Goal: Task Accomplishment & Management: Manage account settings

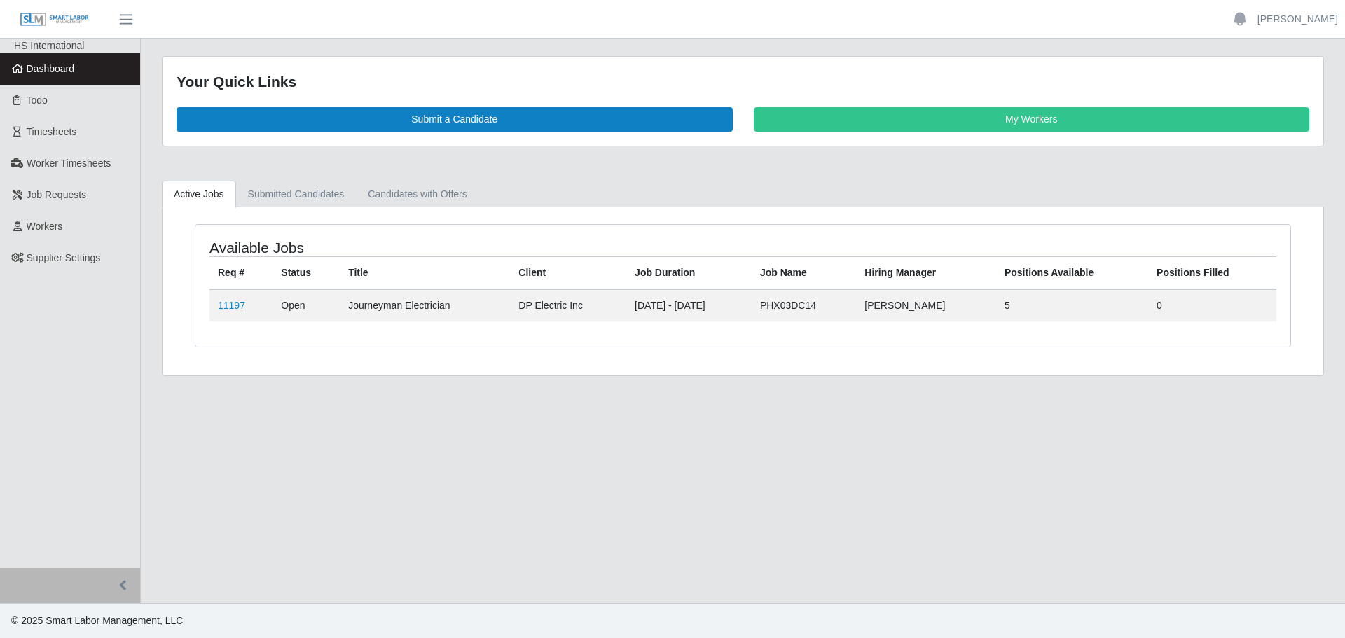
click at [60, 68] on span "Dashboard" at bounding box center [51, 68] width 48 height 11
click at [226, 303] on link "11197" at bounding box center [231, 305] width 27 height 11
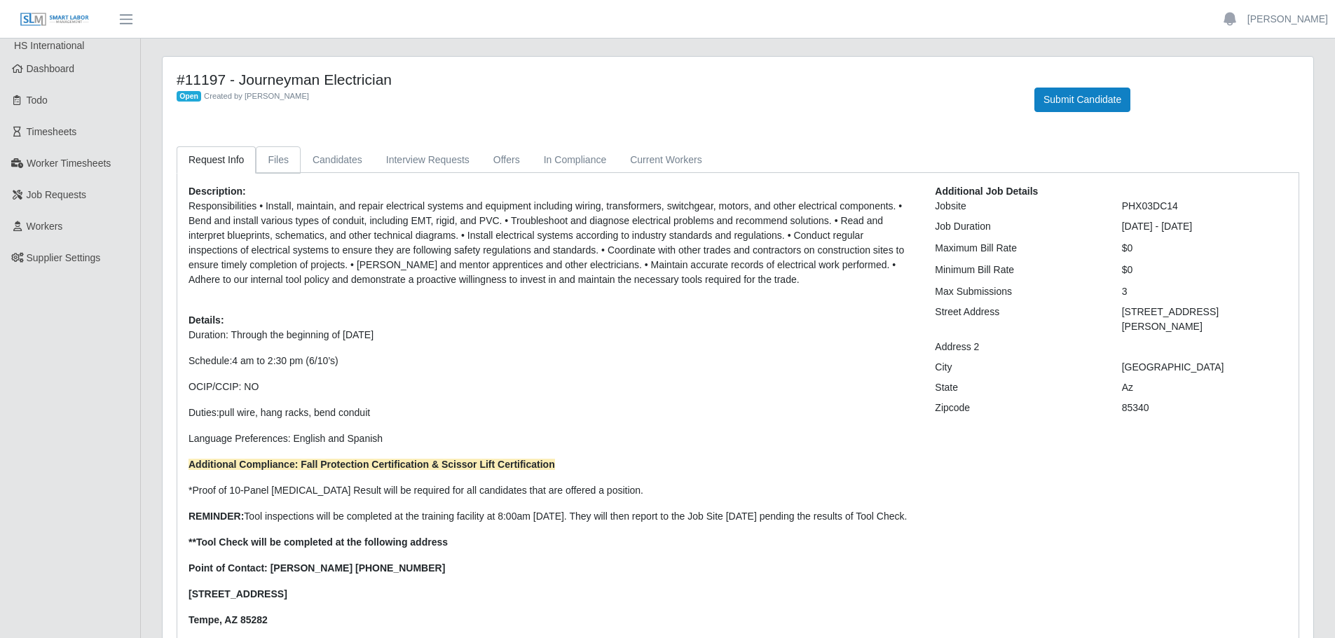
click at [294, 160] on link "Files" at bounding box center [278, 159] width 45 height 27
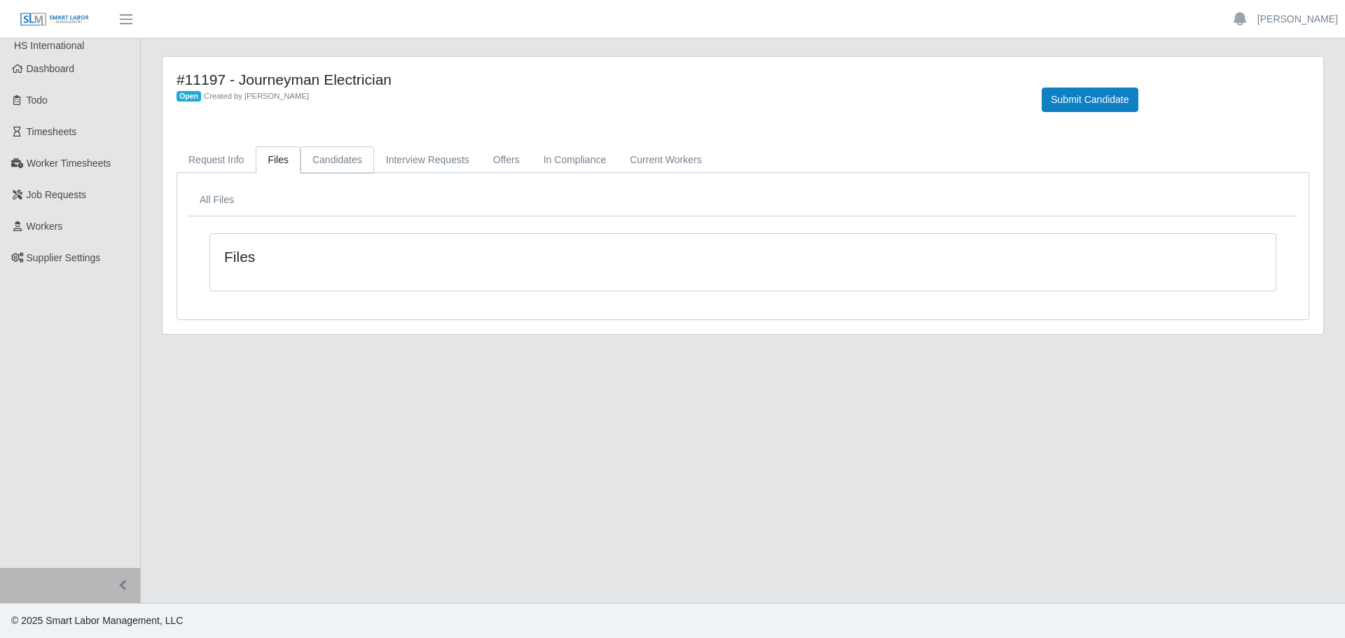
click at [331, 160] on link "Candidates" at bounding box center [338, 159] width 74 height 27
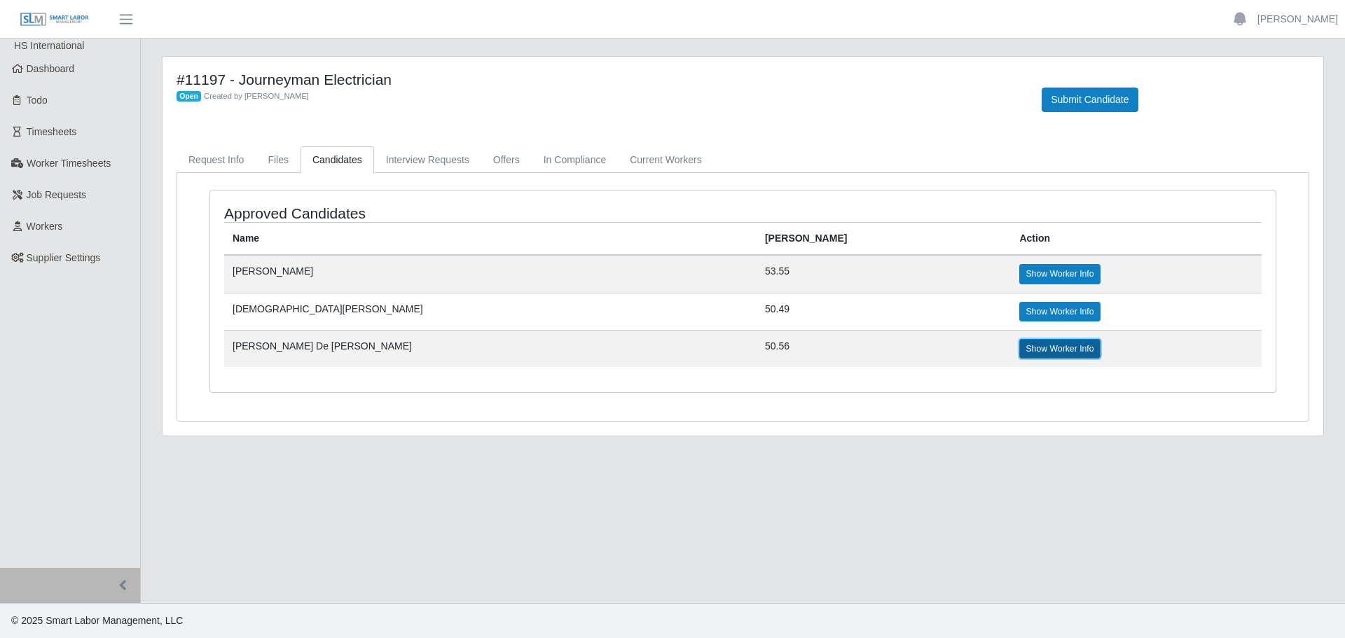
click at [1019, 350] on link "Show Worker Info" at bounding box center [1059, 349] width 81 height 20
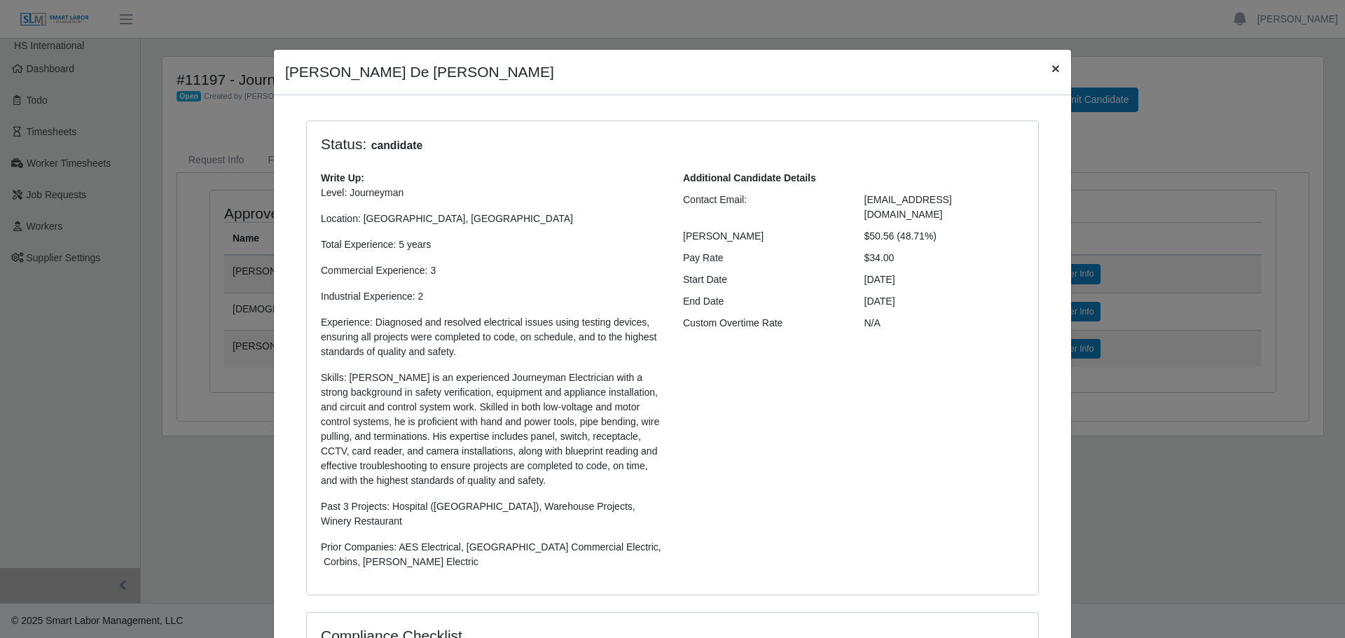
click at [1052, 62] on span "×" at bounding box center [1056, 68] width 8 height 16
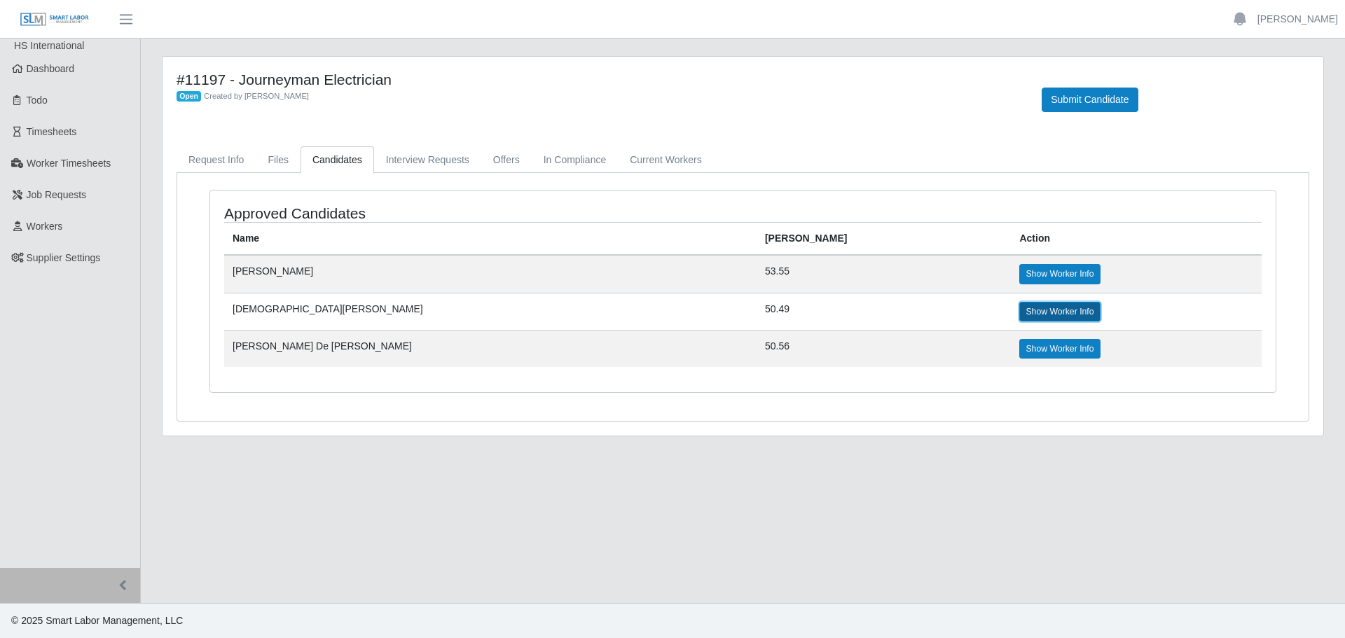
click at [1019, 311] on link "Show Worker Info" at bounding box center [1059, 312] width 81 height 20
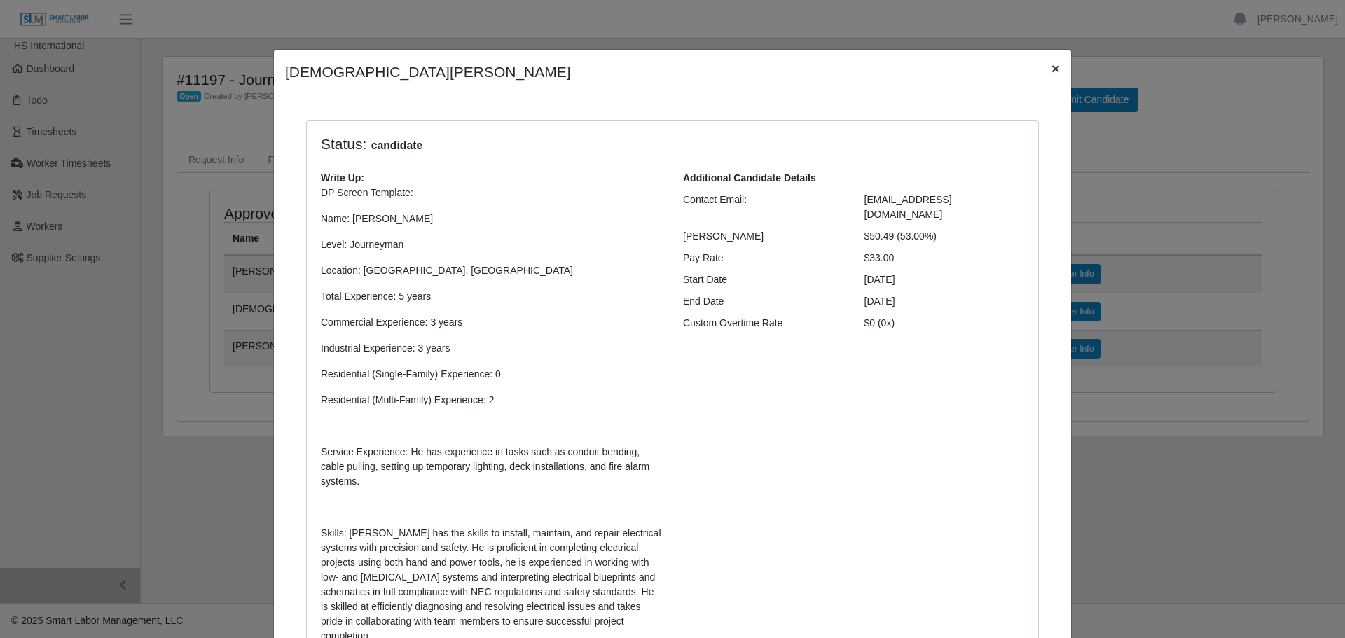
click at [1052, 70] on span "×" at bounding box center [1056, 68] width 8 height 16
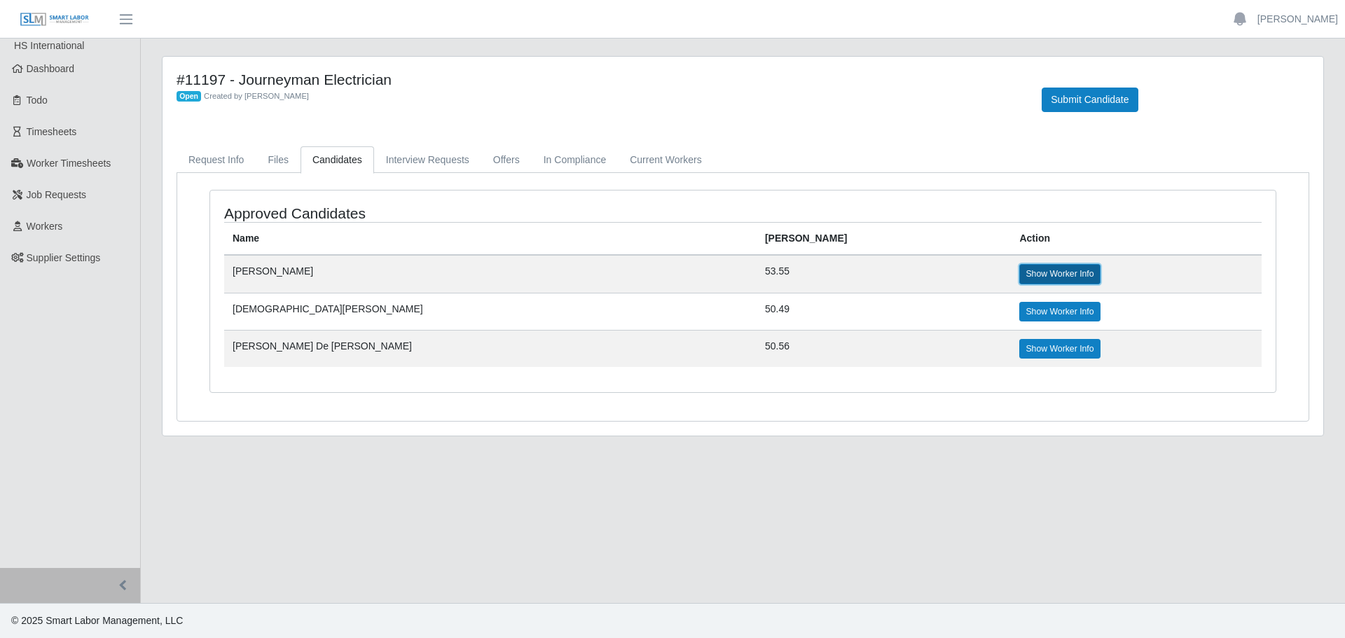
click at [1019, 273] on link "Show Worker Info" at bounding box center [1059, 274] width 81 height 20
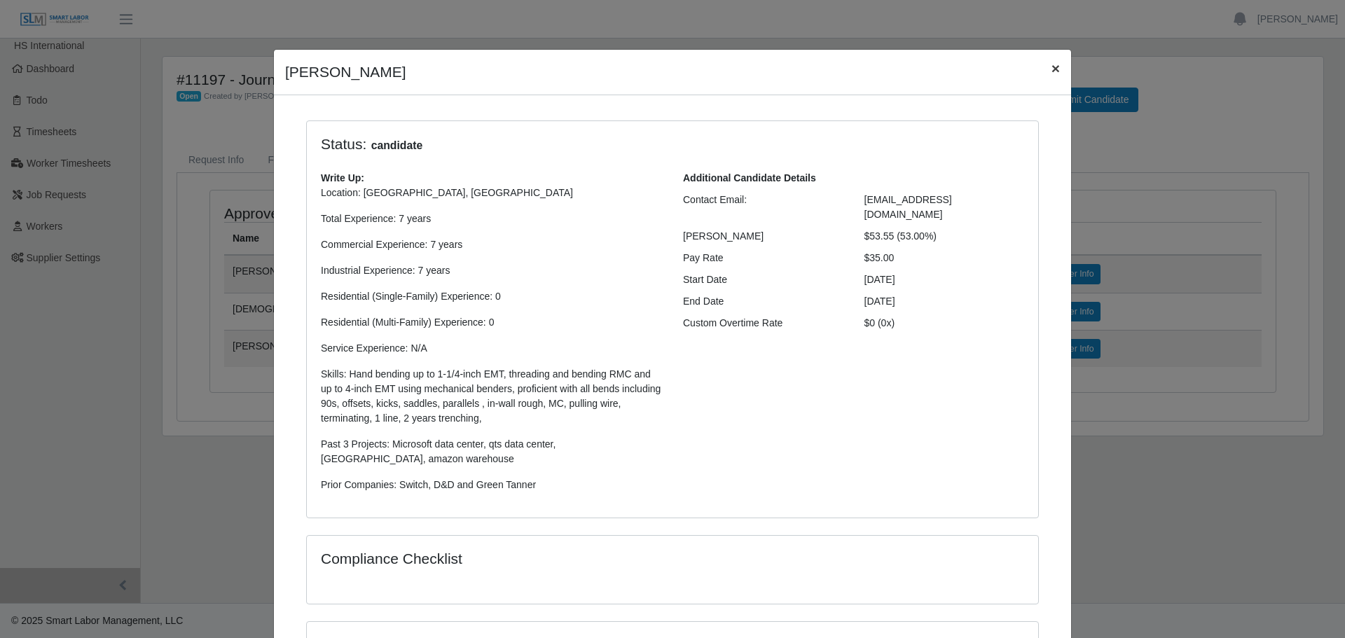
click at [1052, 74] on span "×" at bounding box center [1056, 68] width 8 height 16
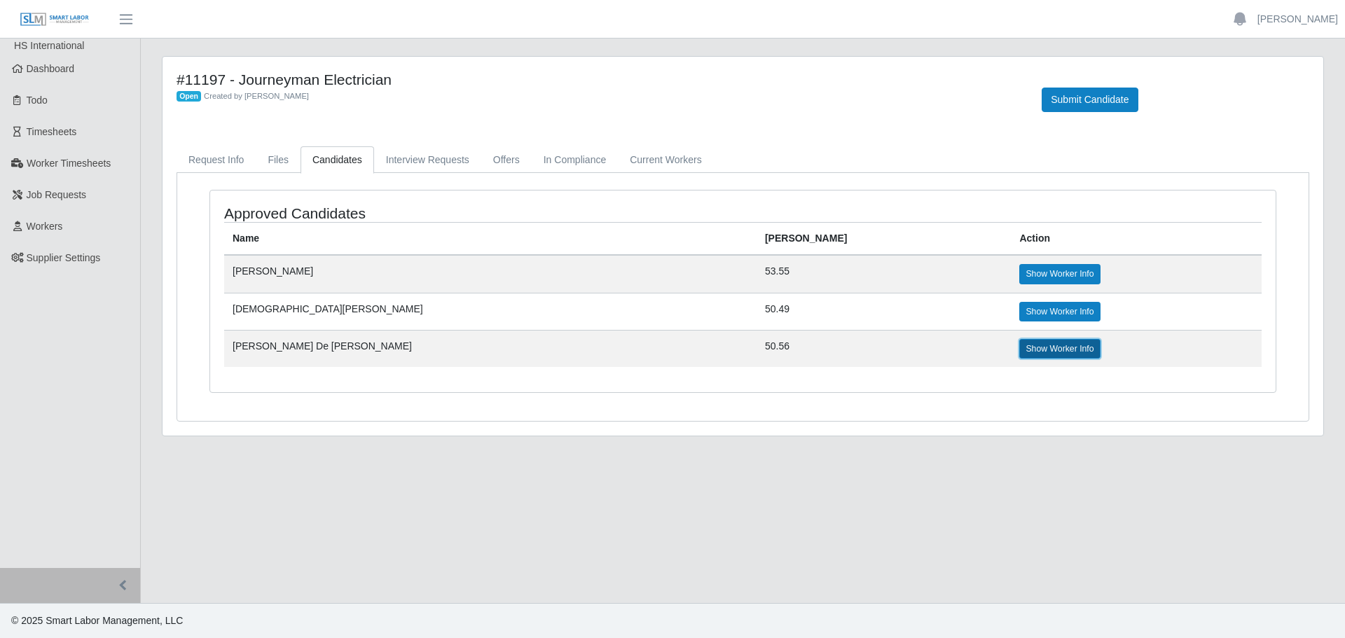
click at [1019, 348] on link "Show Worker Info" at bounding box center [1059, 349] width 81 height 20
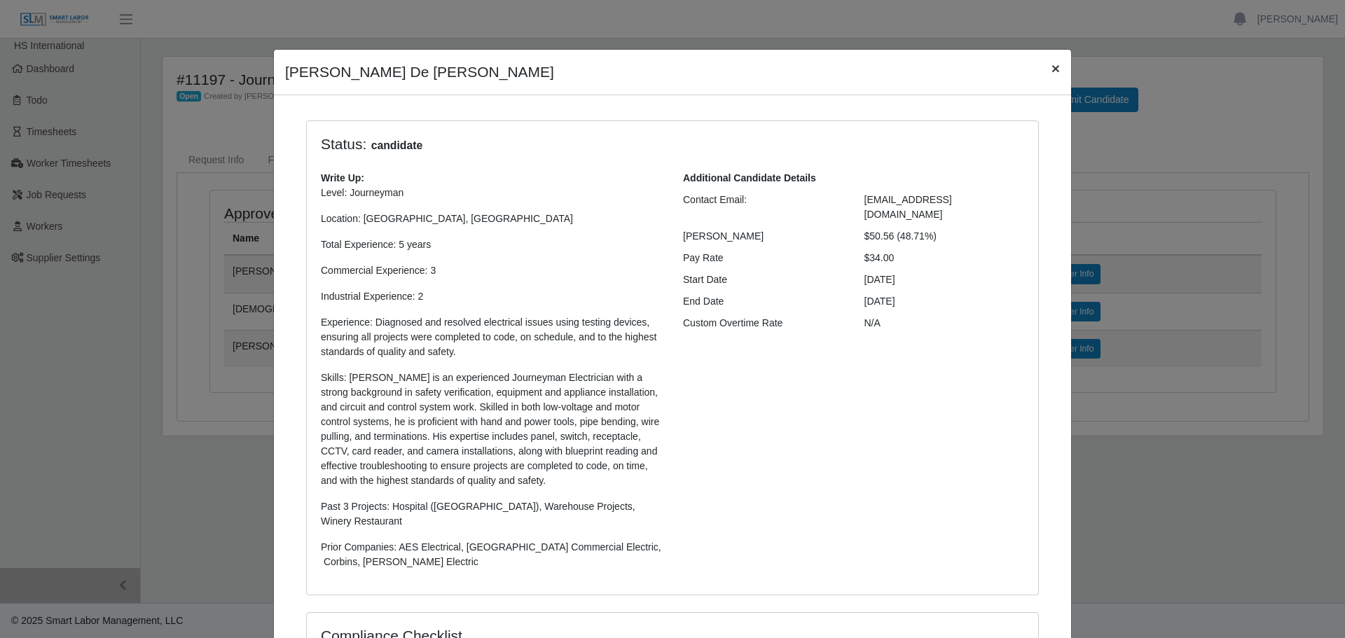
click at [1052, 76] on span "×" at bounding box center [1056, 68] width 8 height 16
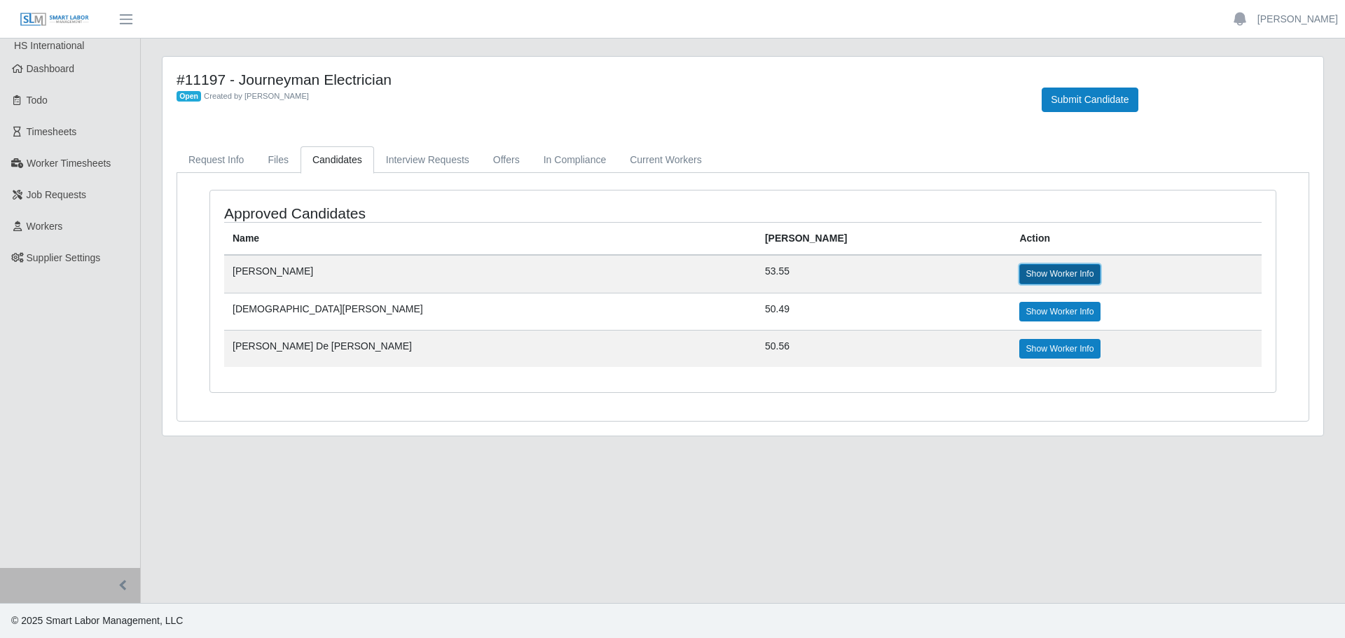
click at [1019, 272] on link "Show Worker Info" at bounding box center [1059, 274] width 81 height 20
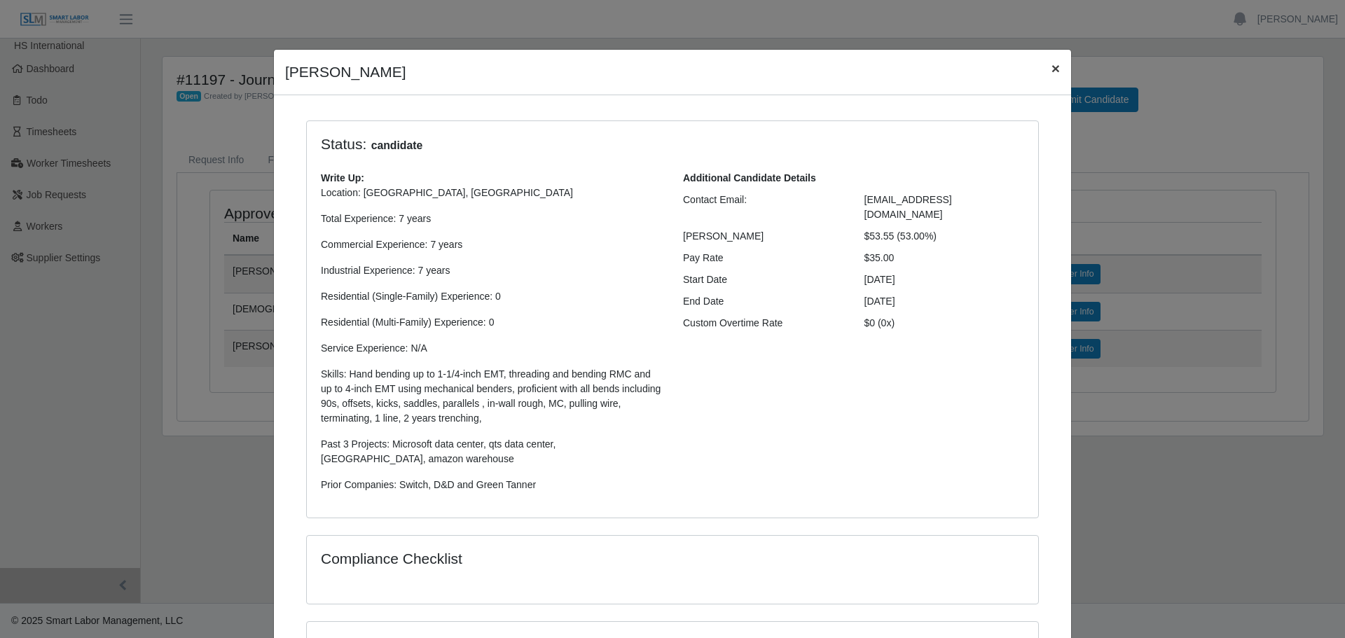
click at [1053, 69] on span "×" at bounding box center [1056, 68] width 8 height 16
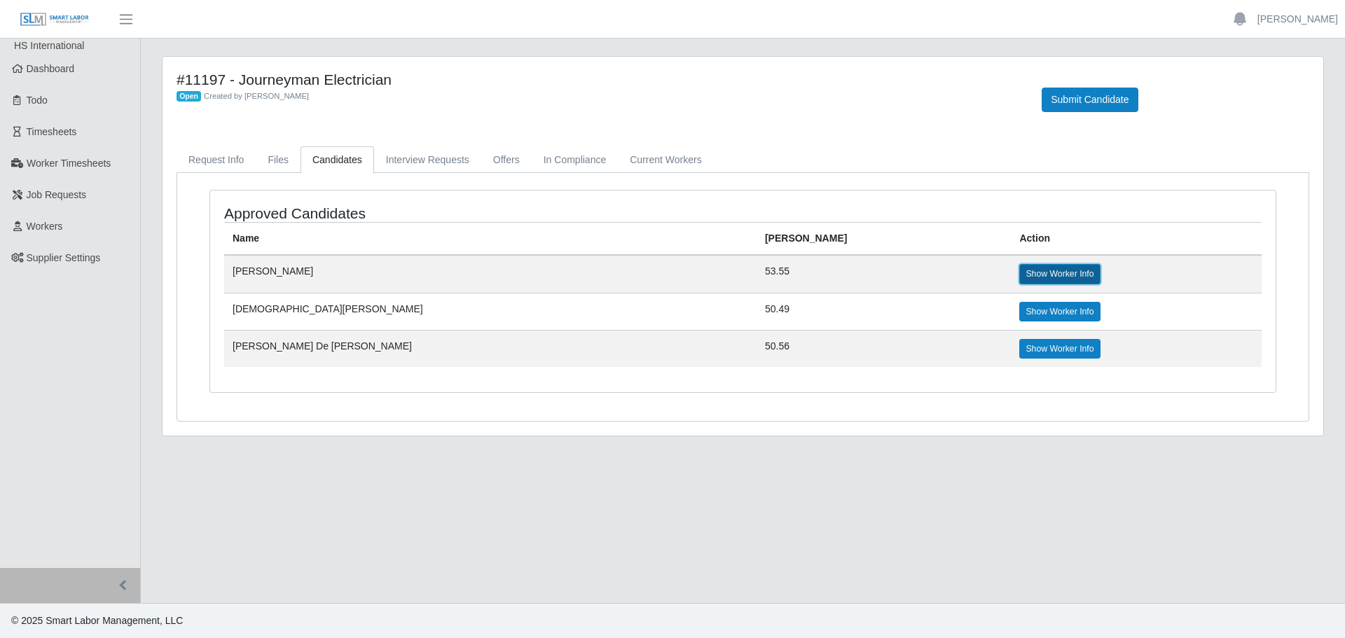
click at [1019, 269] on link "Show Worker Info" at bounding box center [1059, 274] width 81 height 20
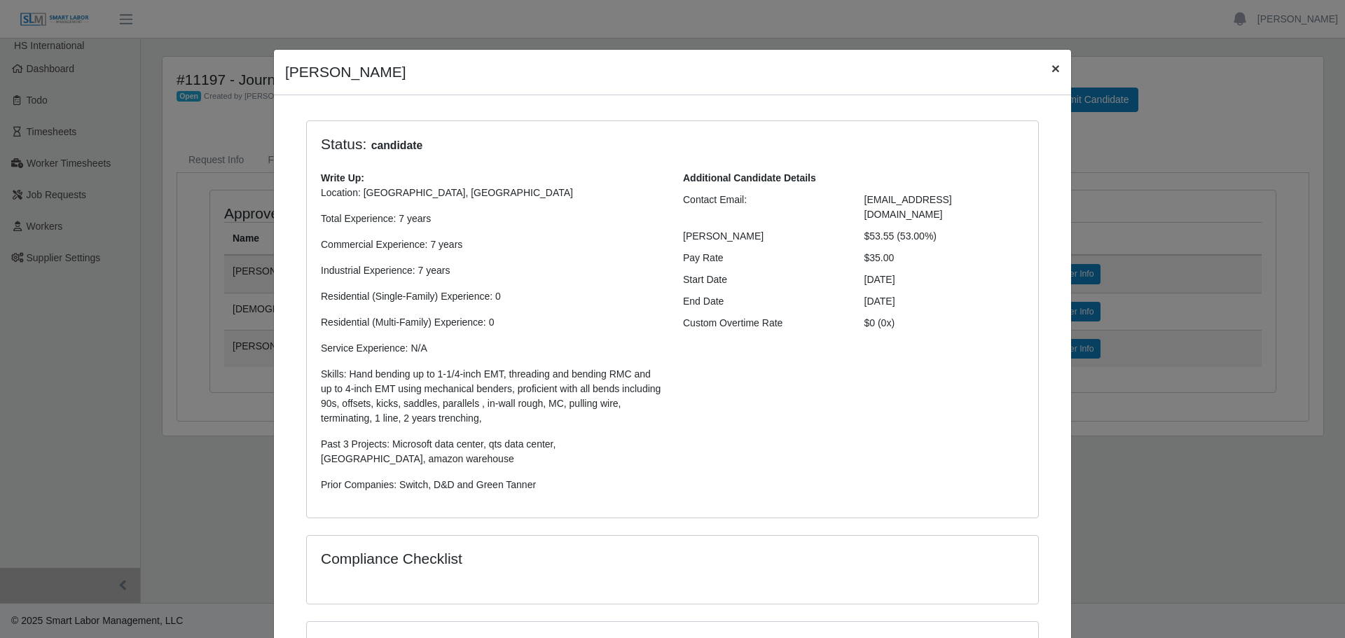
click at [1052, 68] on span "×" at bounding box center [1056, 68] width 8 height 16
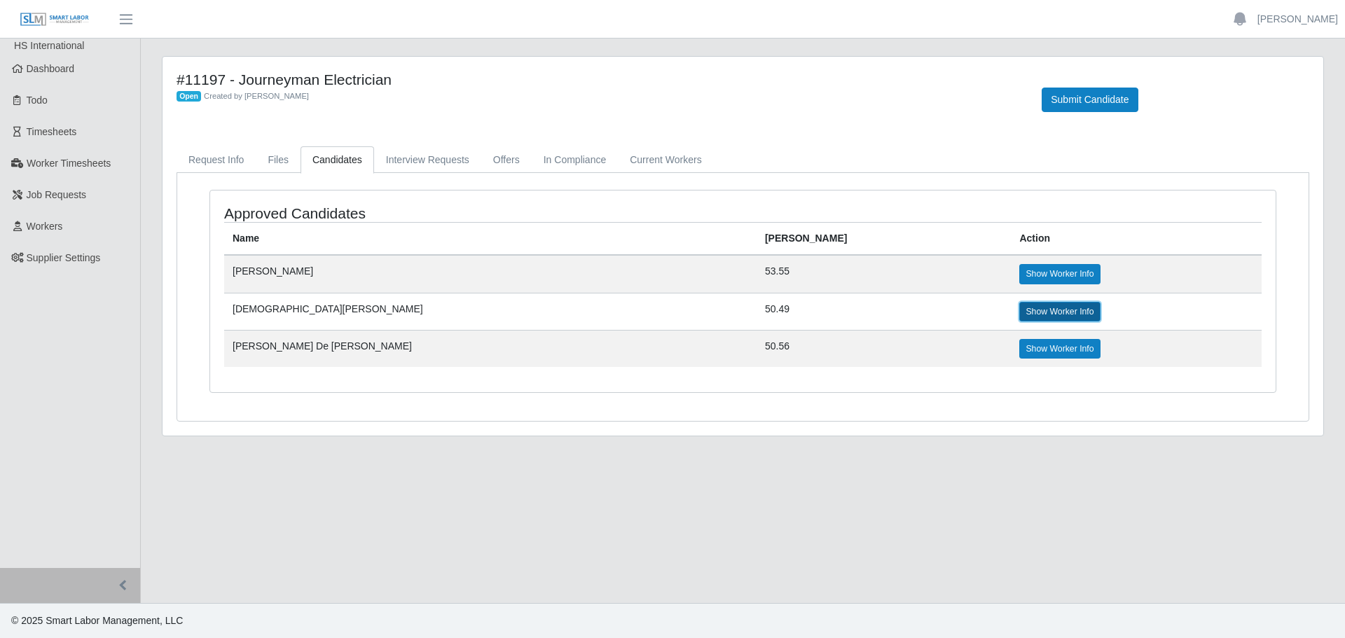
click at [1019, 306] on link "Show Worker Info" at bounding box center [1059, 312] width 81 height 20
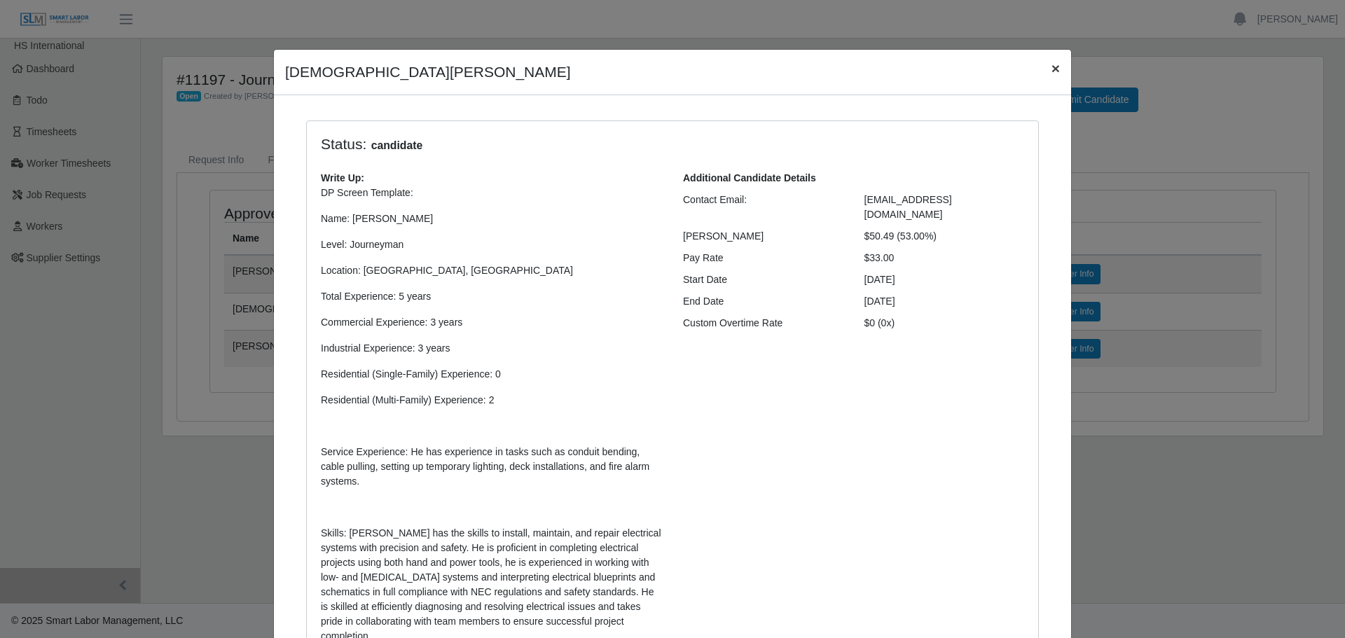
click at [1052, 71] on span "×" at bounding box center [1056, 68] width 8 height 16
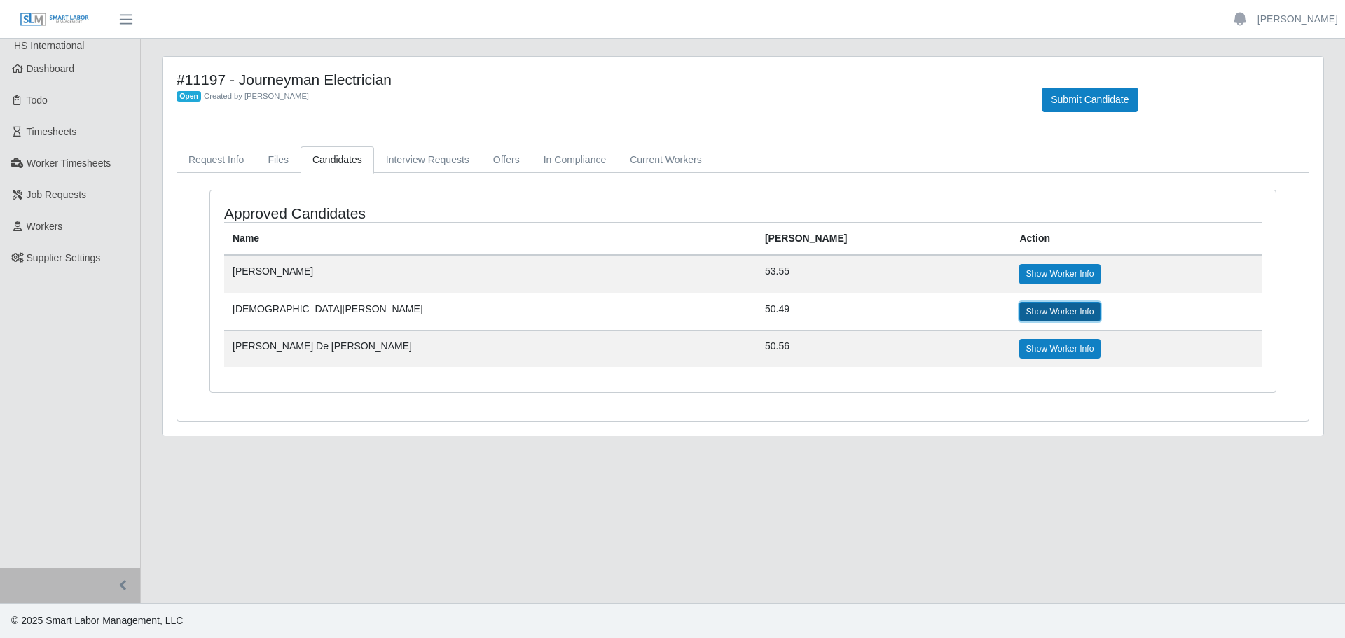
click at [1019, 309] on link "Show Worker Info" at bounding box center [1059, 312] width 81 height 20
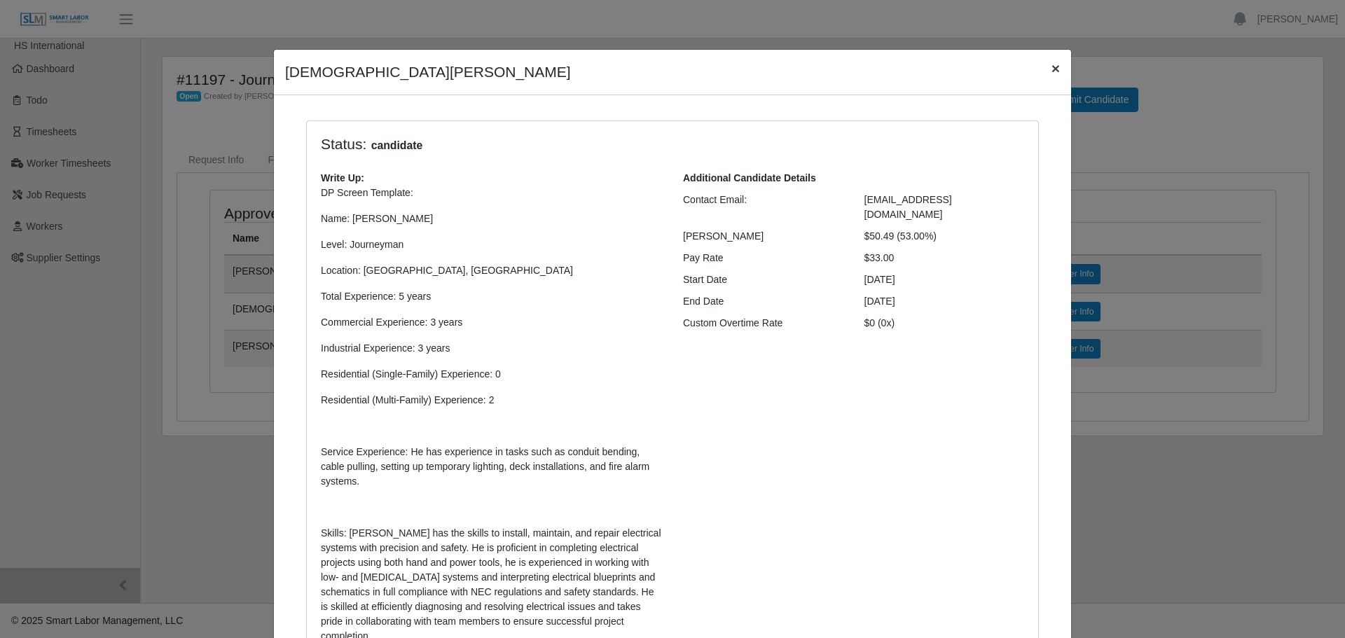
click at [1052, 66] on span "×" at bounding box center [1056, 68] width 8 height 16
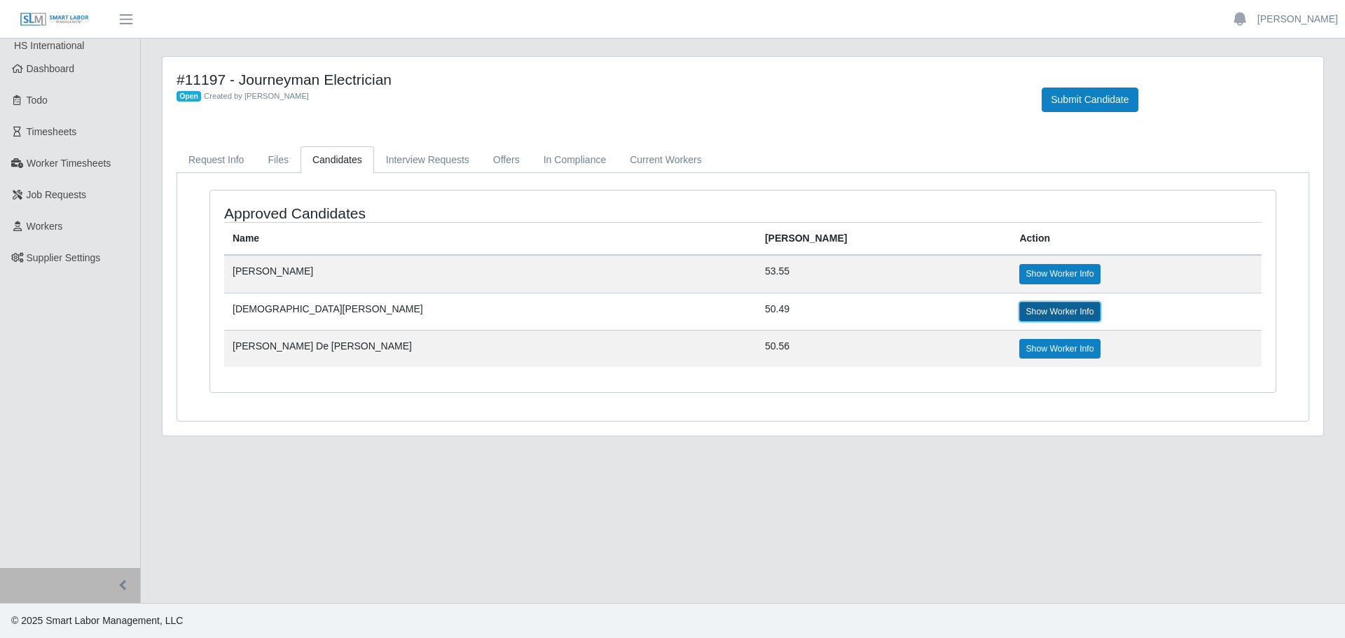
click at [1019, 303] on link "Show Worker Info" at bounding box center [1059, 312] width 81 height 20
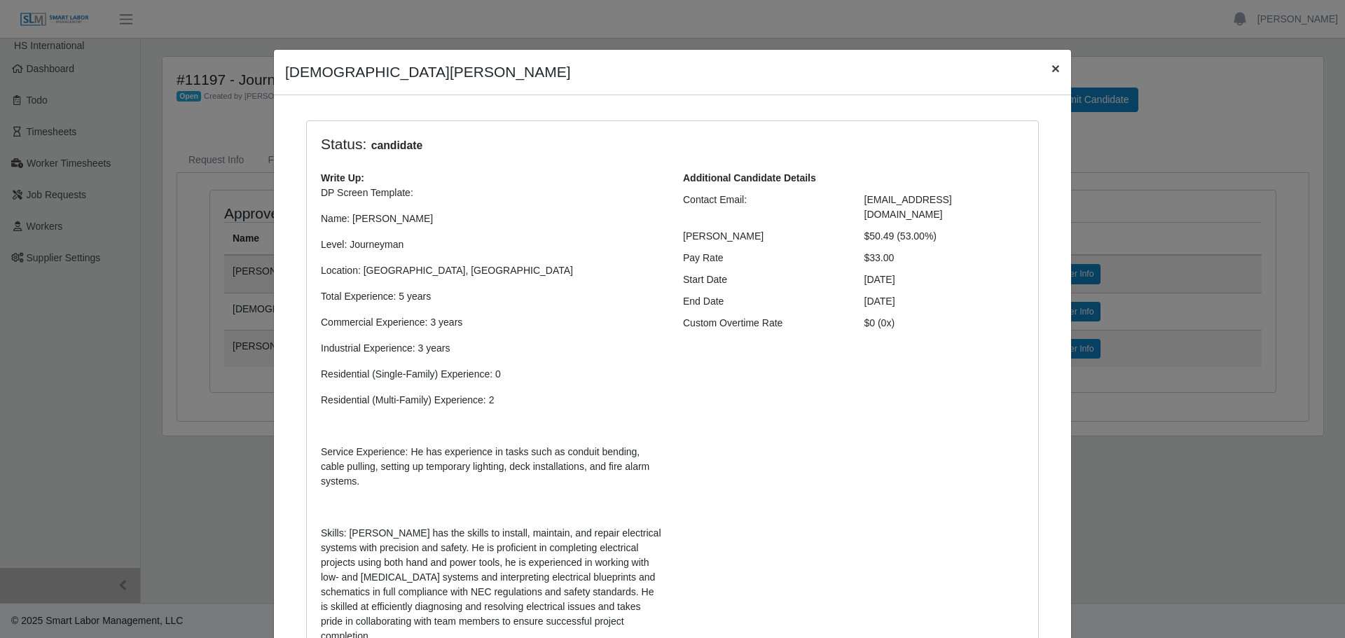
click at [1052, 68] on span "×" at bounding box center [1056, 68] width 8 height 16
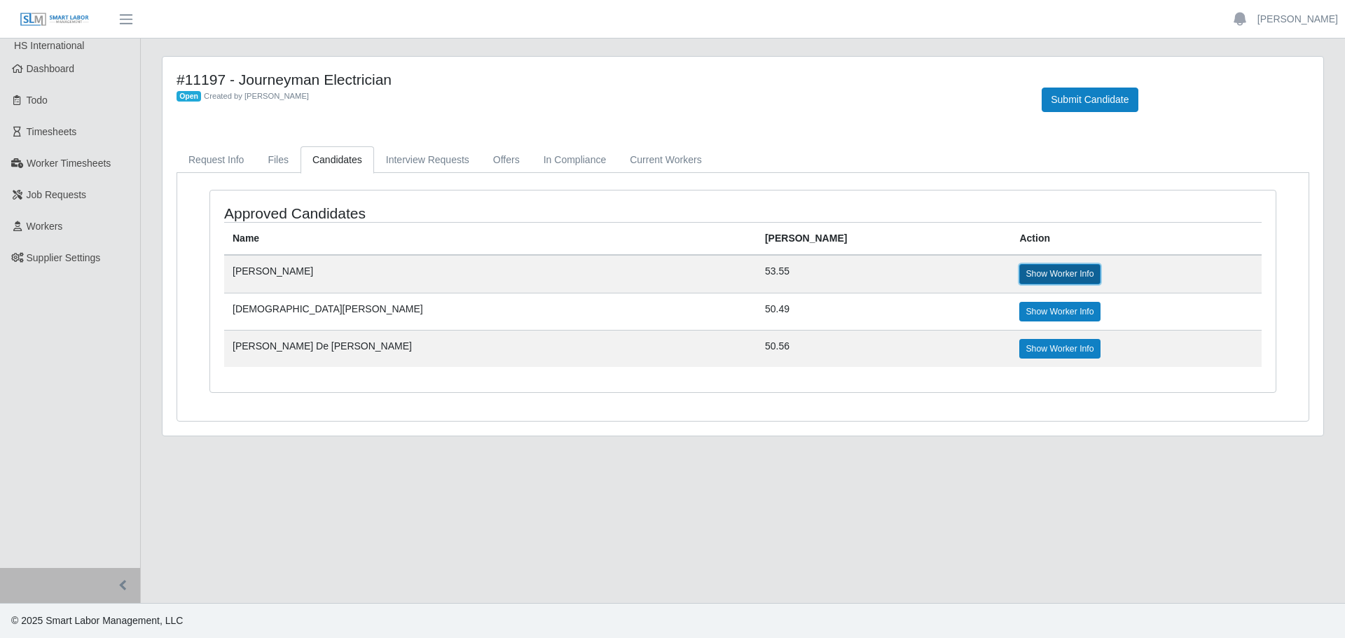
click at [1019, 270] on link "Show Worker Info" at bounding box center [1059, 274] width 81 height 20
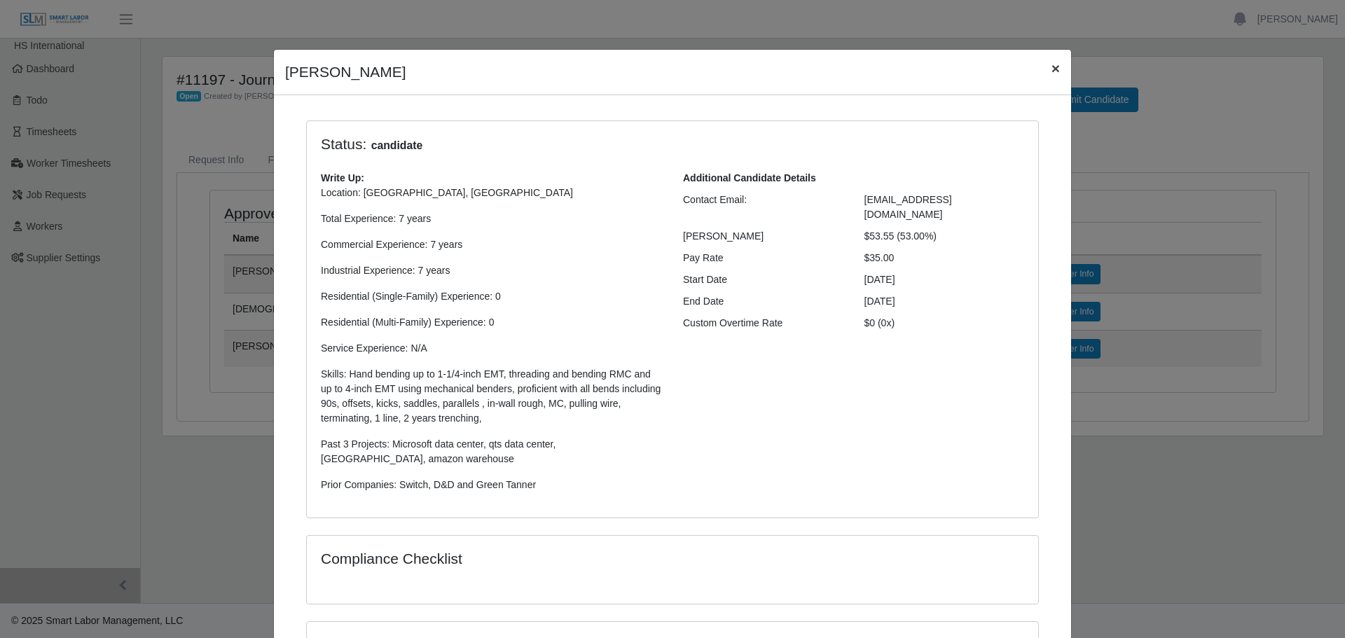
click at [1052, 63] on span "×" at bounding box center [1056, 68] width 8 height 16
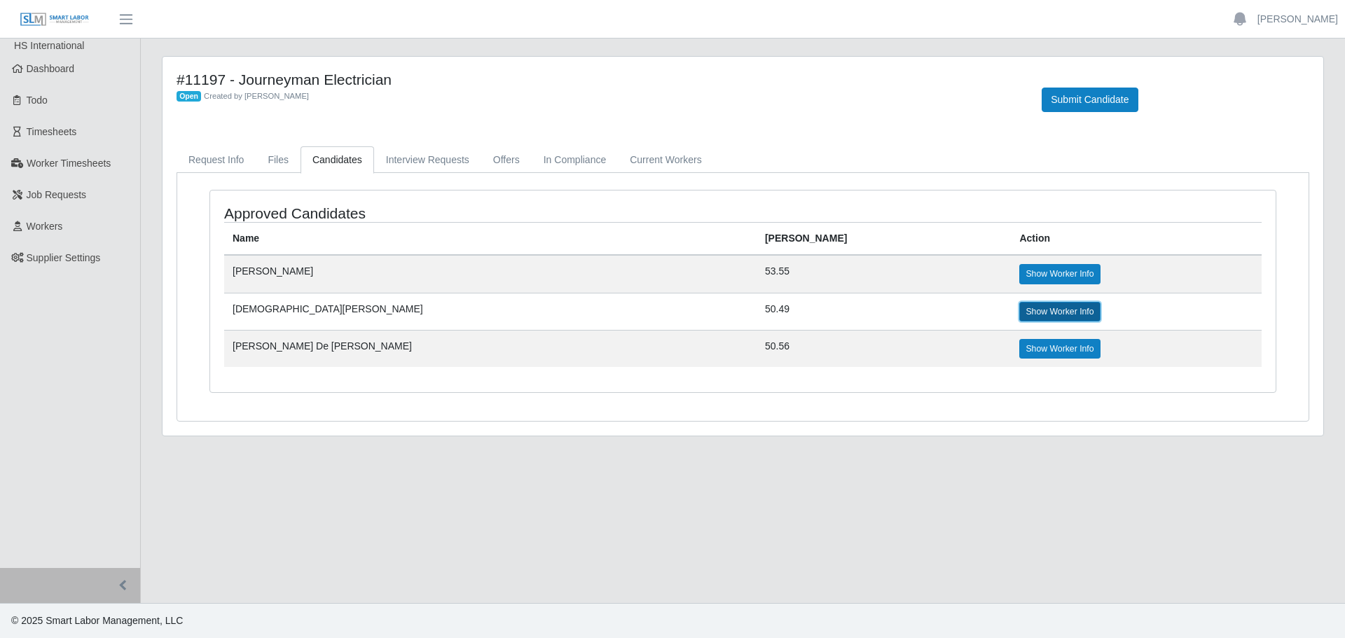
click at [1019, 305] on link "Show Worker Info" at bounding box center [1059, 312] width 81 height 20
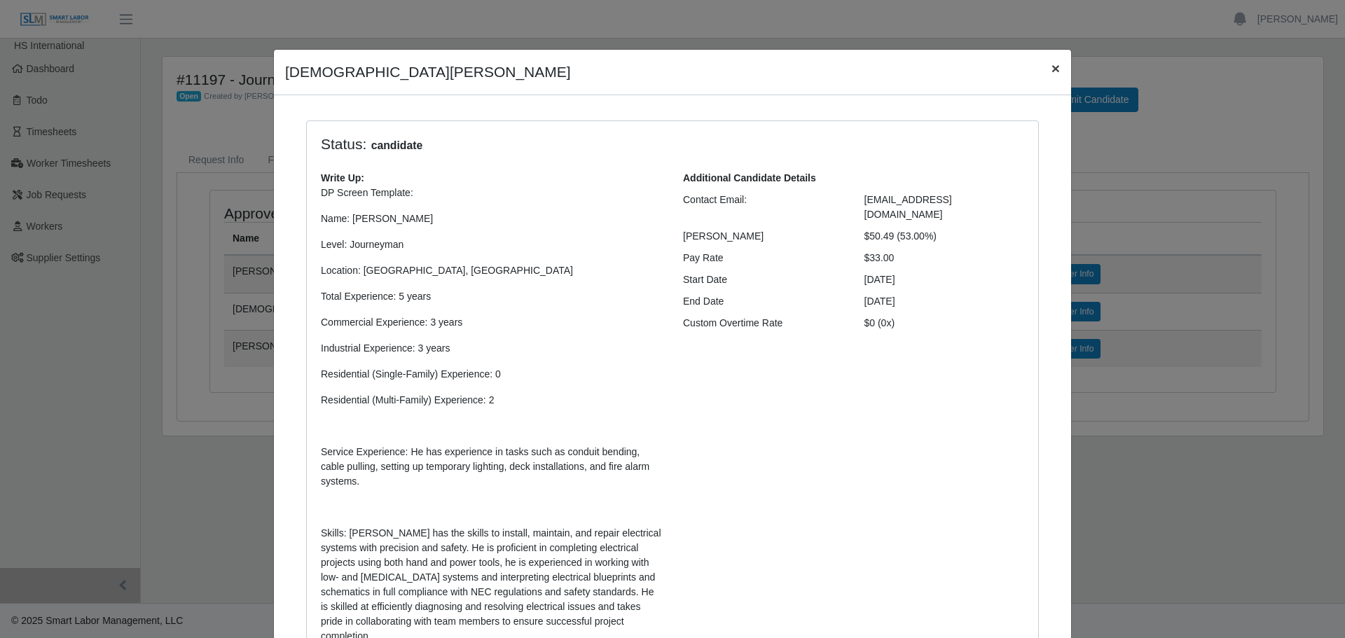
click at [1052, 65] on span "×" at bounding box center [1056, 68] width 8 height 16
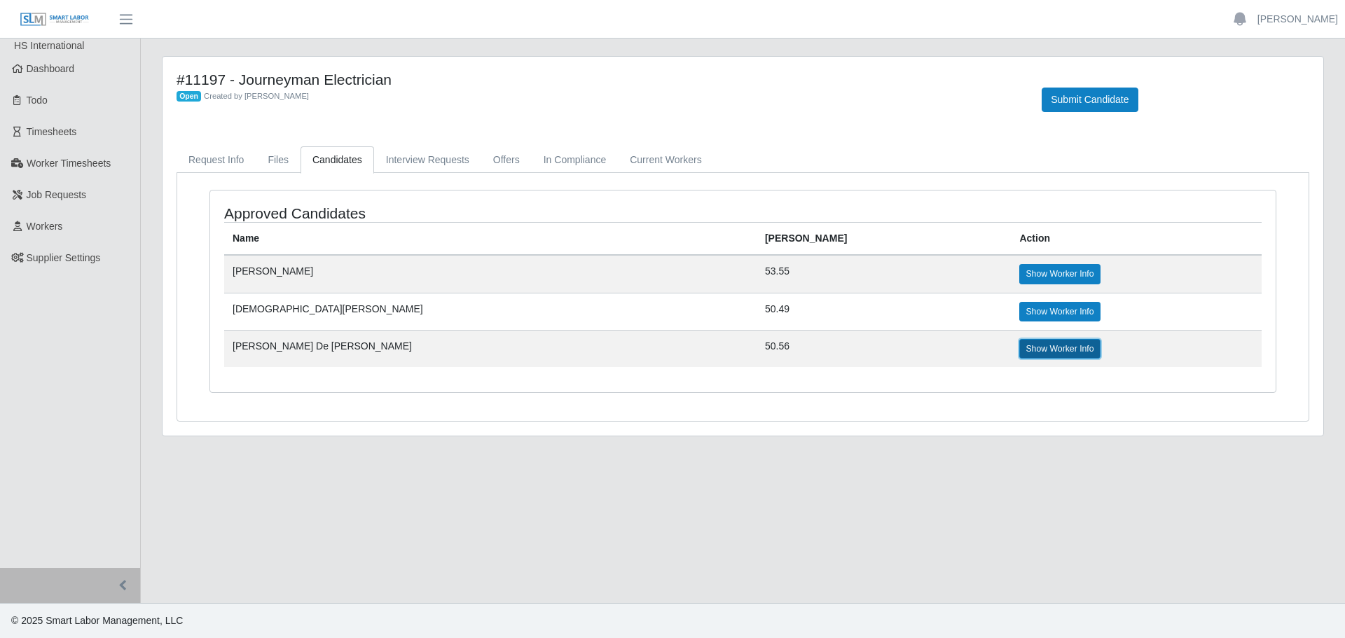
click at [1019, 354] on link "Show Worker Info" at bounding box center [1059, 349] width 81 height 20
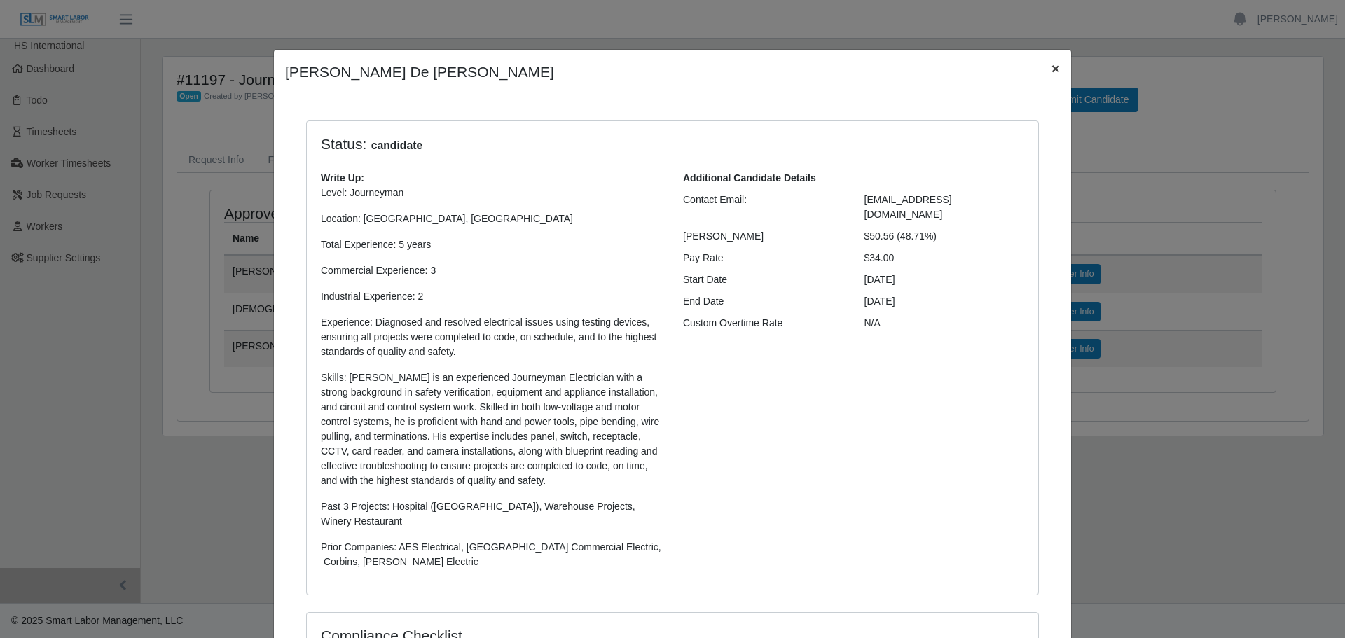
click at [1052, 65] on span "×" at bounding box center [1056, 68] width 8 height 16
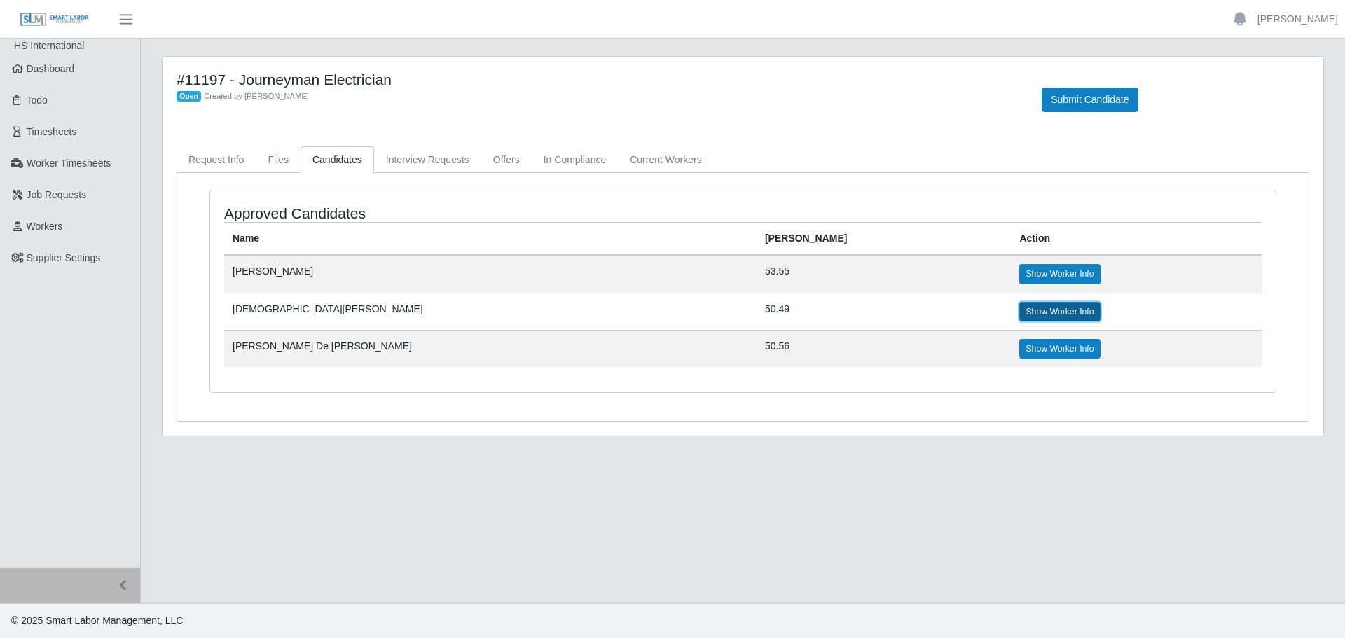
click at [1019, 308] on link "Show Worker Info" at bounding box center [1059, 312] width 81 height 20
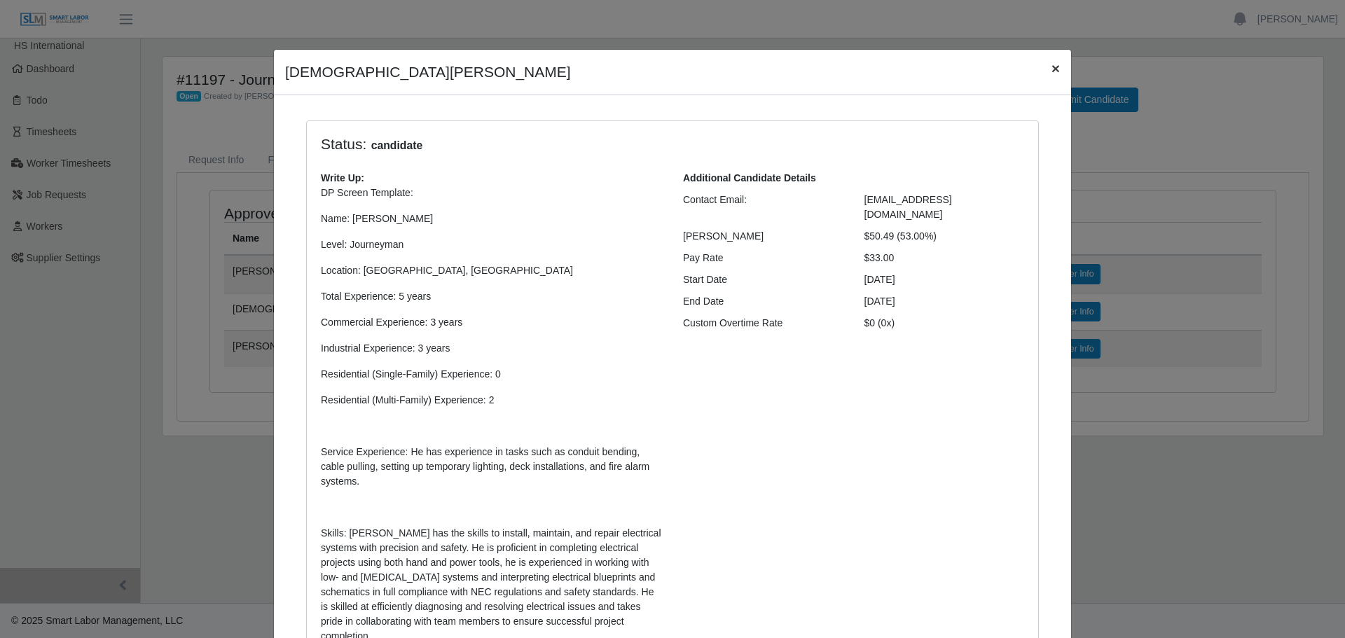
click at [1052, 69] on span "×" at bounding box center [1056, 68] width 8 height 16
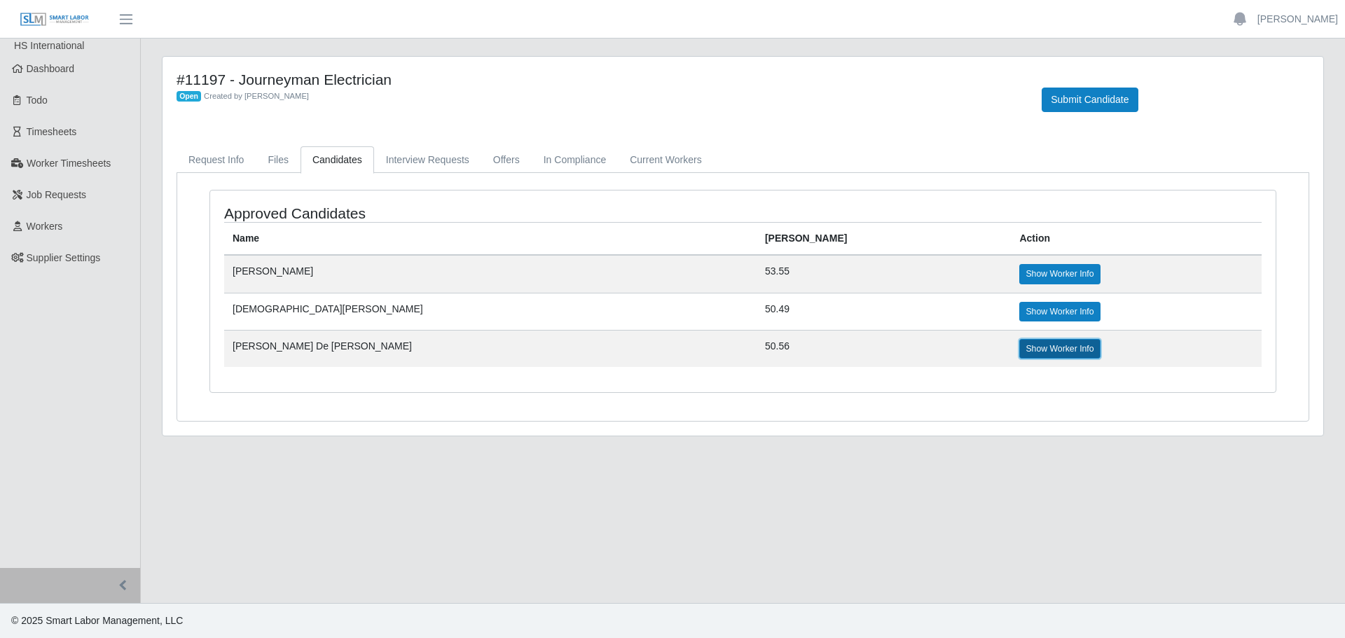
click at [1019, 342] on link "Show Worker Info" at bounding box center [1059, 349] width 81 height 20
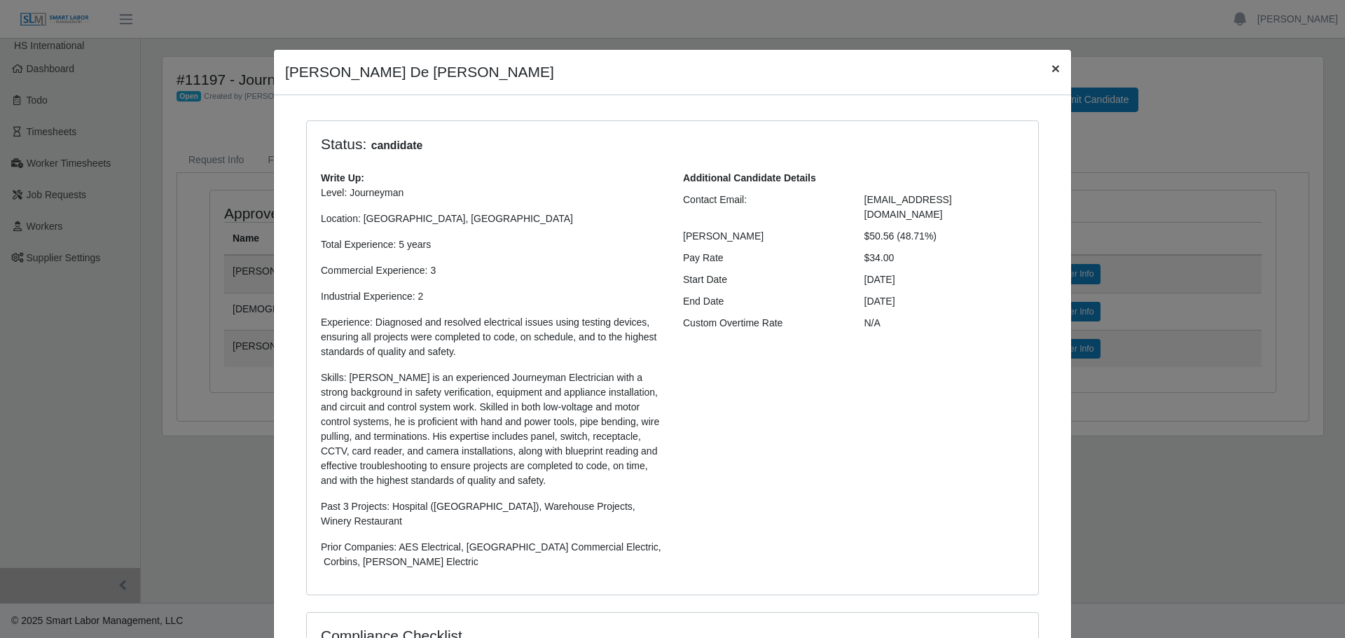
click at [1052, 68] on span "×" at bounding box center [1056, 68] width 8 height 16
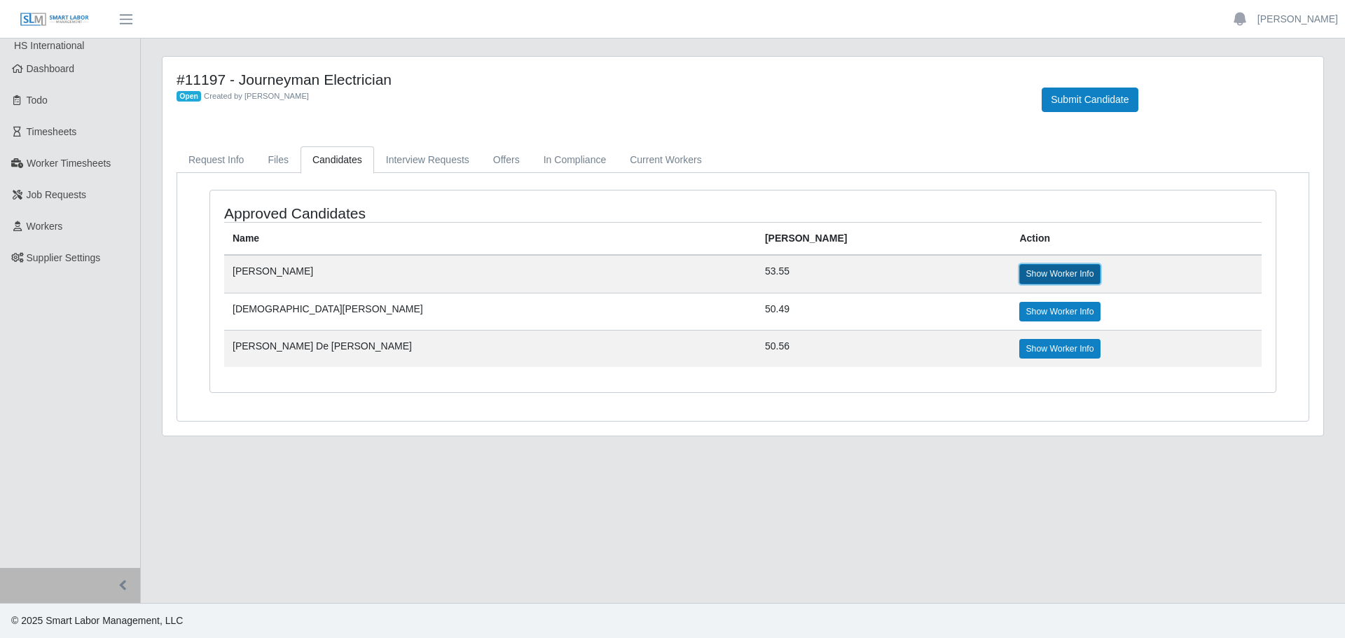
click at [1019, 275] on link "Show Worker Info" at bounding box center [1059, 274] width 81 height 20
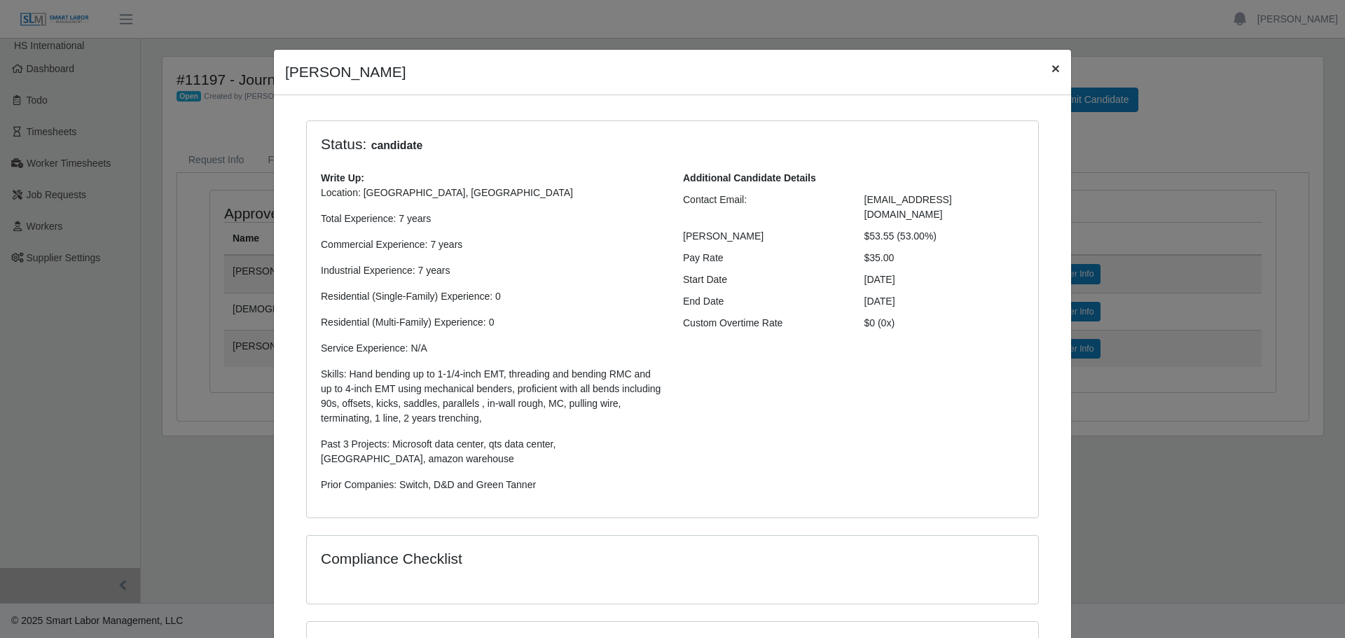
click at [1052, 75] on span "×" at bounding box center [1056, 68] width 8 height 16
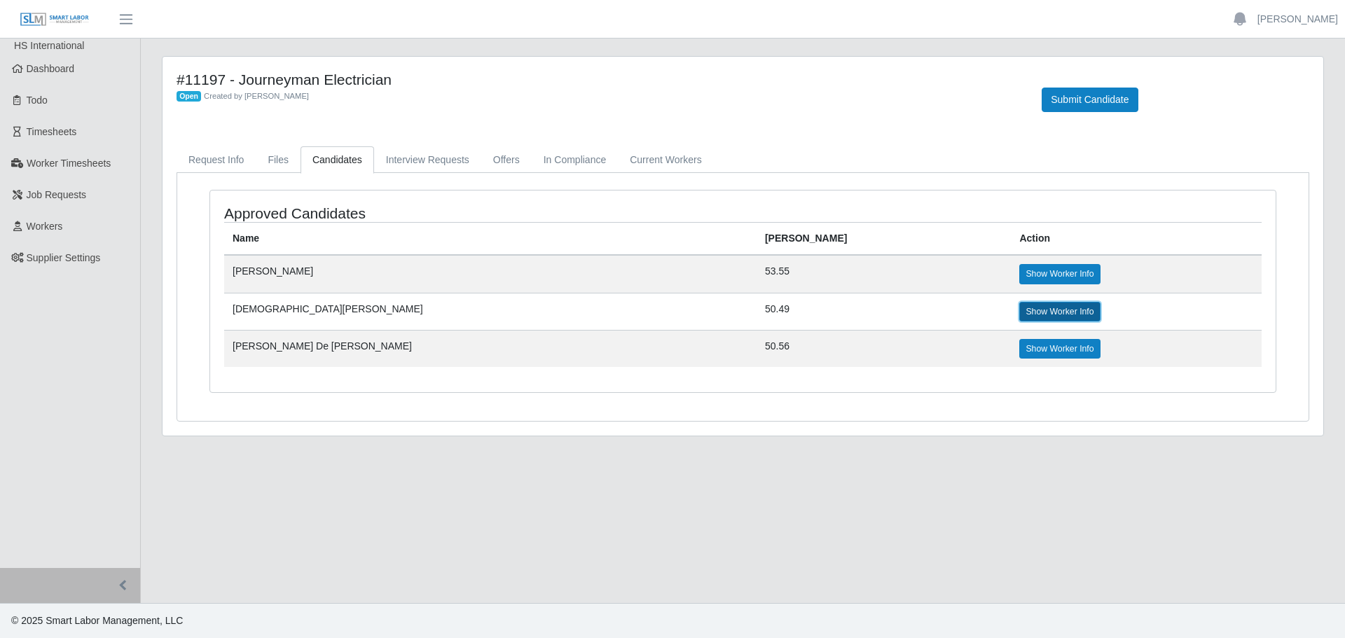
click at [1019, 313] on link "Show Worker Info" at bounding box center [1059, 312] width 81 height 20
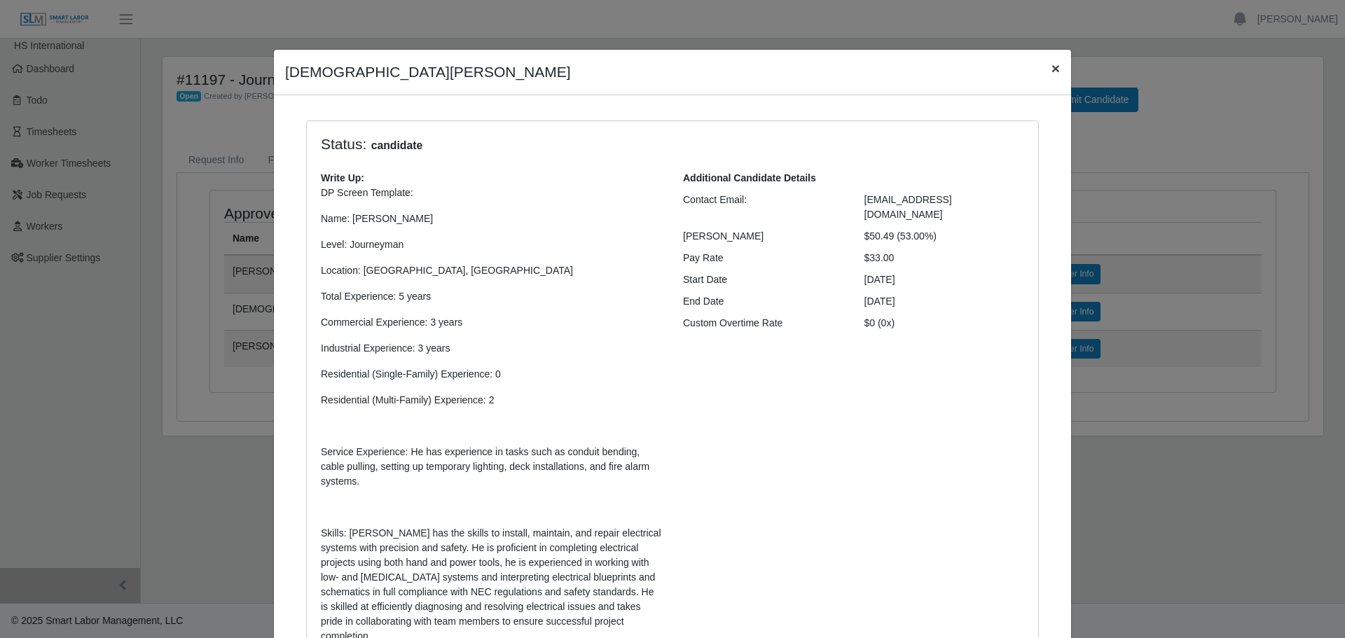
click at [1052, 69] on span "×" at bounding box center [1056, 68] width 8 height 16
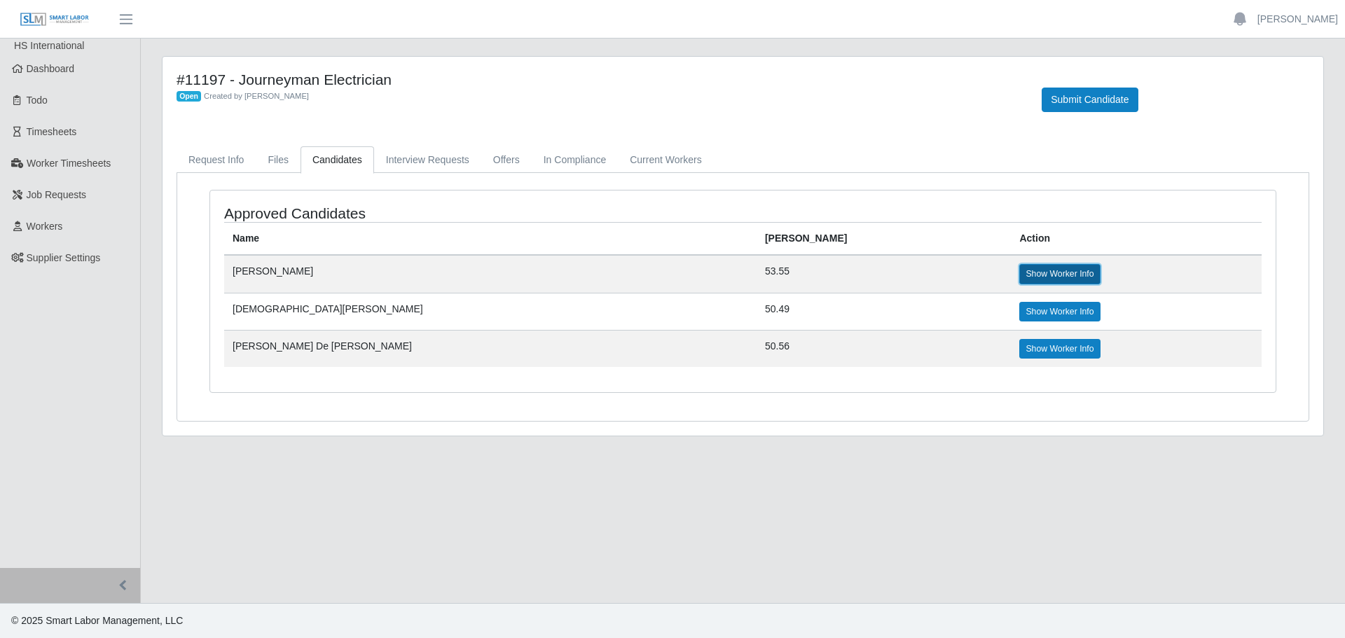
click at [1019, 269] on link "Show Worker Info" at bounding box center [1059, 274] width 81 height 20
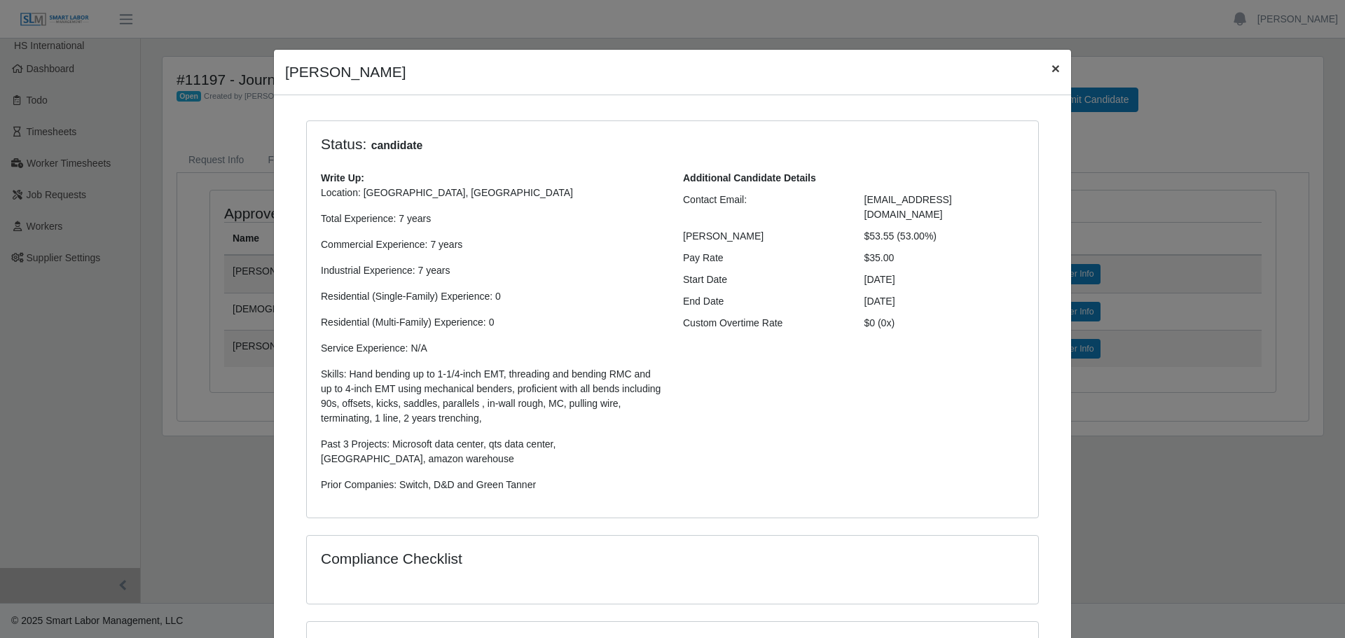
click at [1052, 69] on span "×" at bounding box center [1056, 68] width 8 height 16
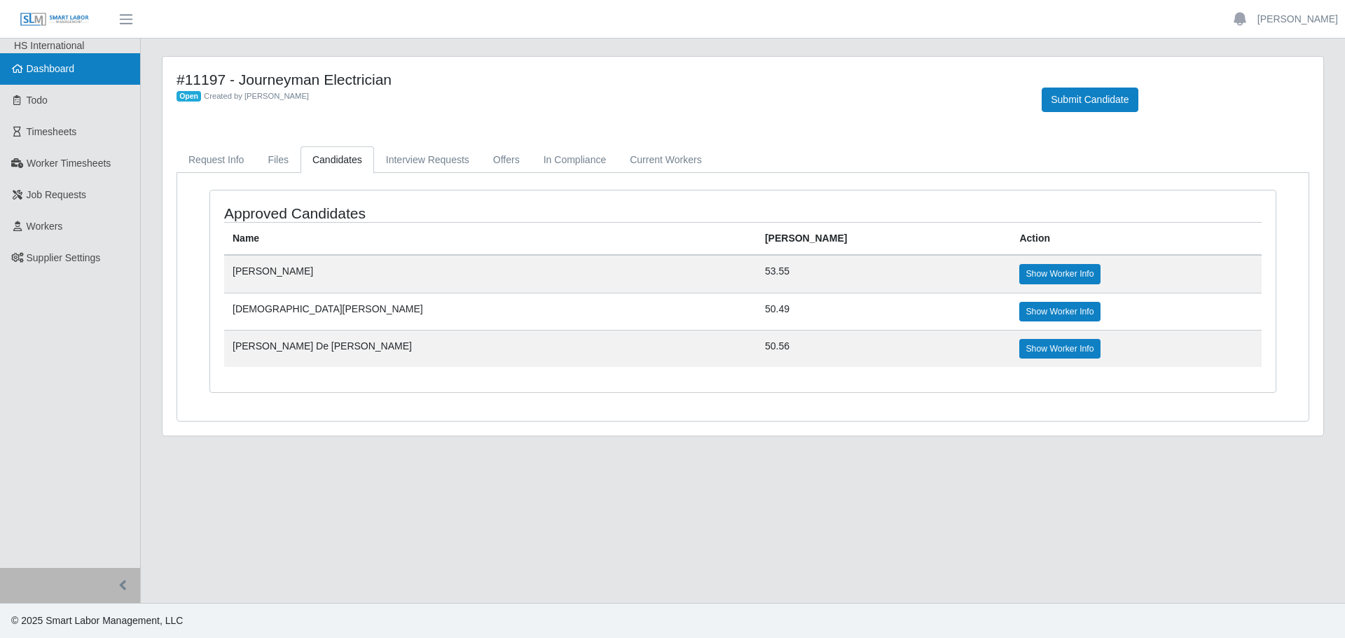
click at [34, 72] on span "Dashboard" at bounding box center [51, 68] width 48 height 11
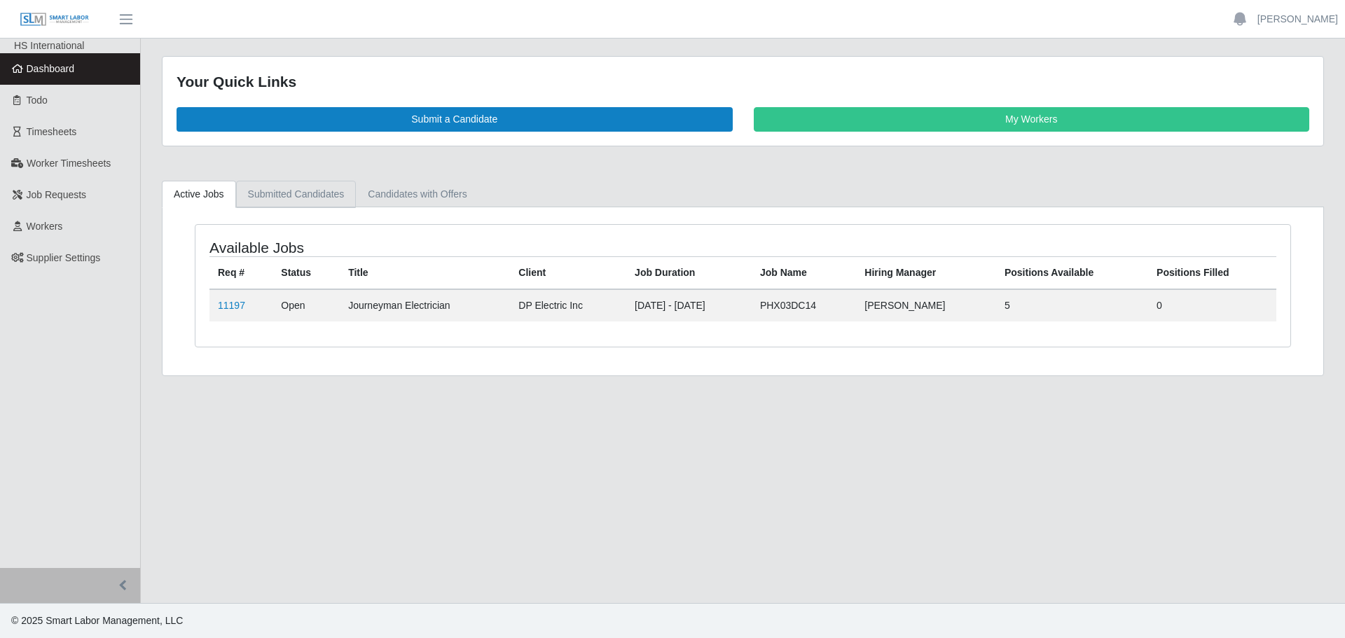
click at [302, 198] on link "Submitted Candidates" at bounding box center [296, 194] width 120 height 27
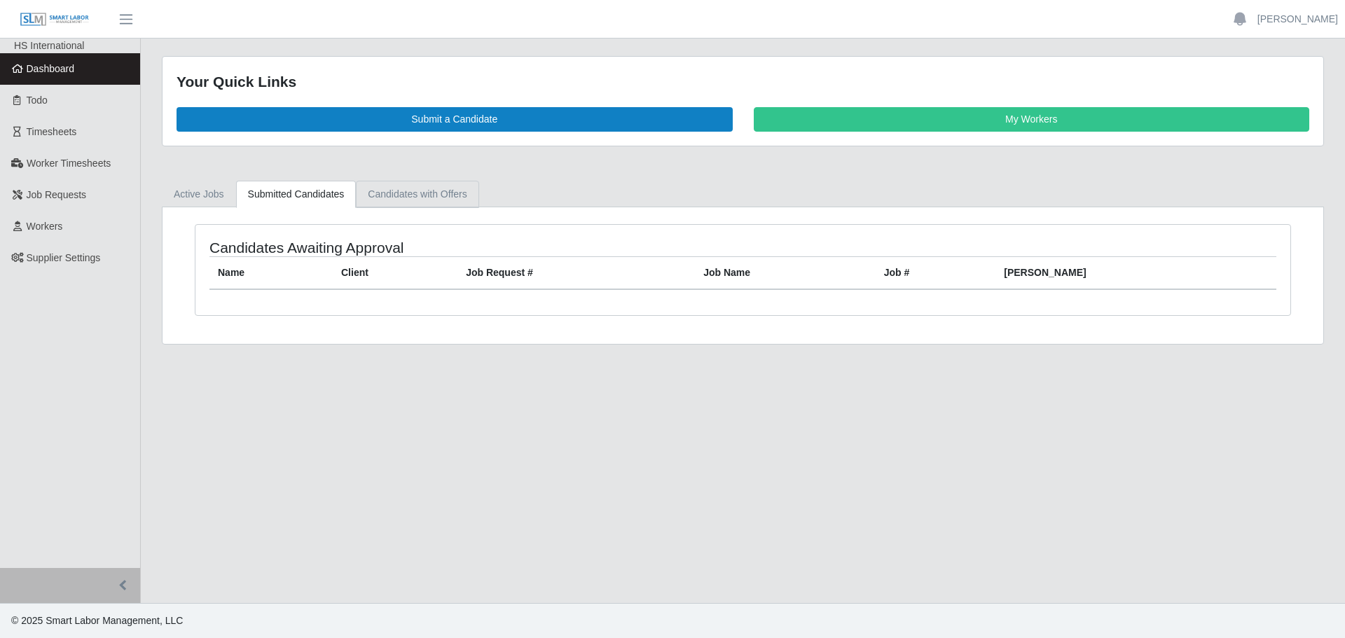
click at [405, 202] on link "Candidates with Offers" at bounding box center [417, 194] width 123 height 27
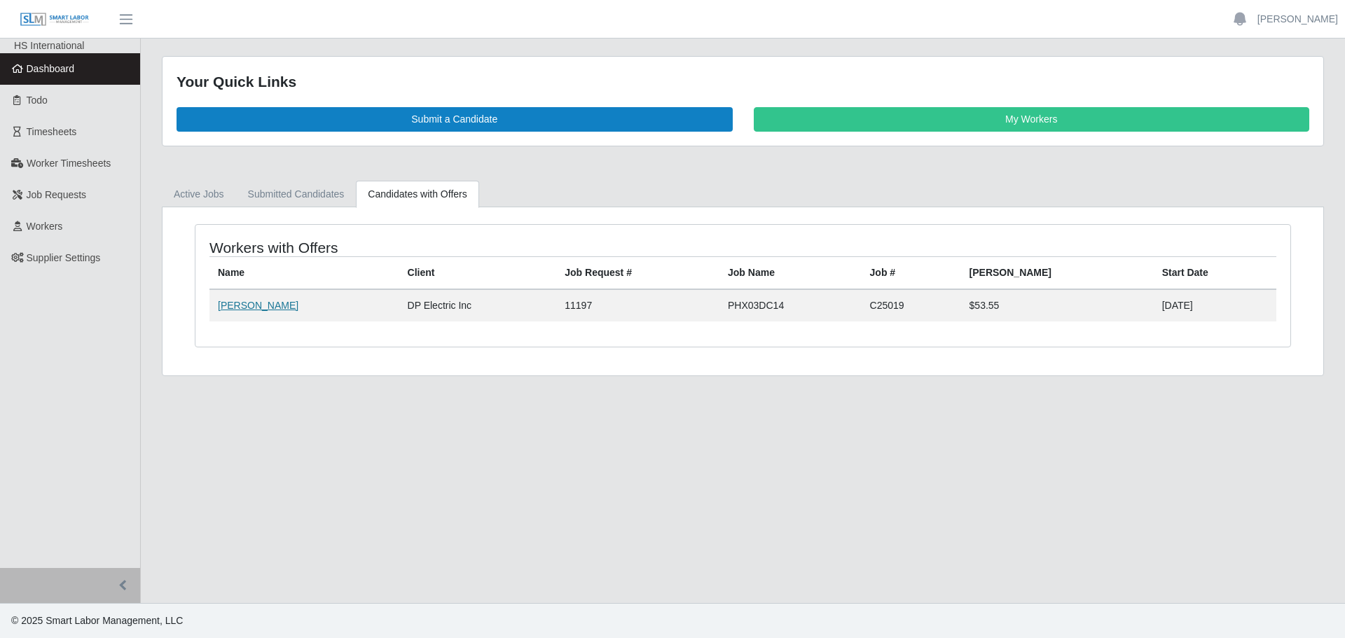
click at [262, 306] on link "Jesus Lopez Osuna" at bounding box center [258, 305] width 81 height 11
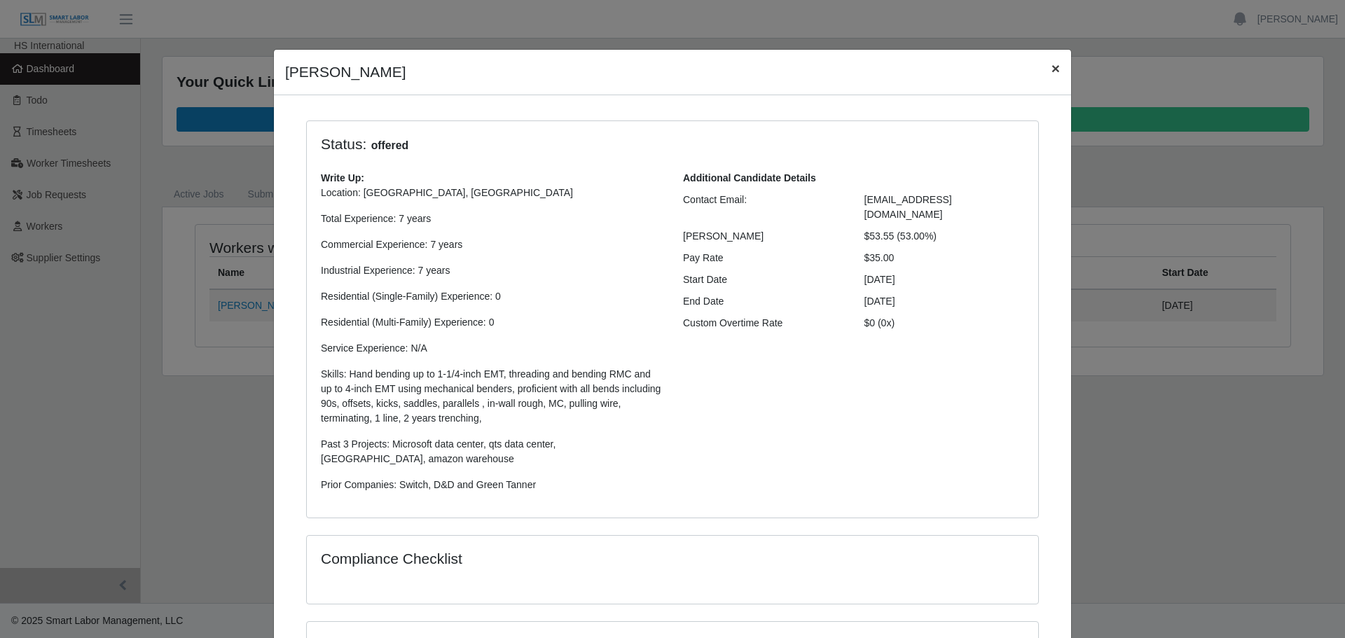
click at [1052, 61] on span "×" at bounding box center [1056, 68] width 8 height 16
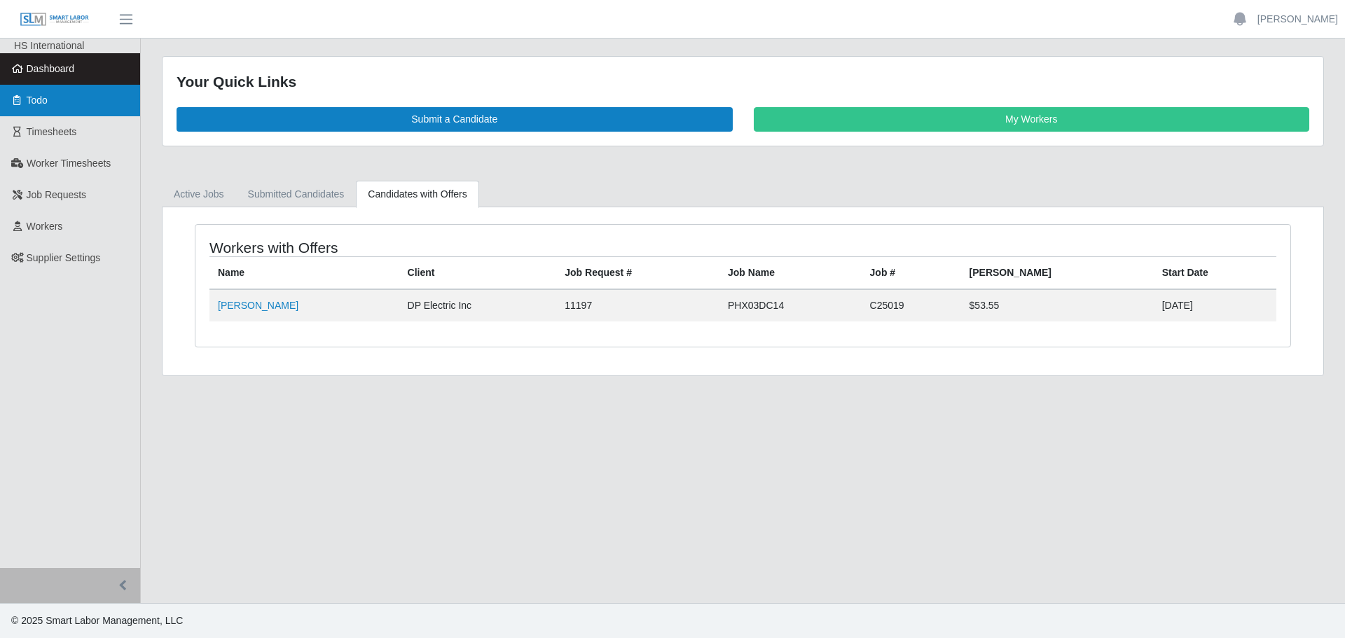
click at [18, 105] on icon at bounding box center [17, 100] width 13 height 10
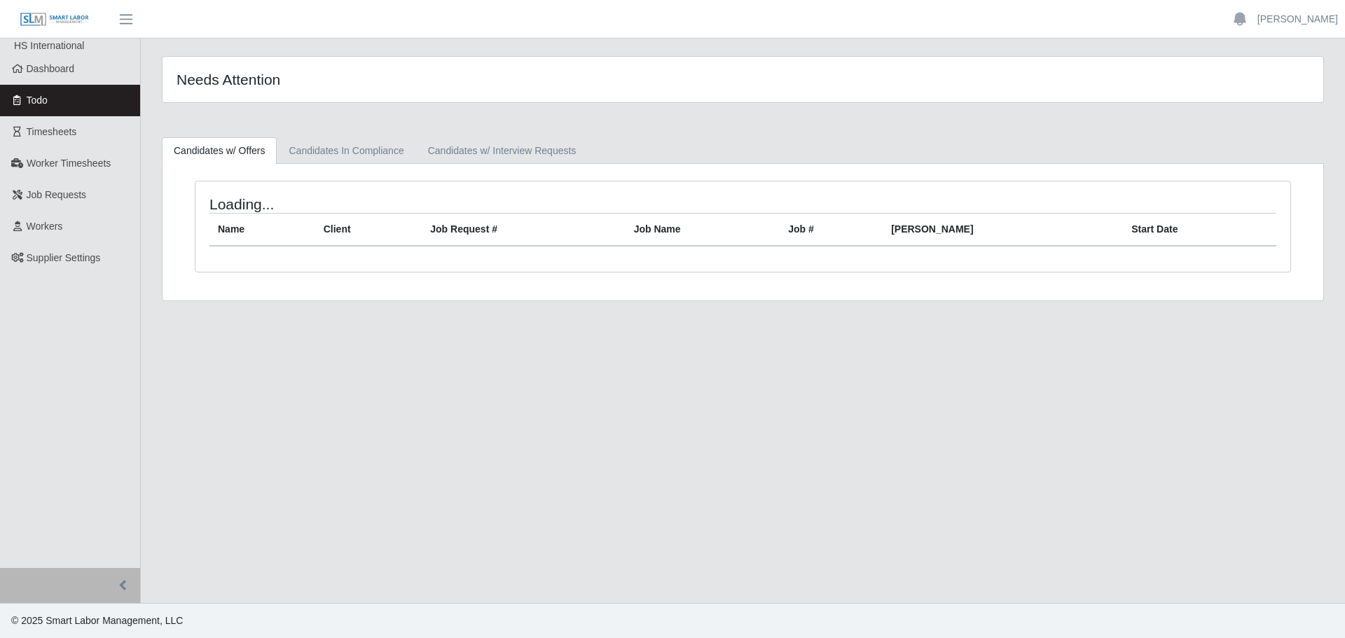
click at [45, 79] on link "Dashboard" at bounding box center [70, 69] width 140 height 32
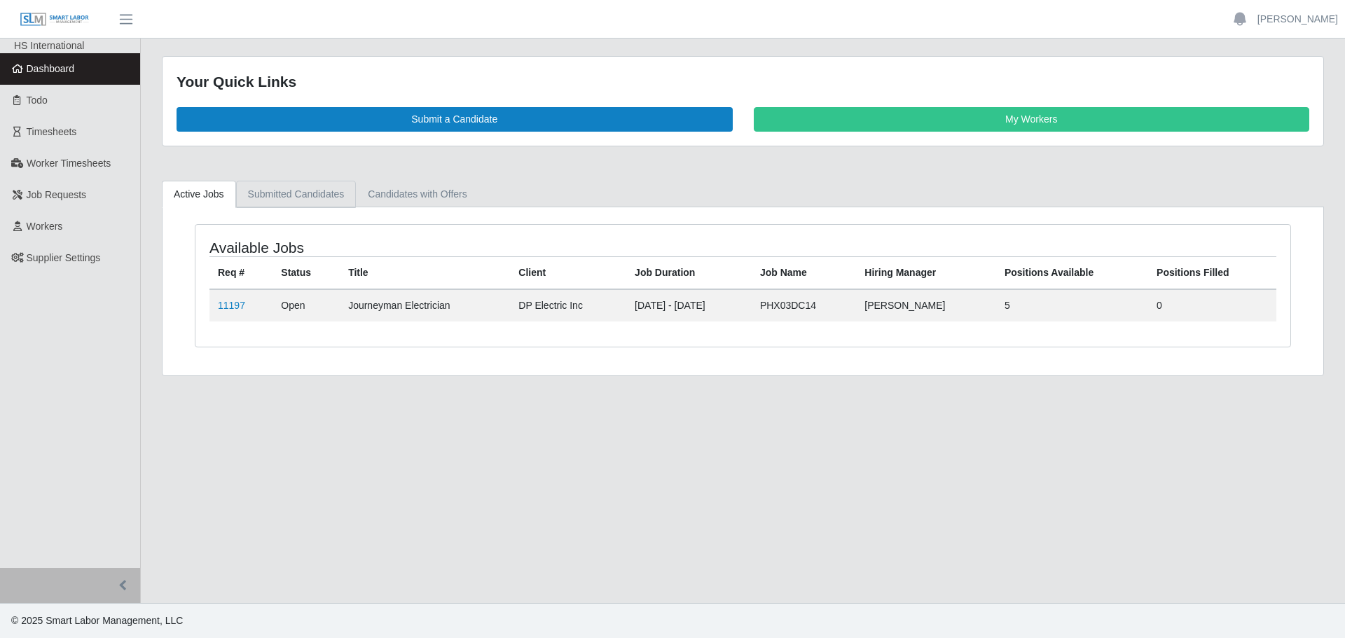
click at [317, 181] on link "Submitted Candidates" at bounding box center [296, 194] width 120 height 27
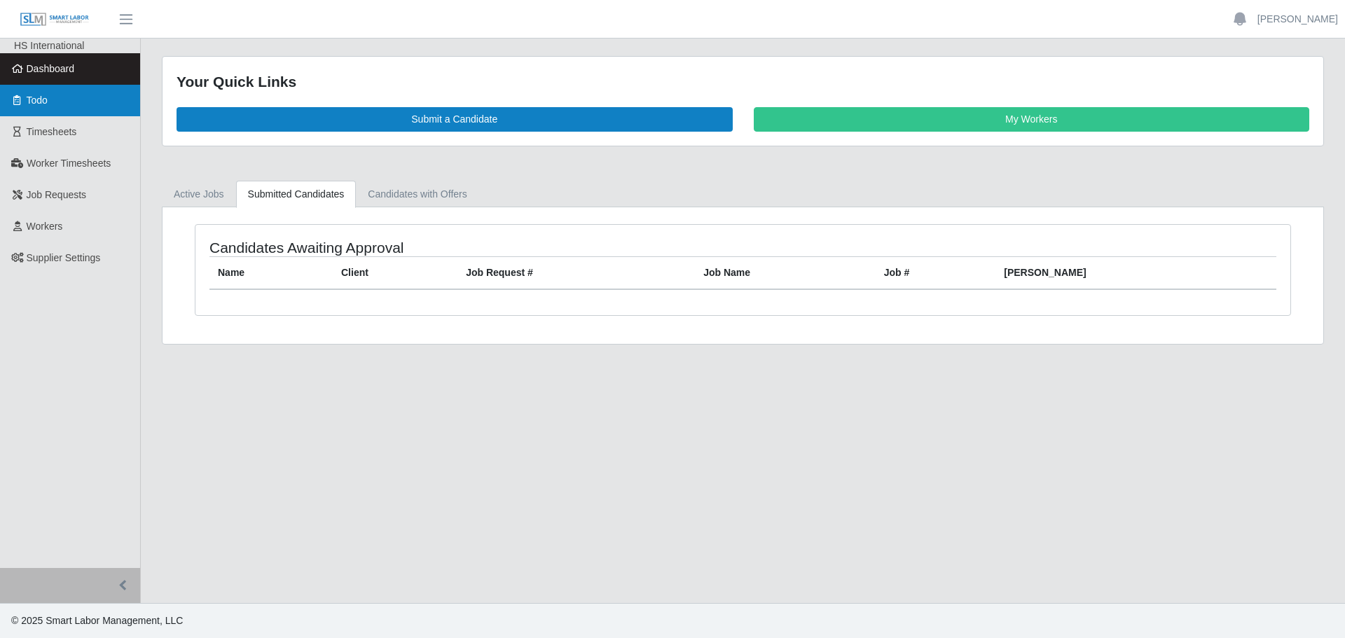
click at [48, 100] on span "Todo" at bounding box center [37, 100] width 21 height 11
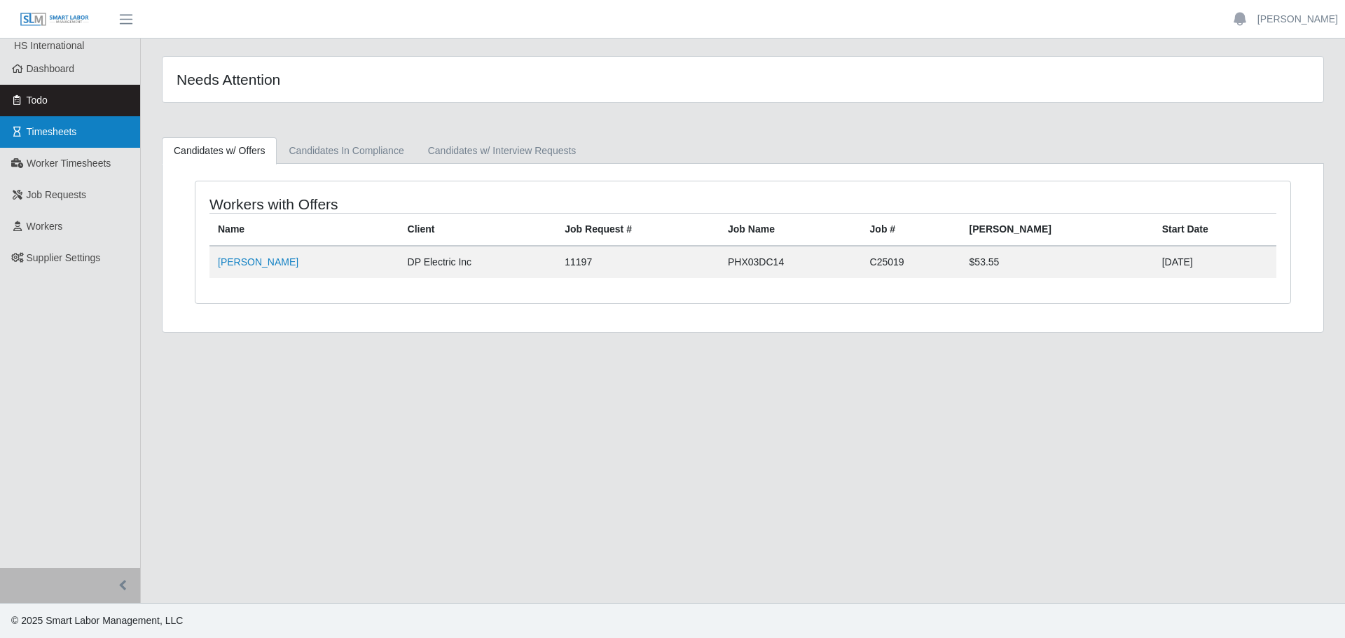
click at [36, 137] on span "Timesheets" at bounding box center [52, 131] width 50 height 11
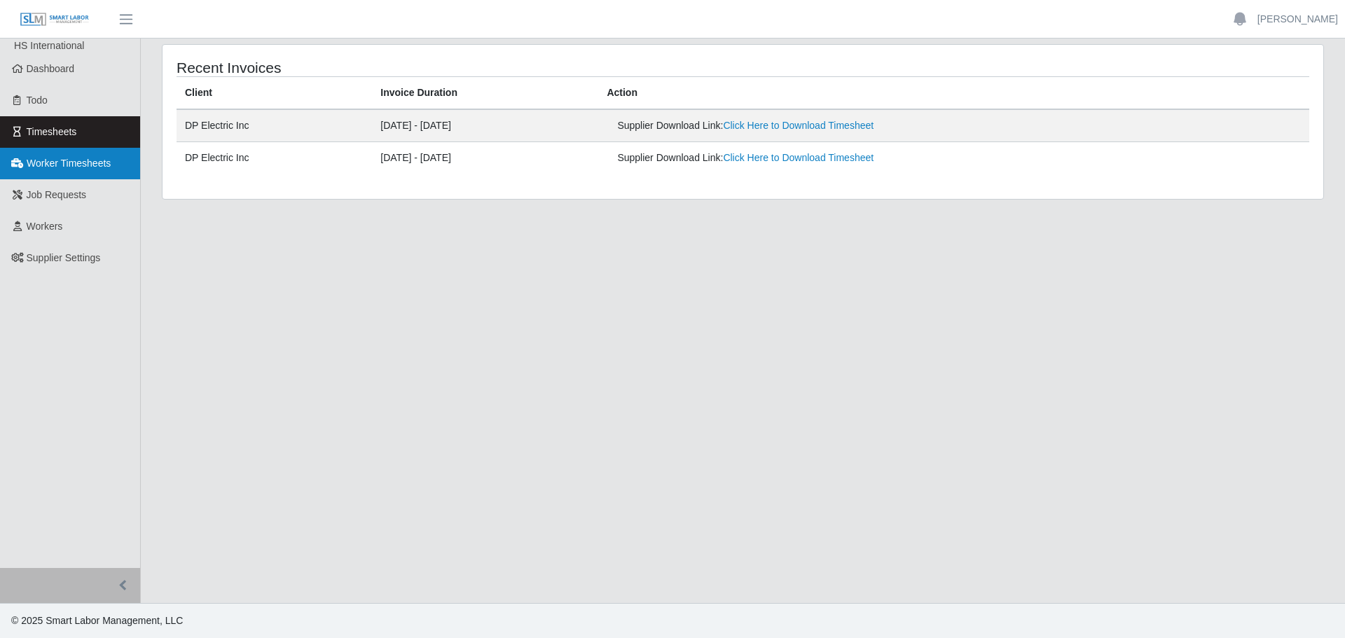
click at [28, 165] on span "Worker Timesheets" at bounding box center [69, 163] width 84 height 11
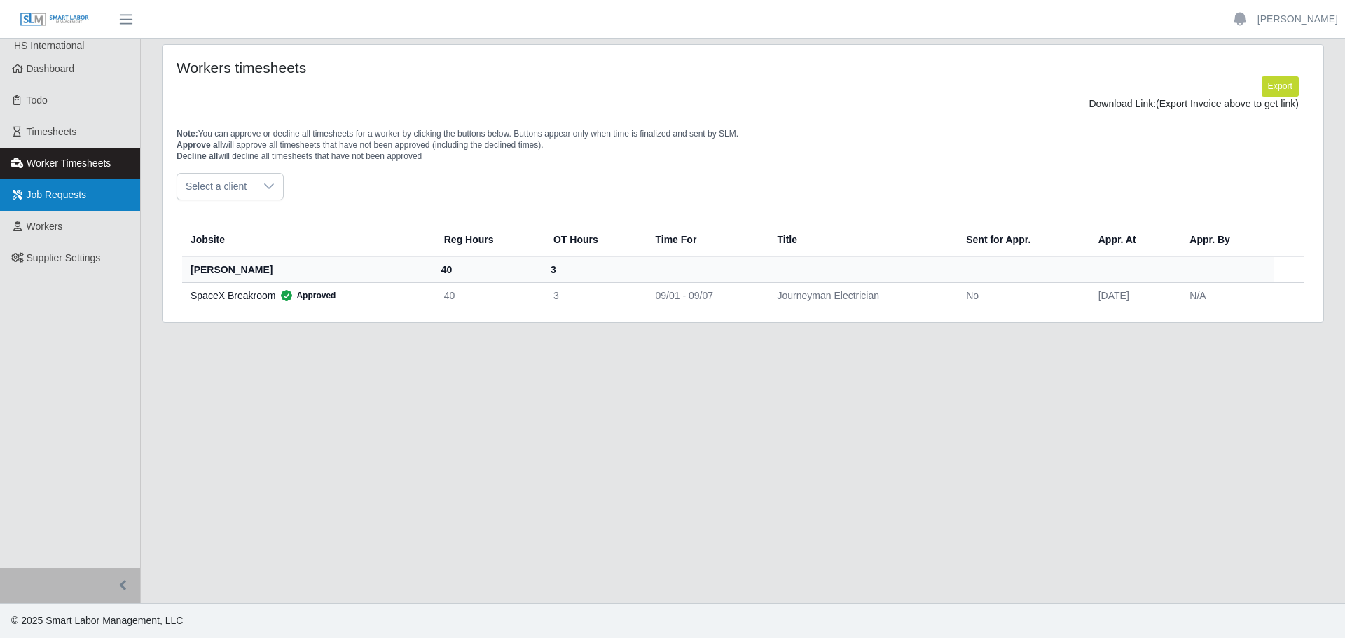
click at [38, 210] on link "Job Requests" at bounding box center [70, 195] width 140 height 32
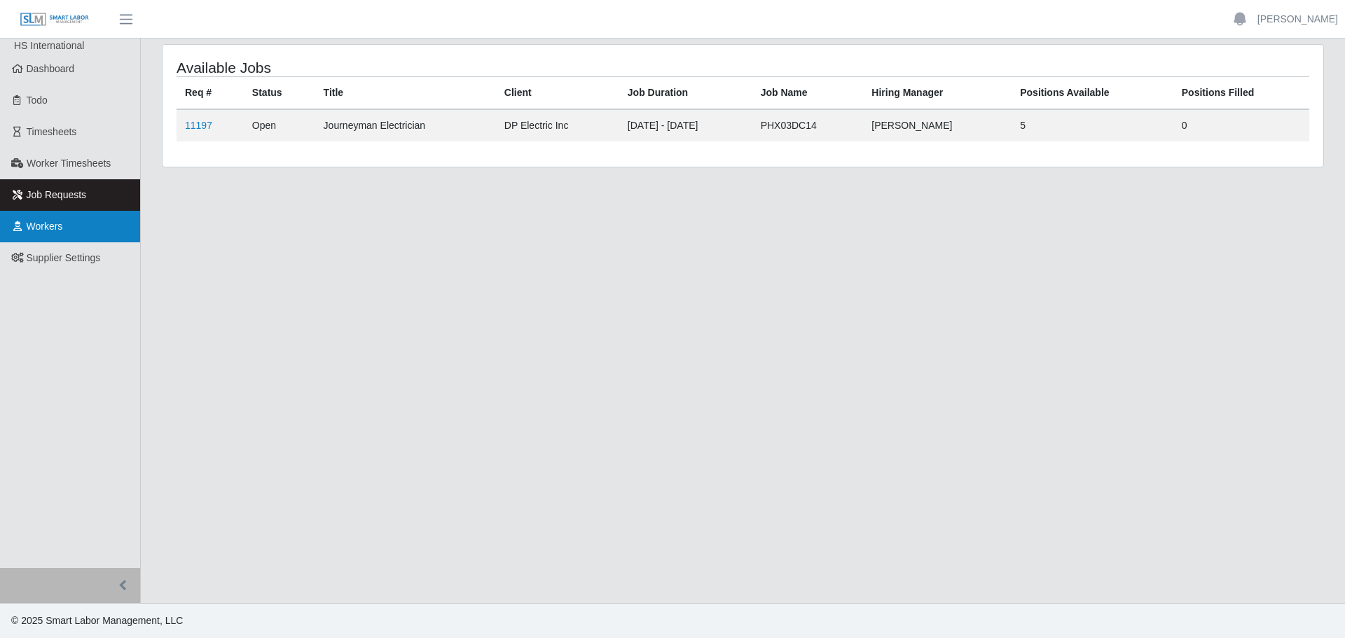
click at [41, 226] on span "Workers" at bounding box center [45, 226] width 36 height 11
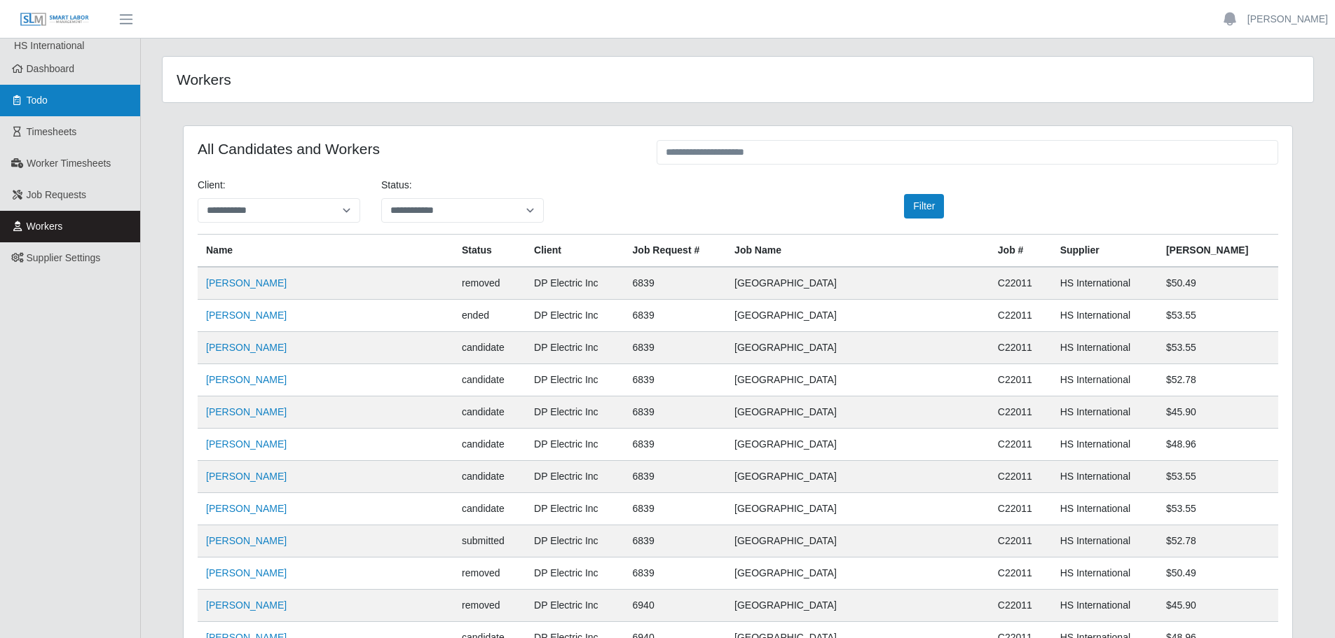
click at [46, 95] on span "Todo" at bounding box center [37, 100] width 21 height 11
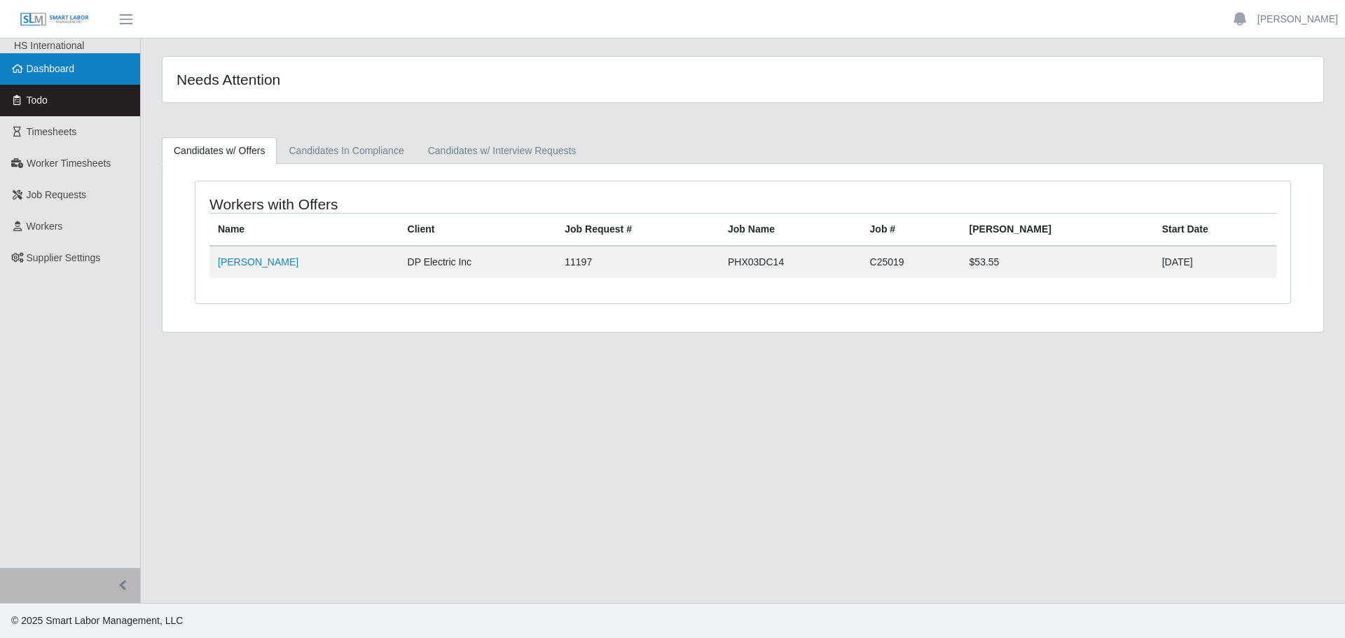
click at [46, 74] on span "Dashboard" at bounding box center [51, 68] width 48 height 11
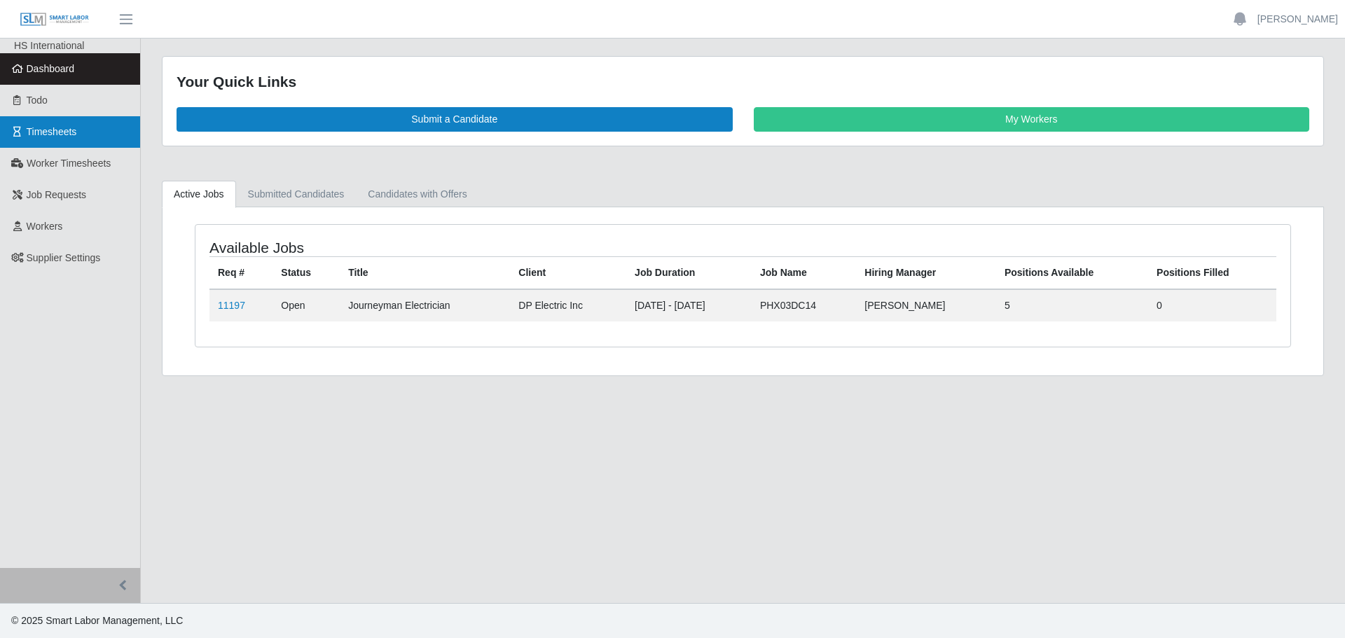
click at [39, 123] on link "Timesheets" at bounding box center [70, 132] width 140 height 32
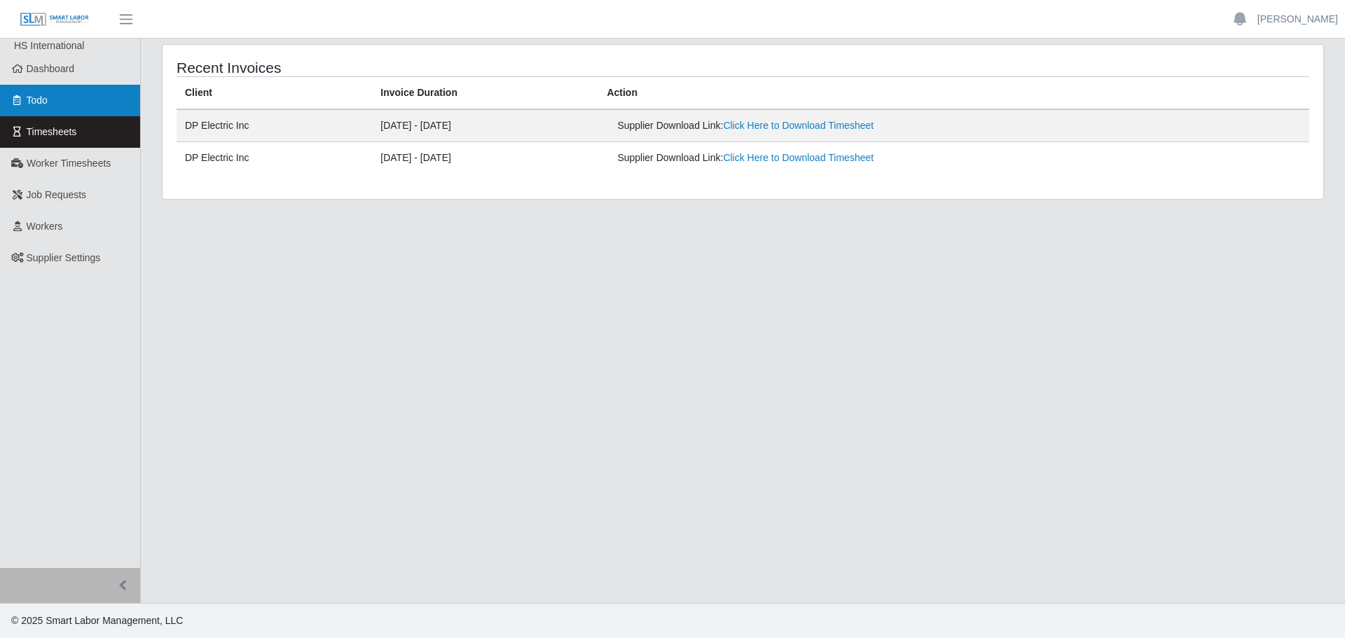
click at [46, 89] on link "Todo" at bounding box center [70, 101] width 140 height 32
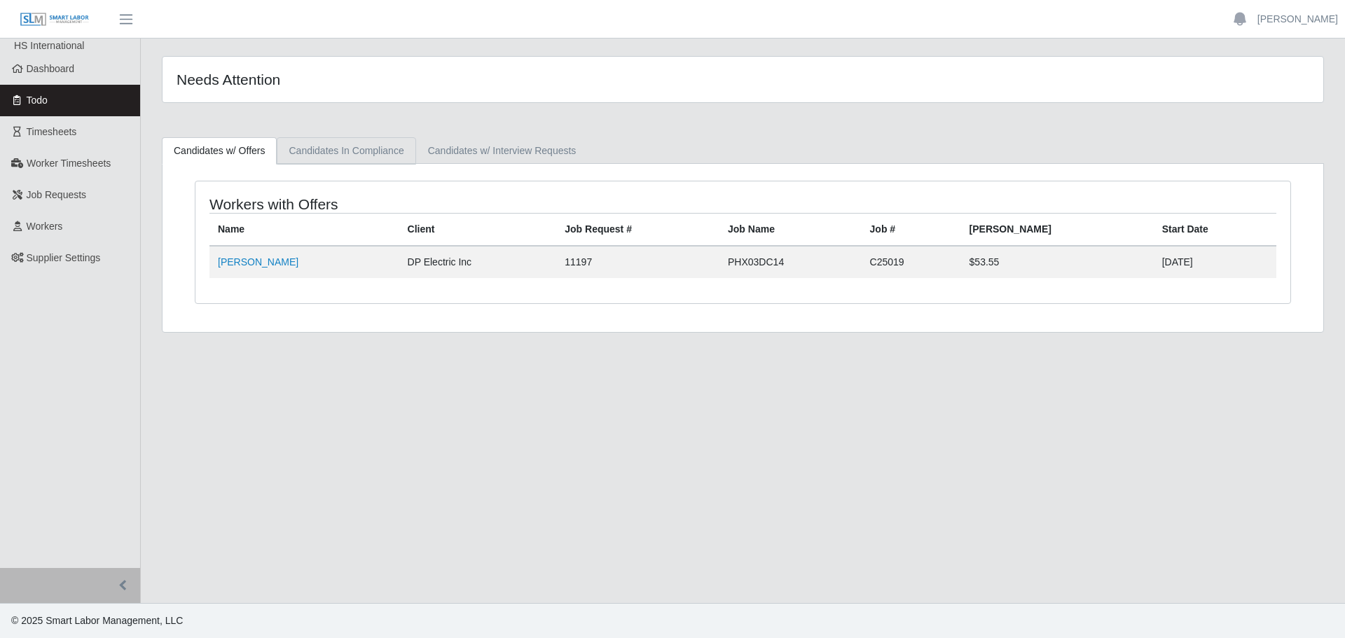
click at [386, 160] on link "Candidates In Compliance" at bounding box center [346, 150] width 139 height 27
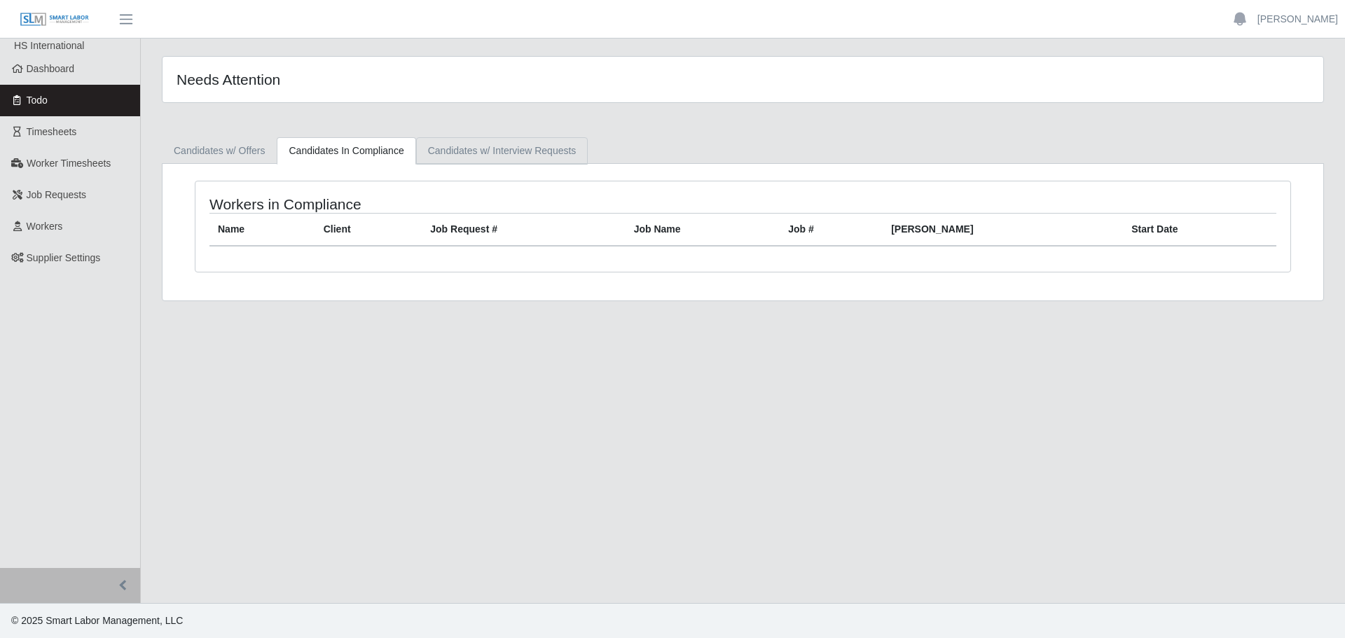
click at [460, 156] on link "Candidates w/ Interview Requests" at bounding box center [502, 150] width 172 height 27
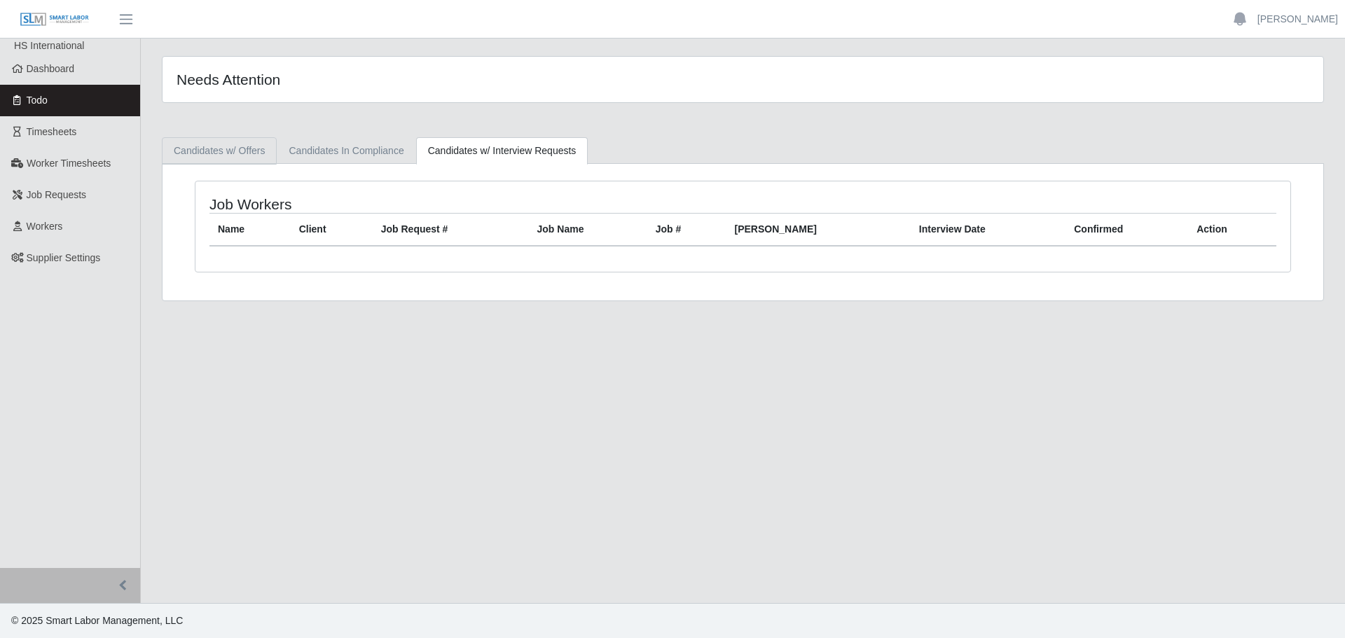
click at [241, 156] on link "Candidates w/ Offers" at bounding box center [219, 150] width 115 height 27
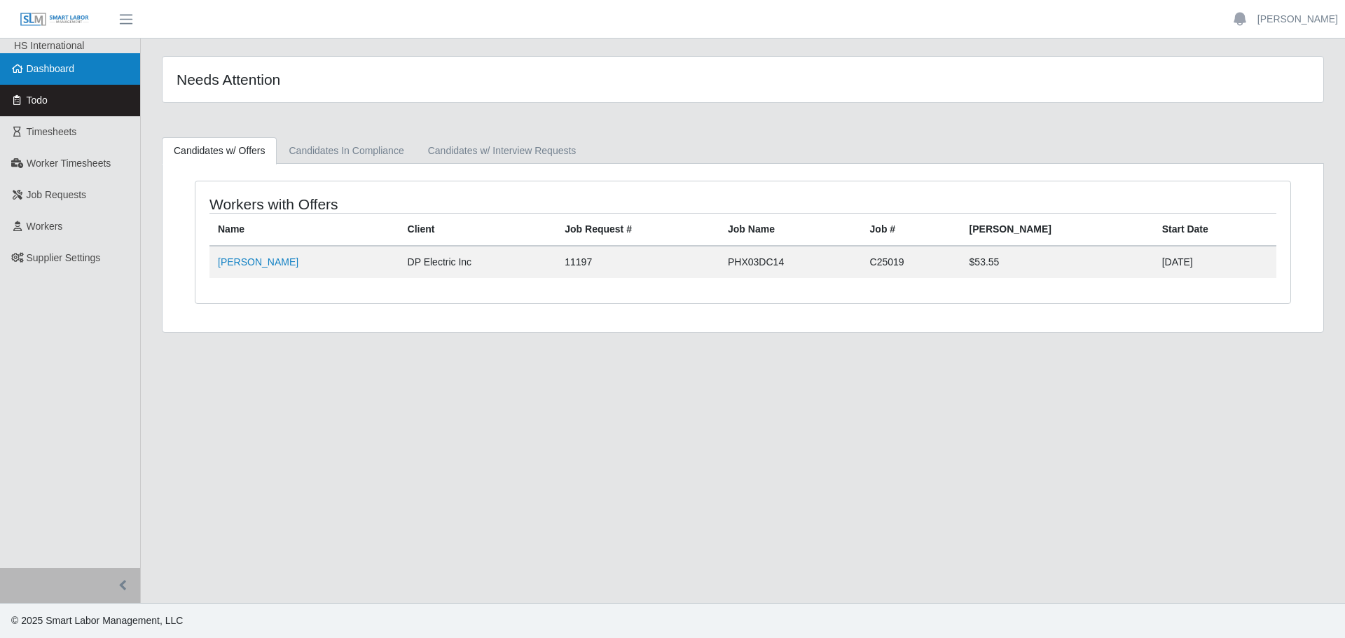
click at [64, 69] on span "Dashboard" at bounding box center [51, 68] width 48 height 11
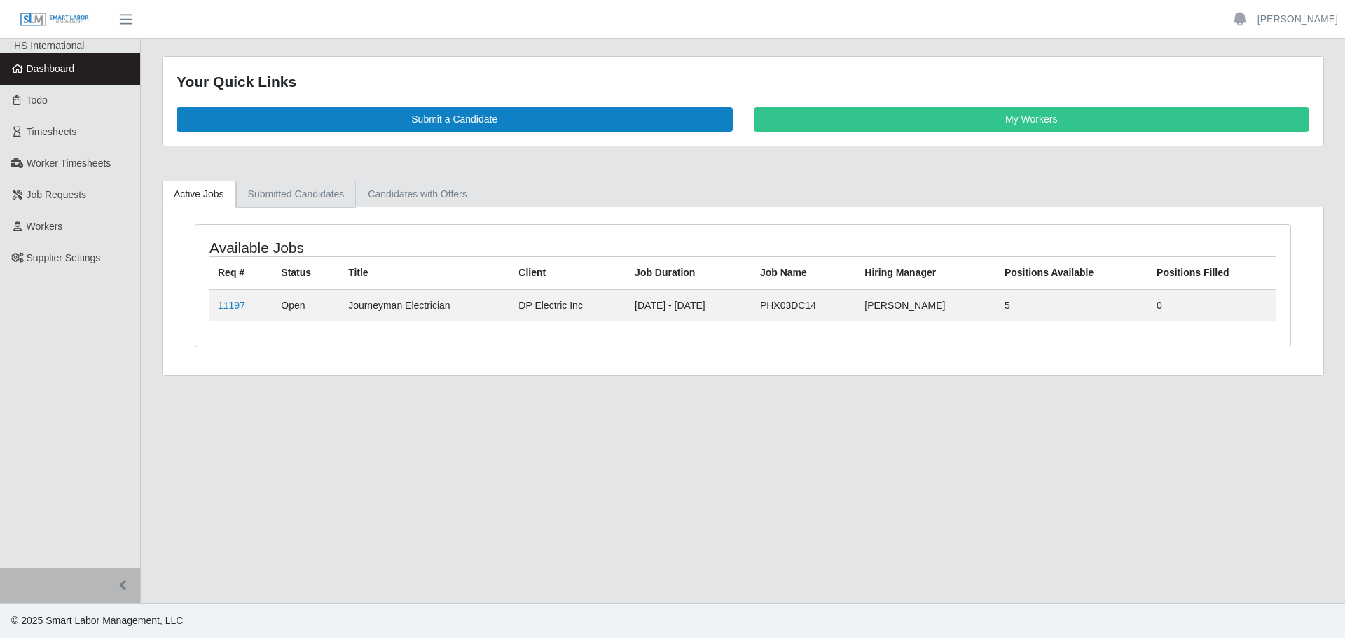
click at [273, 198] on link "Submitted Candidates" at bounding box center [296, 194] width 120 height 27
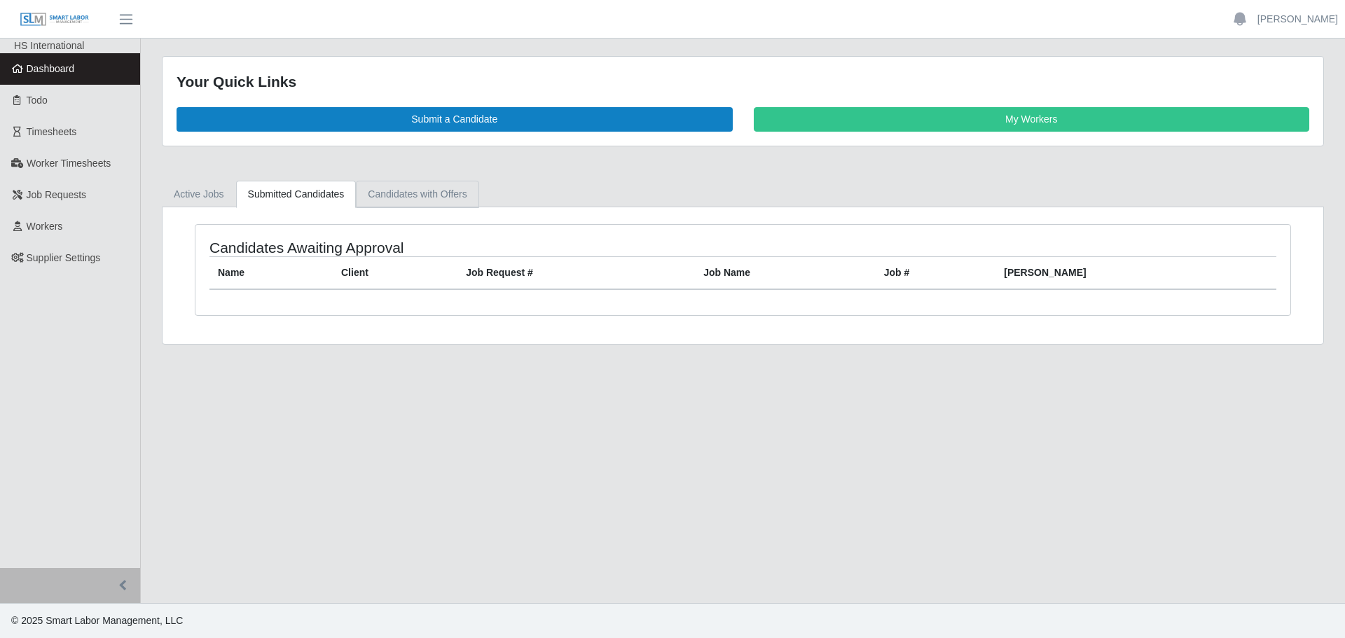
click at [404, 201] on link "Candidates with Offers" at bounding box center [417, 194] width 123 height 27
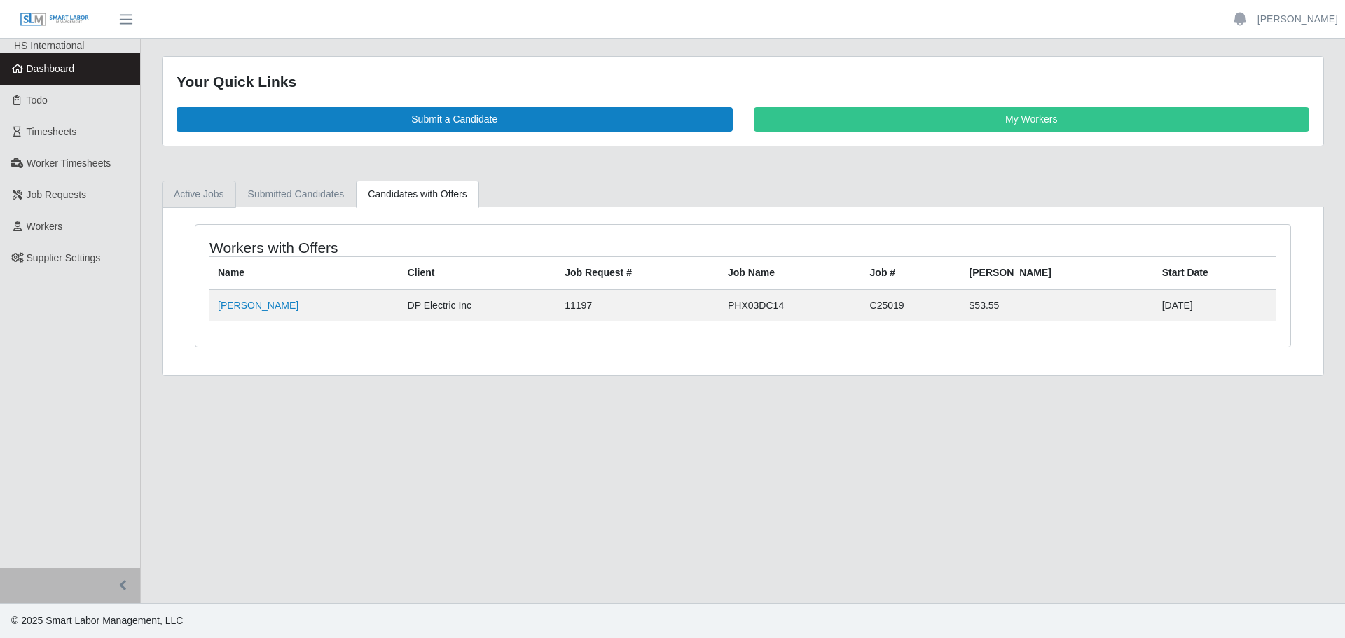
click at [202, 194] on link "Active Jobs" at bounding box center [199, 194] width 74 height 27
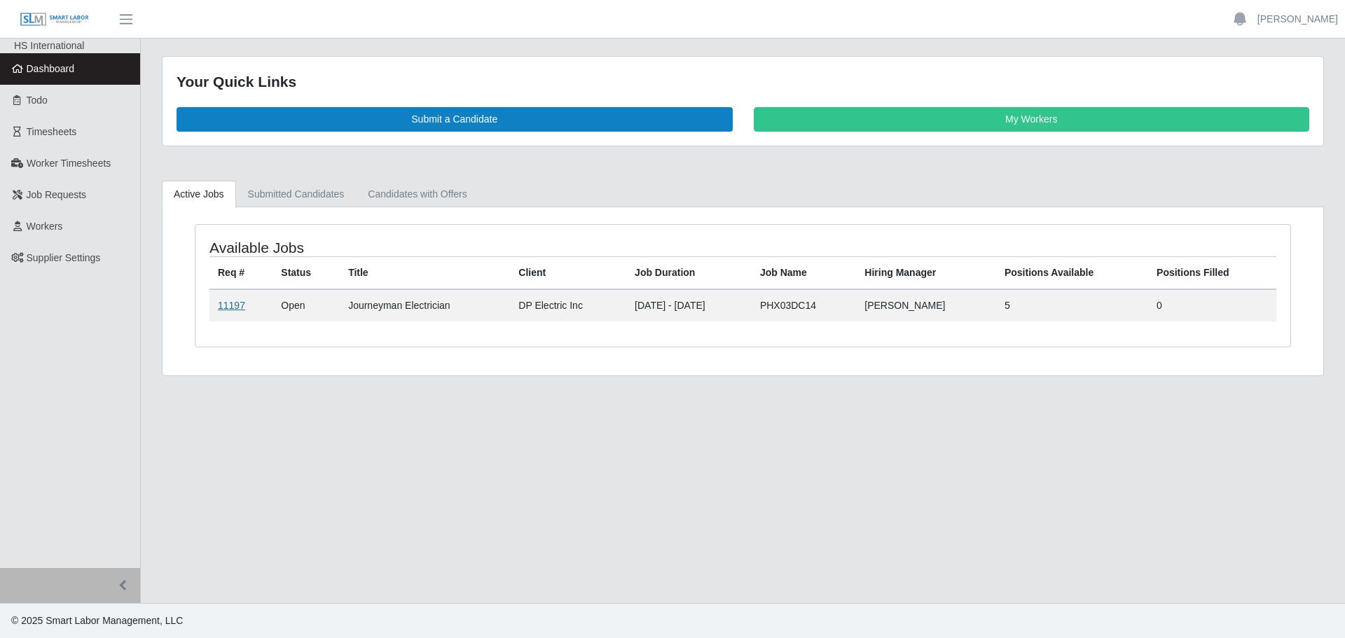
click at [235, 300] on link "11197" at bounding box center [231, 305] width 27 height 11
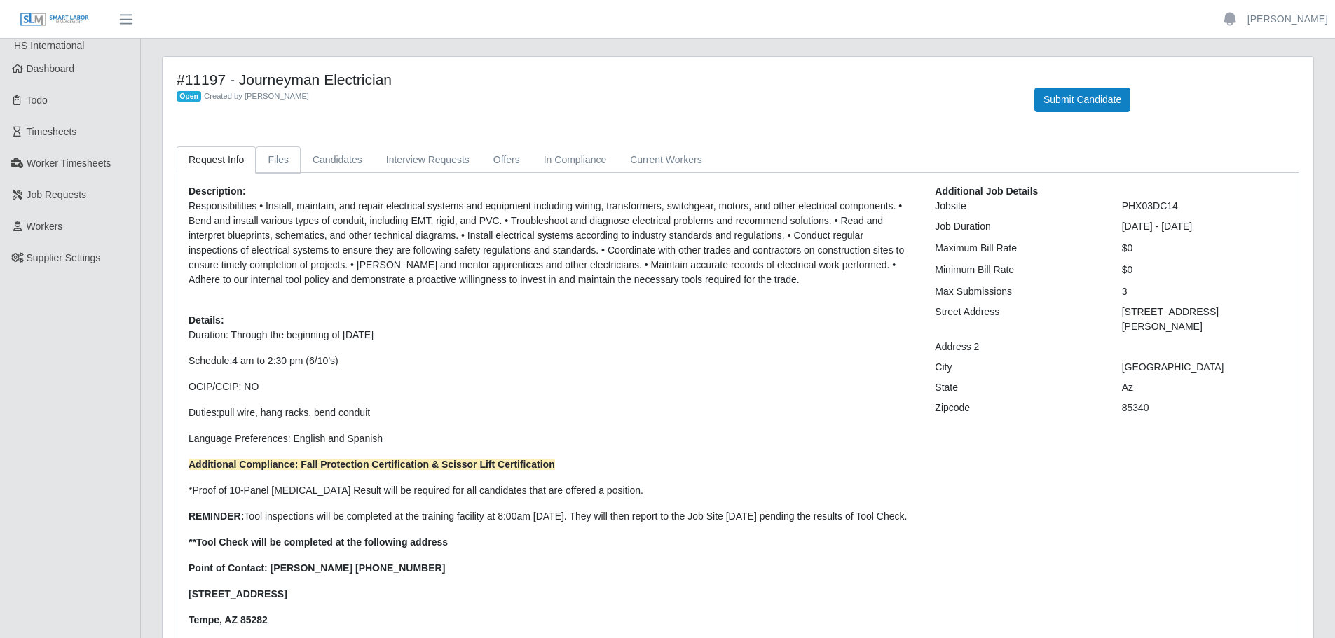
click at [283, 167] on link "Files" at bounding box center [278, 159] width 45 height 27
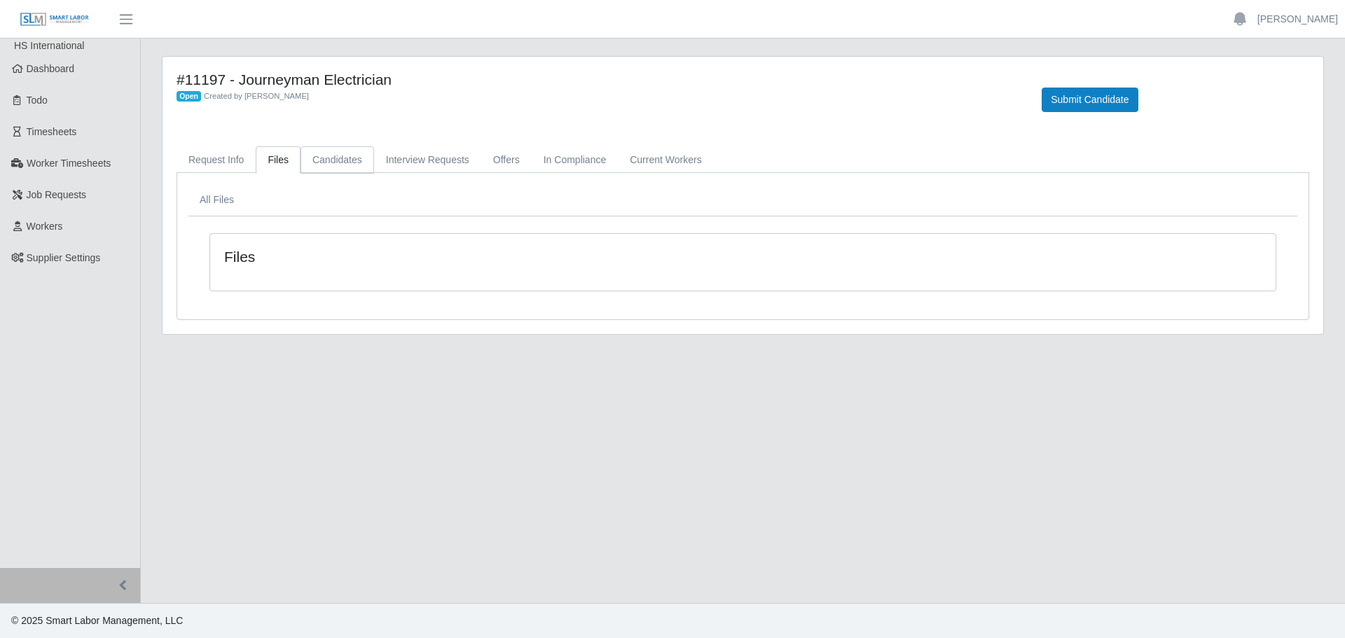
click at [329, 161] on link "Candidates" at bounding box center [338, 159] width 74 height 27
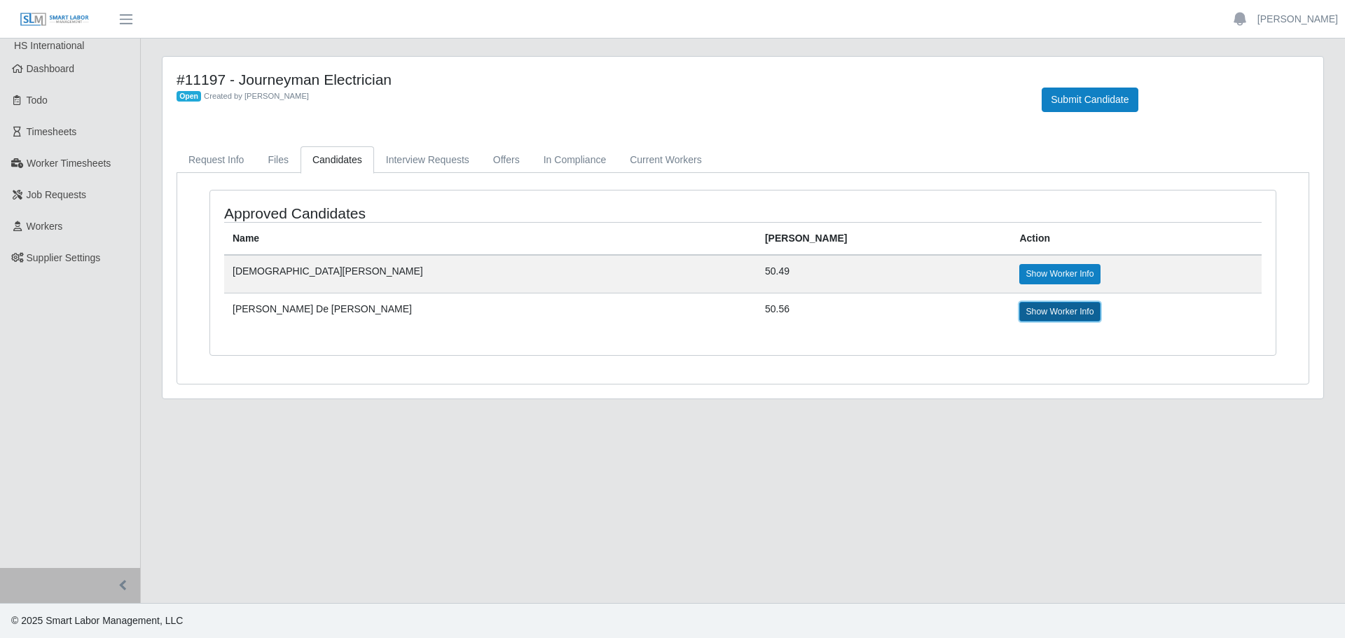
click at [1019, 303] on link "Show Worker Info" at bounding box center [1059, 312] width 81 height 20
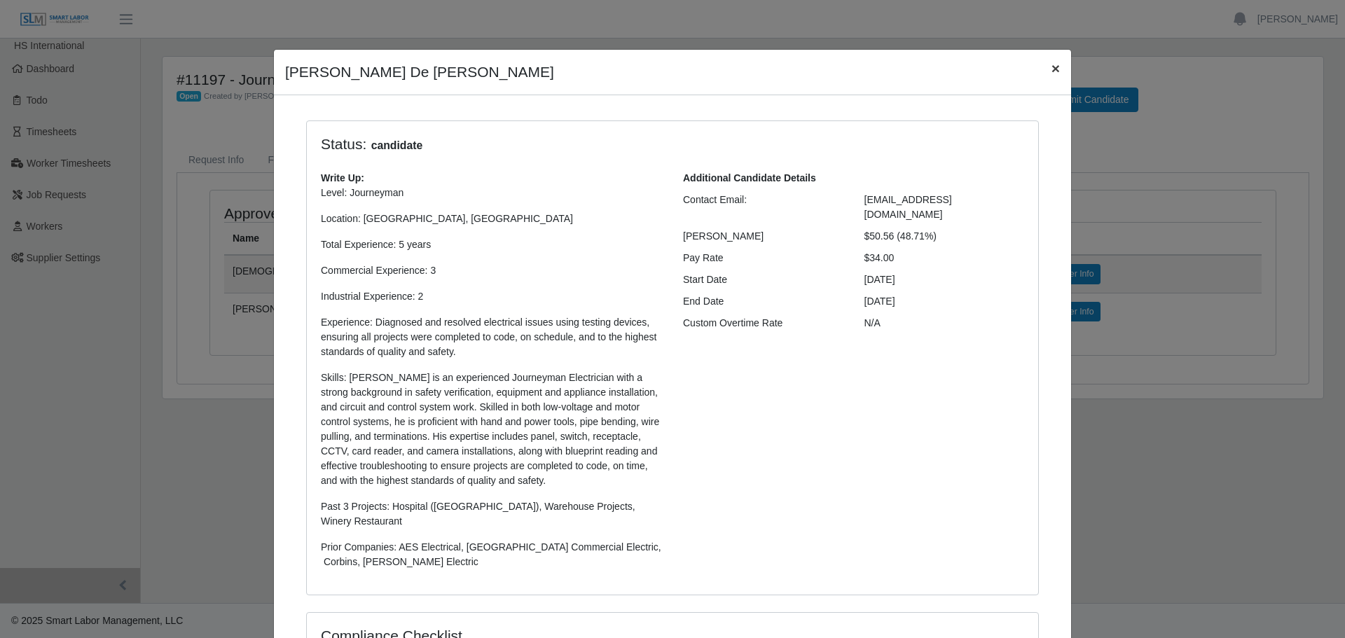
click at [1052, 65] on span "×" at bounding box center [1056, 68] width 8 height 16
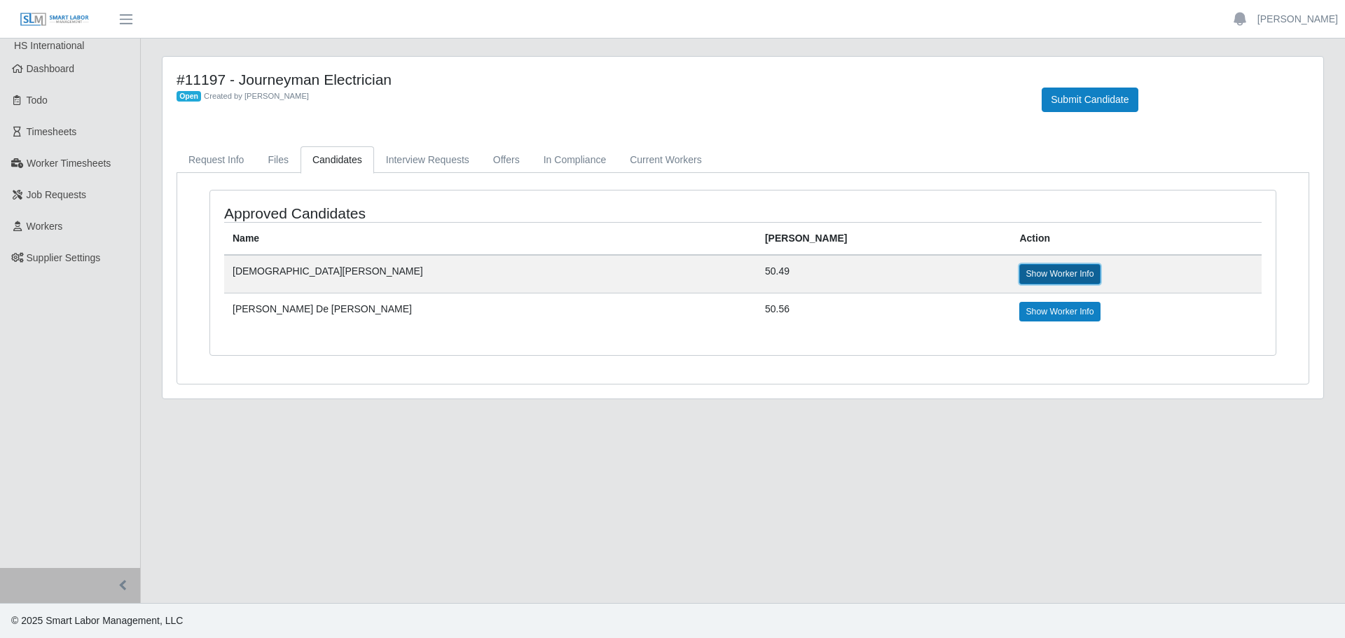
click at [1019, 271] on link "Show Worker Info" at bounding box center [1059, 274] width 81 height 20
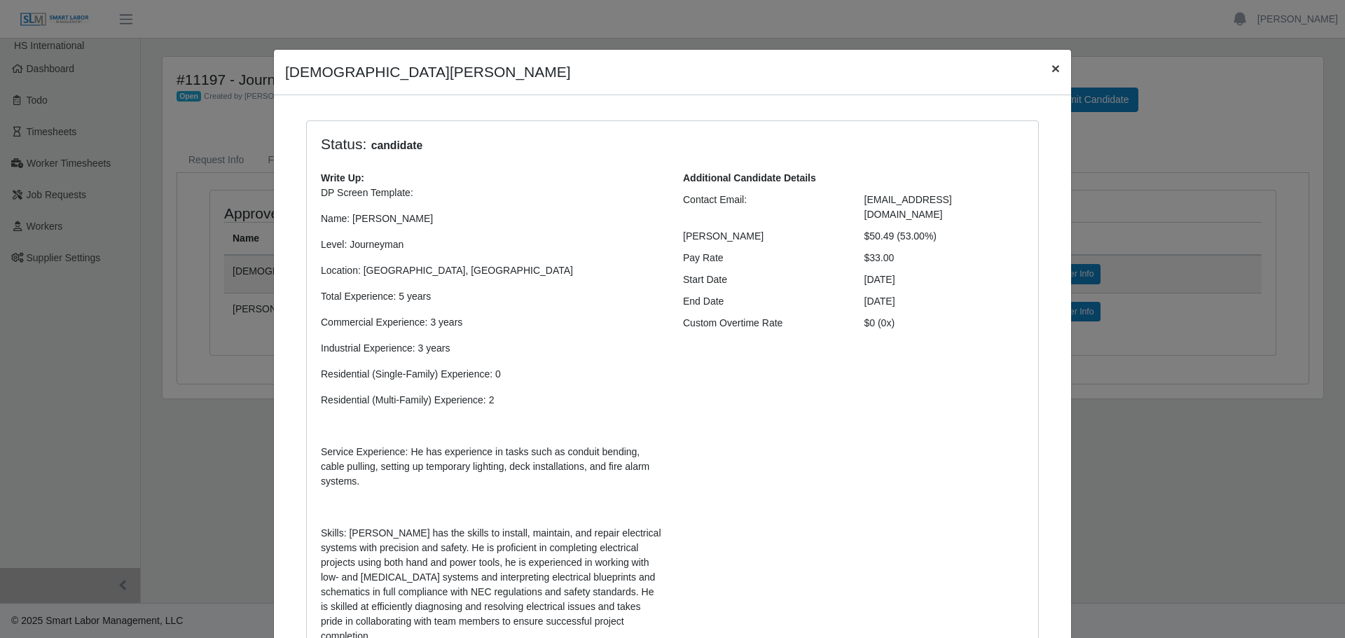
click at [1052, 64] on span "×" at bounding box center [1056, 68] width 8 height 16
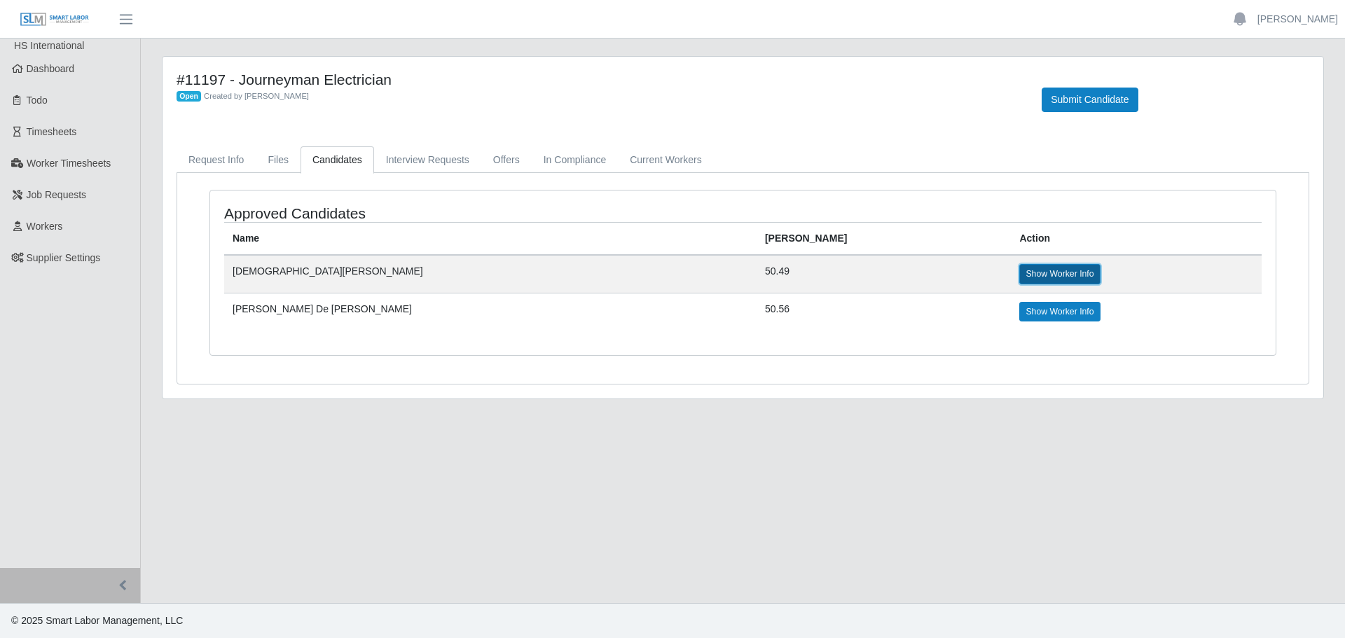
click at [1019, 266] on link "Show Worker Info" at bounding box center [1059, 274] width 81 height 20
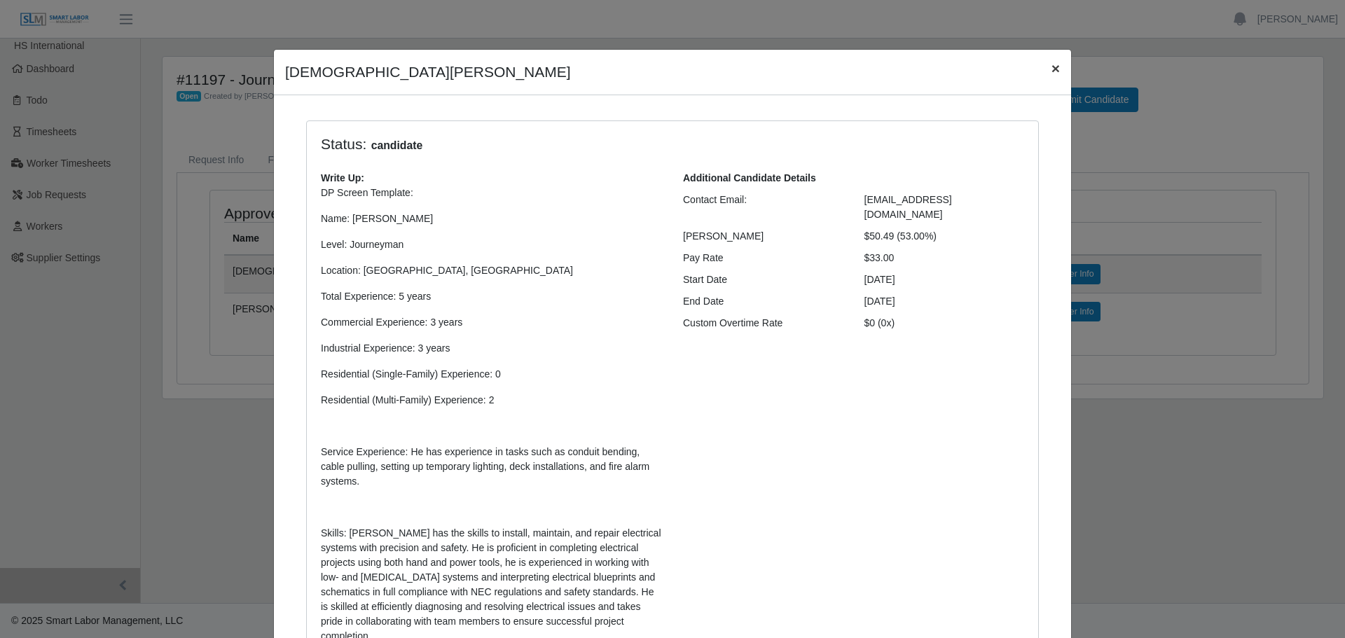
click at [1052, 76] on span "×" at bounding box center [1056, 68] width 8 height 16
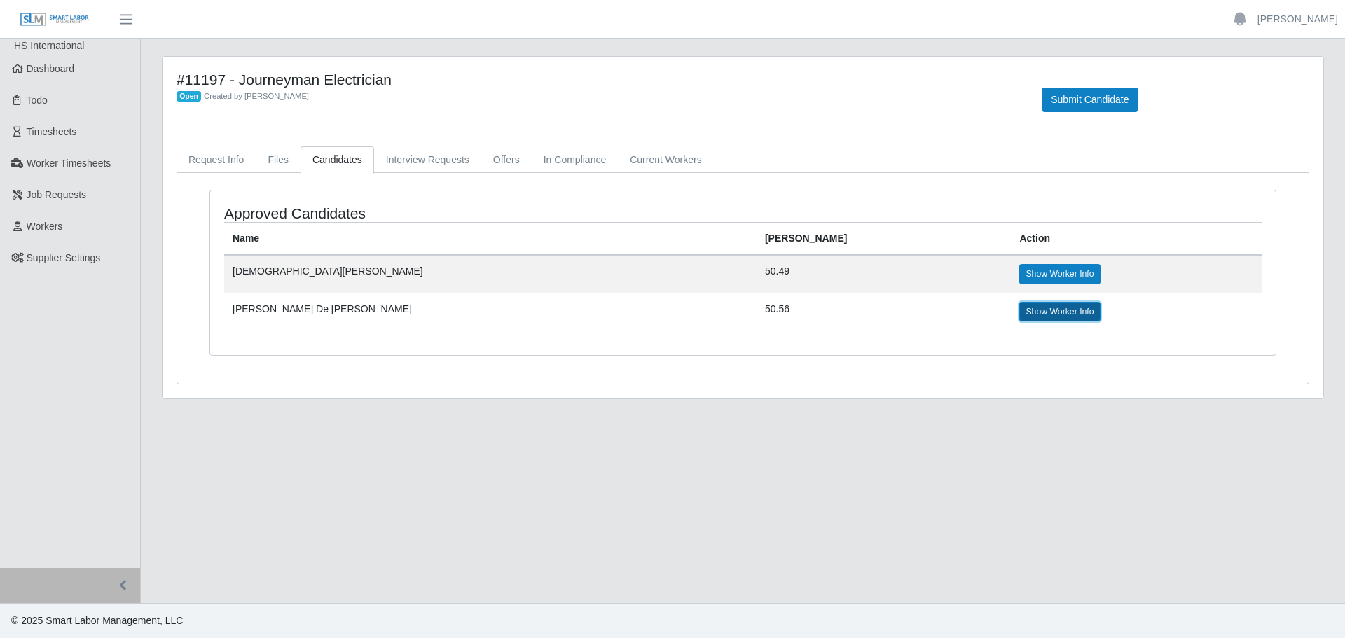
click at [1019, 313] on link "Show Worker Info" at bounding box center [1059, 312] width 81 height 20
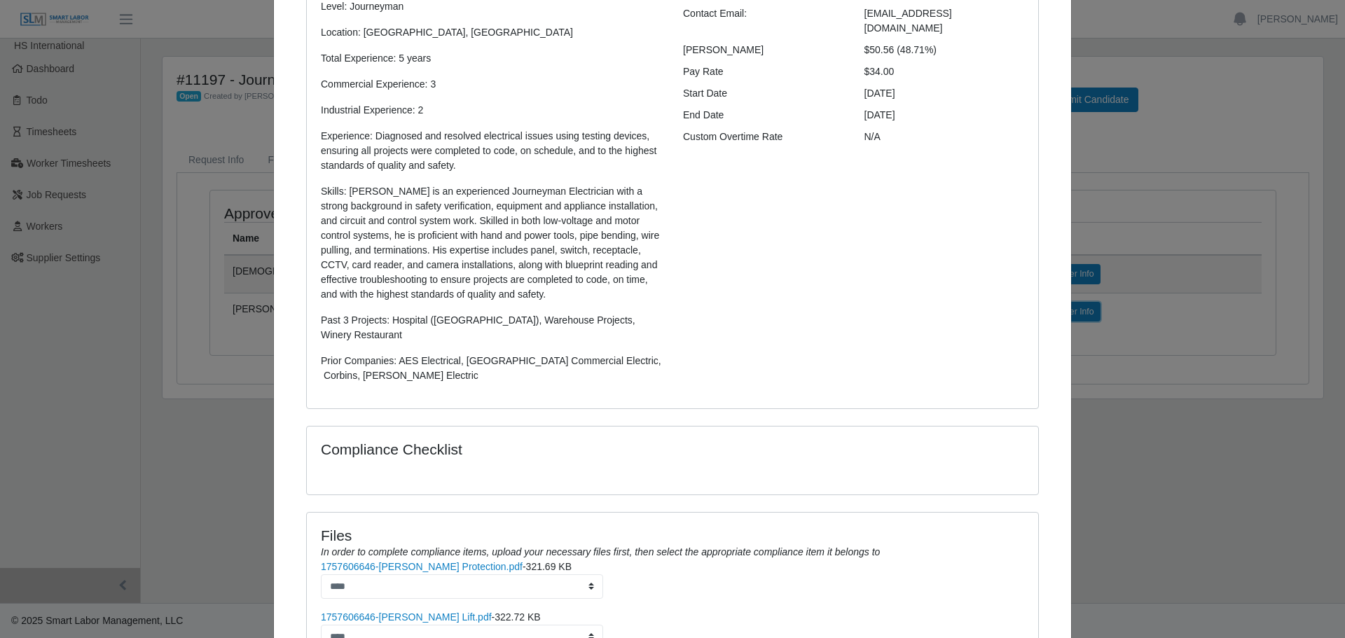
scroll to position [310, 0]
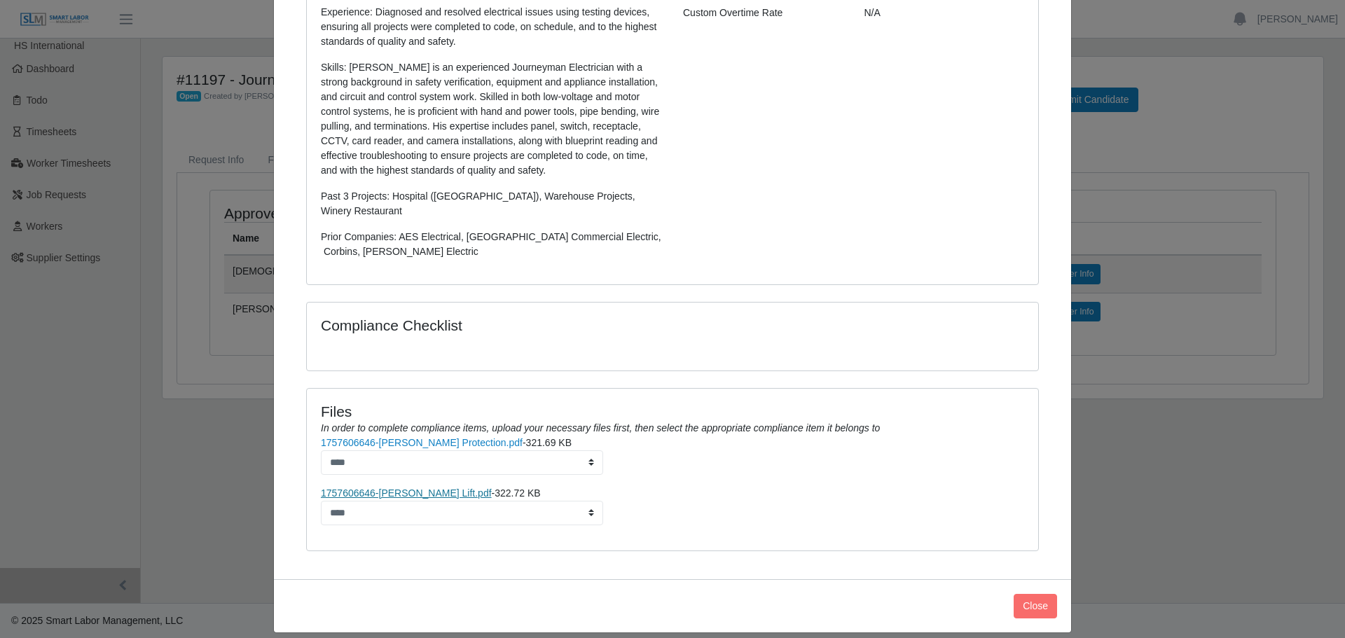
click at [414, 488] on link "1757606646-Guillermo Scissor Lift.pdf" at bounding box center [406, 493] width 171 height 11
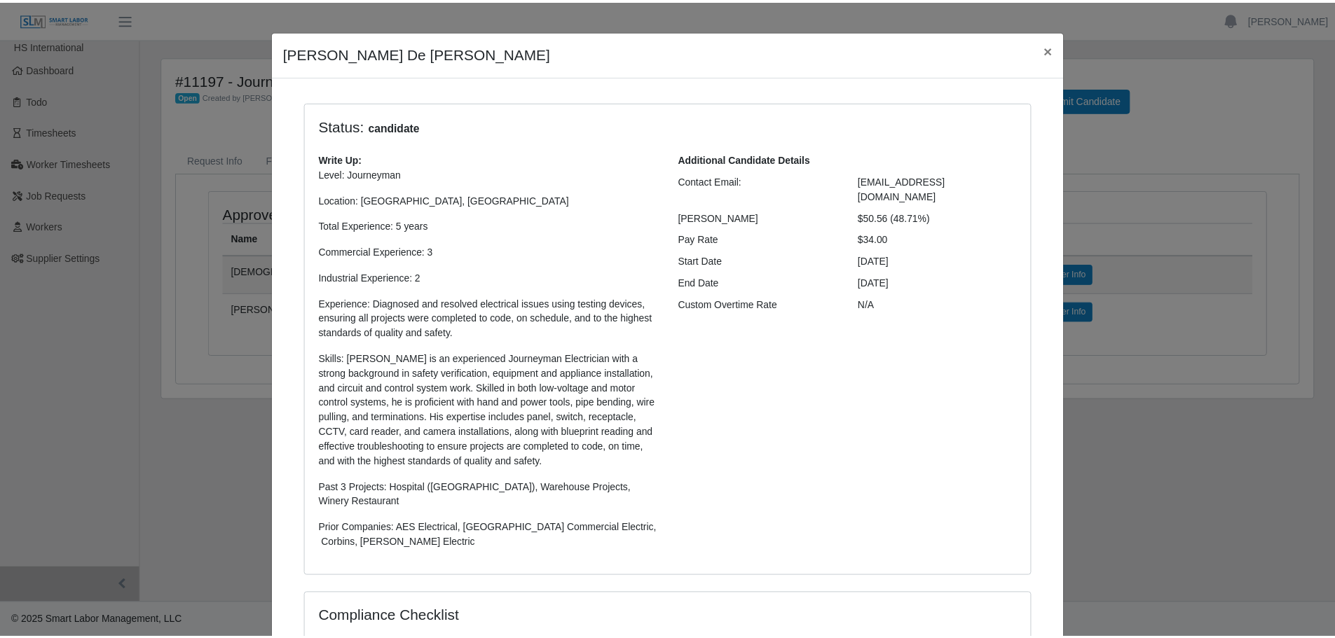
scroll to position [0, 0]
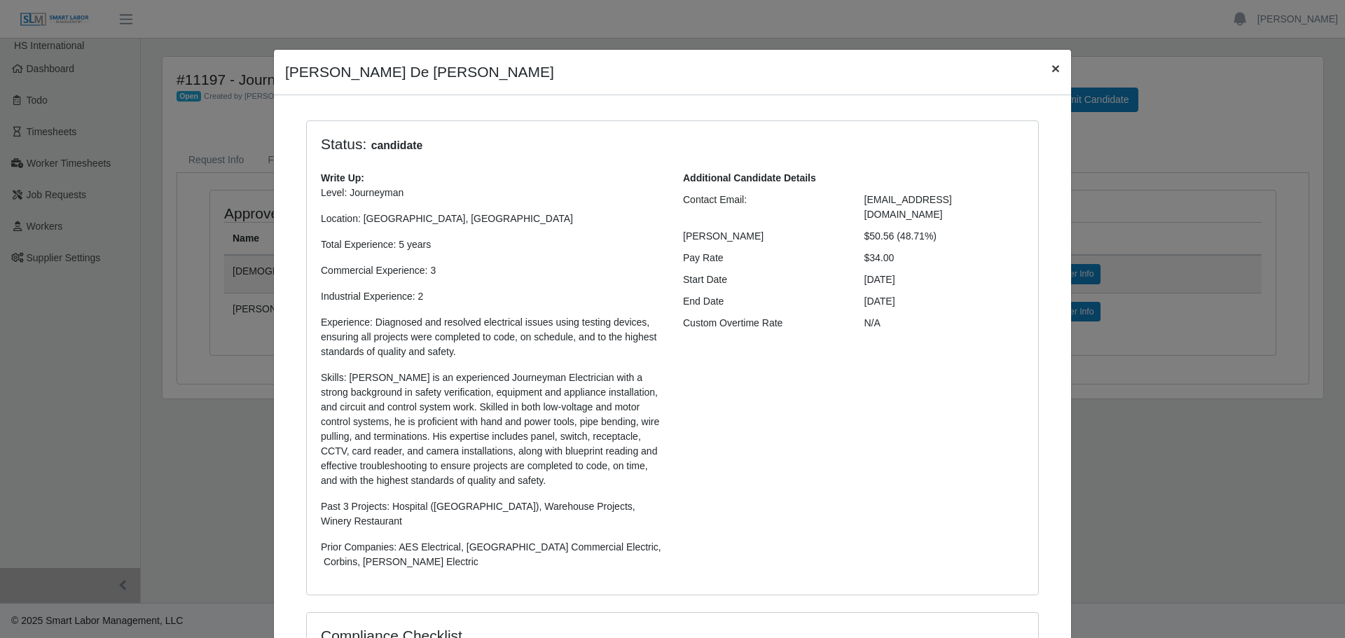
click at [1052, 70] on span "×" at bounding box center [1056, 68] width 8 height 16
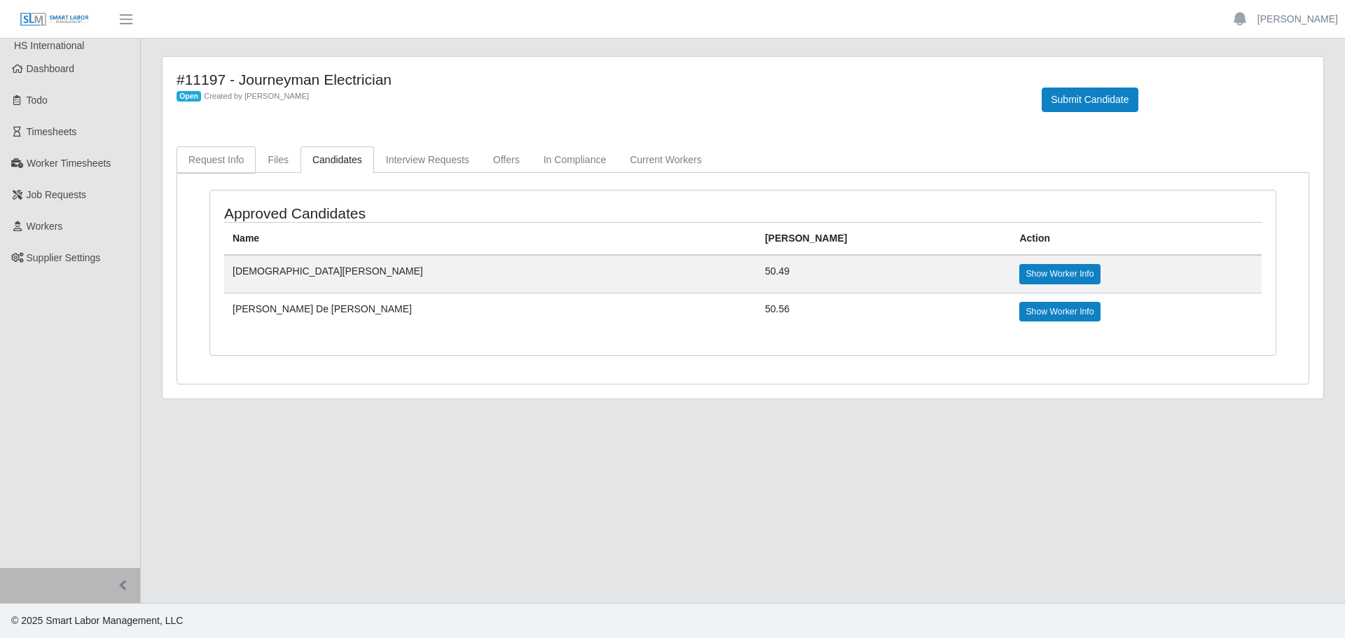
click at [229, 163] on link "Request Info" at bounding box center [216, 159] width 79 height 27
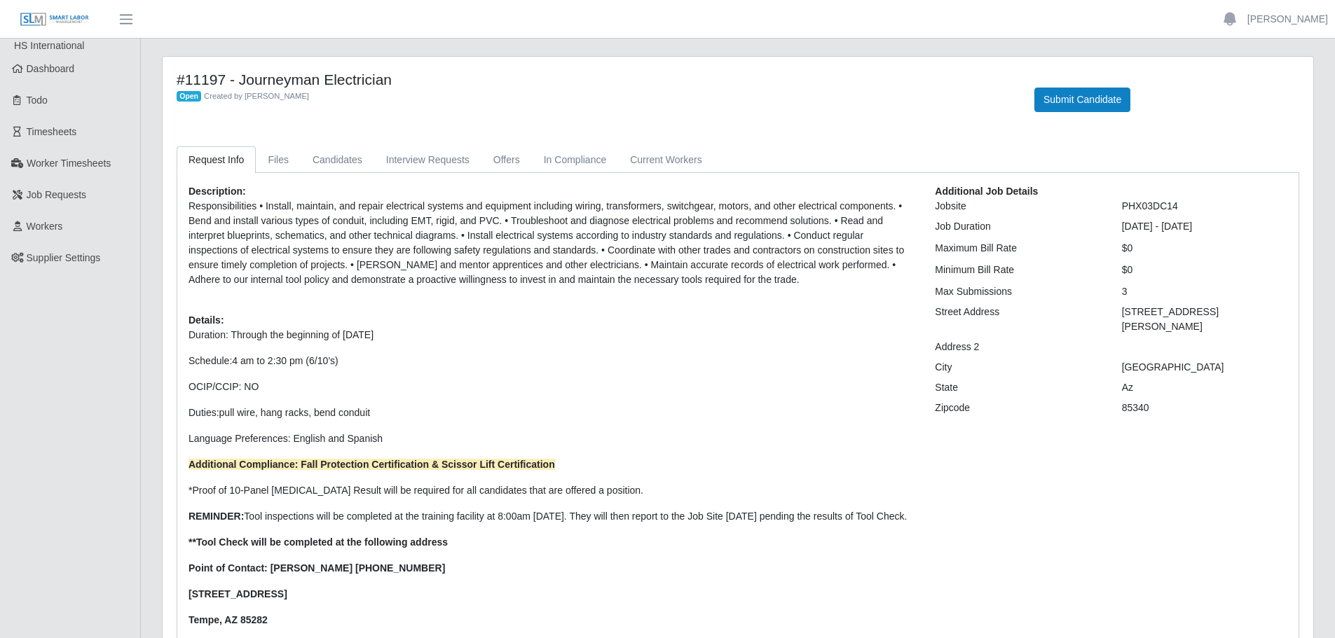
click at [71, 404] on ul "HS International Dashboard Todo Timesheets Worker Timesheets Job Requests Worke…" at bounding box center [70, 371] width 140 height 664
drag, startPoint x: 345, startPoint y: 158, endPoint x: 356, endPoint y: 158, distance: 10.5
click at [345, 158] on link "Candidates" at bounding box center [338, 159] width 74 height 27
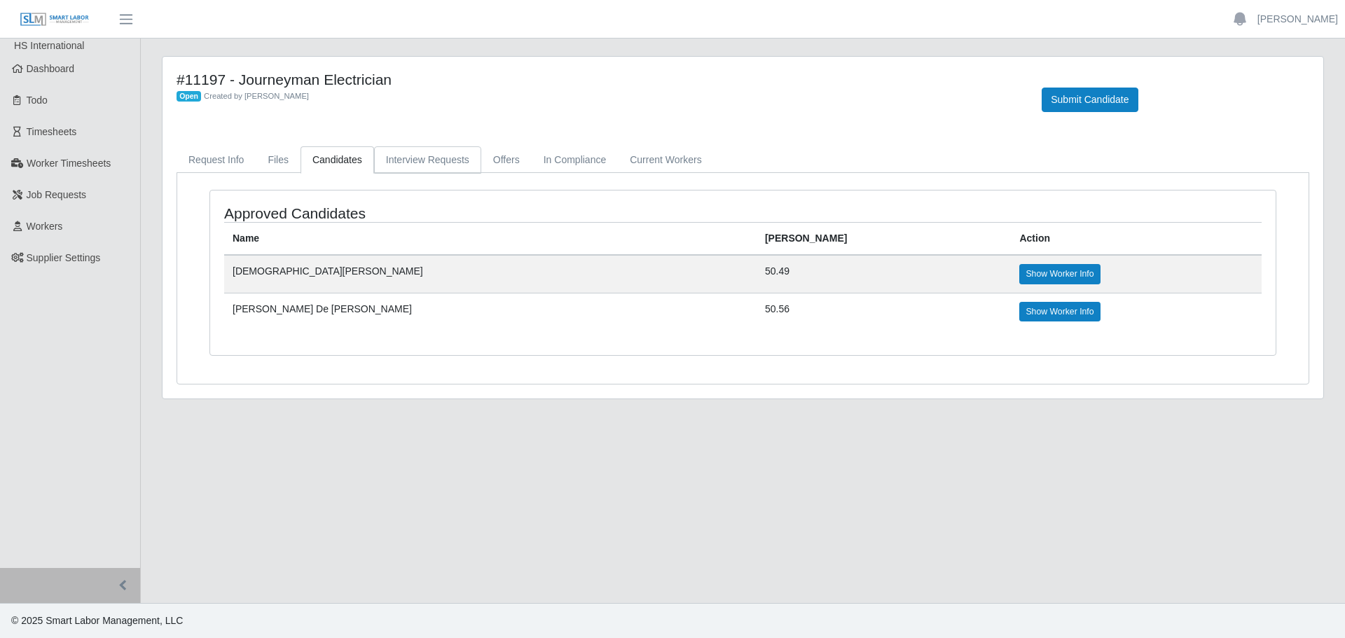
click at [440, 154] on link "Interview Requests" at bounding box center [427, 159] width 107 height 27
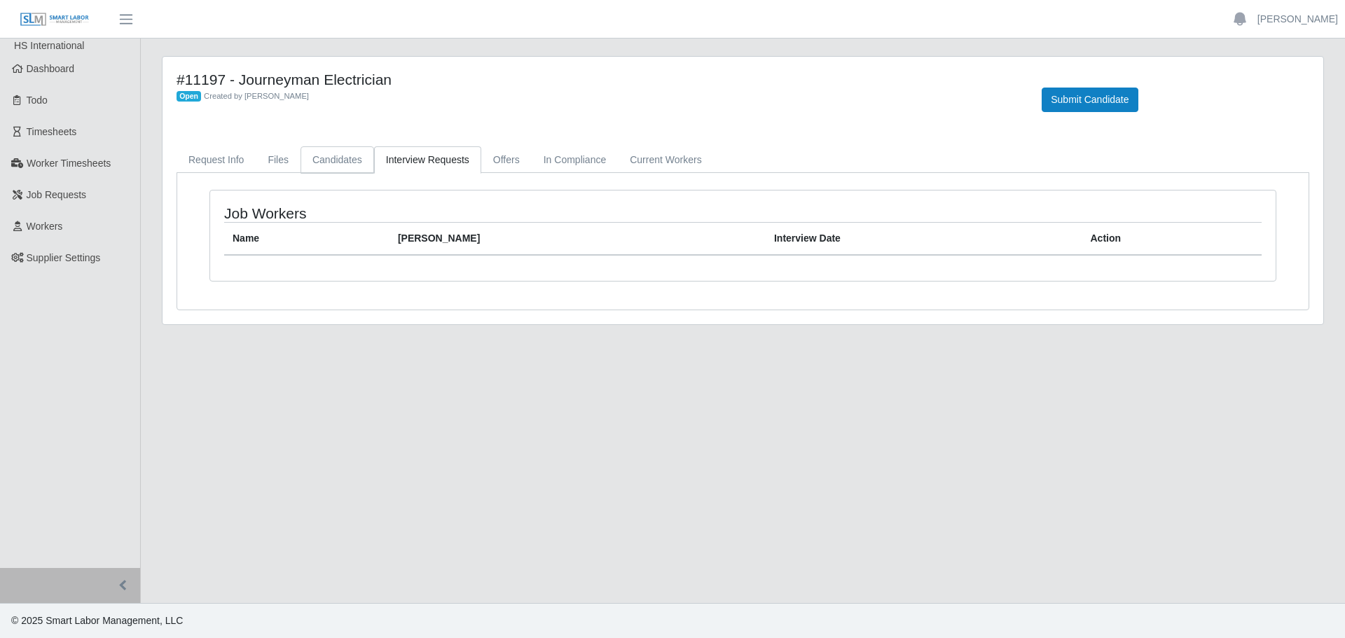
click at [354, 153] on link "Candidates" at bounding box center [338, 159] width 74 height 27
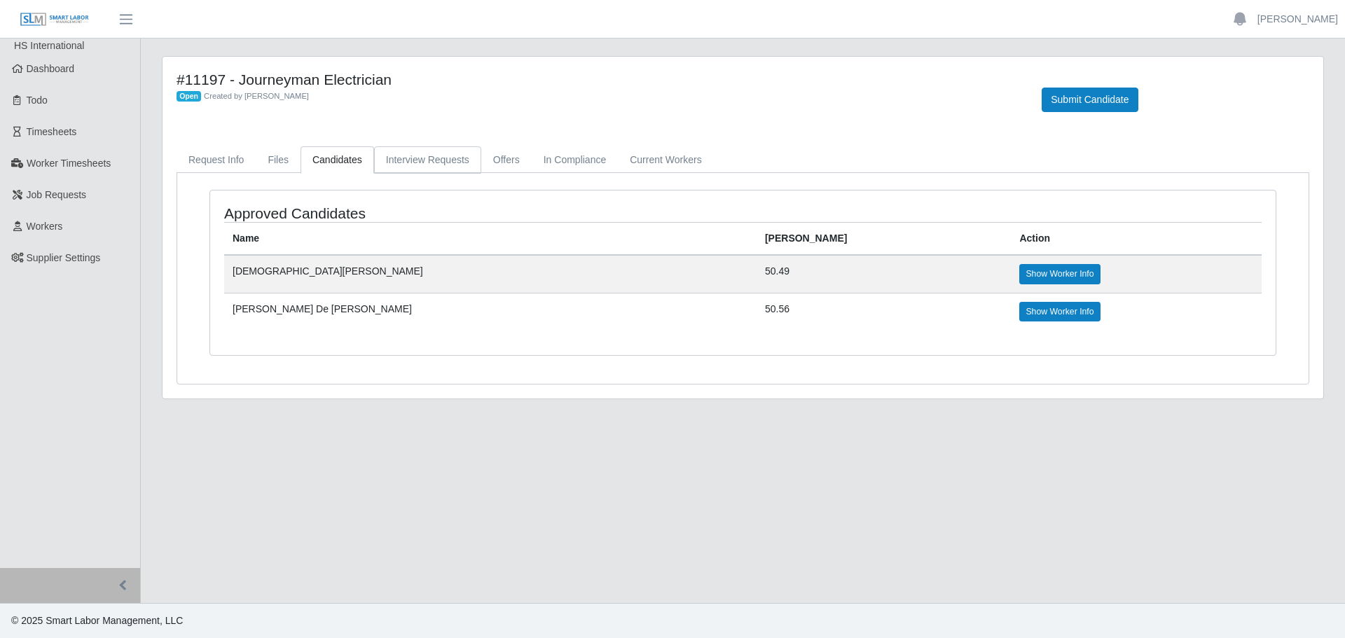
click at [456, 156] on link "Interview Requests" at bounding box center [427, 159] width 107 height 27
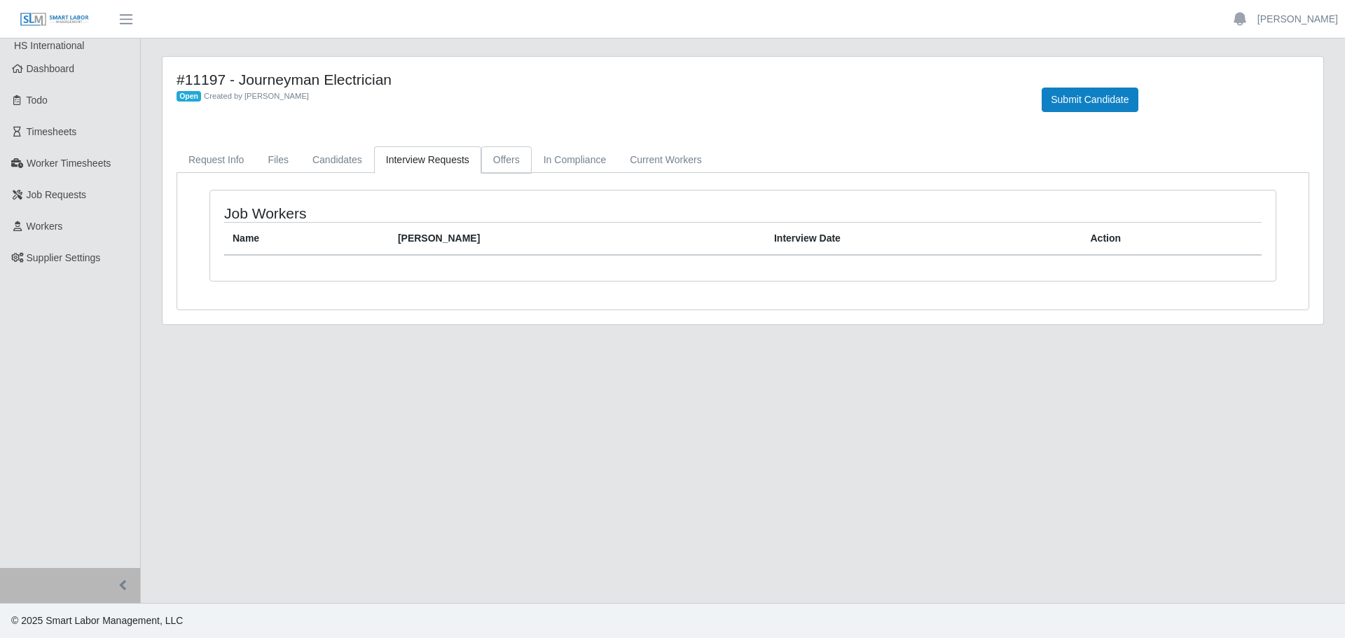
click at [496, 169] on link "Offers" at bounding box center [506, 159] width 50 height 27
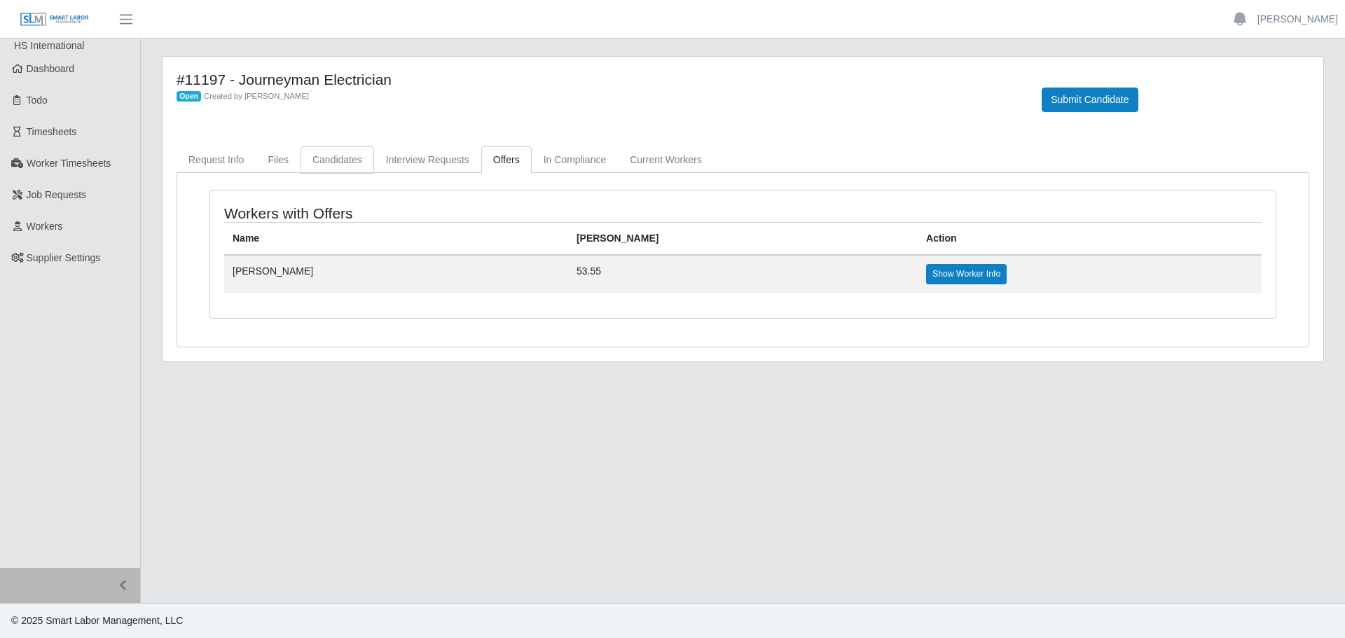
click at [312, 160] on link "Candidates" at bounding box center [338, 159] width 74 height 27
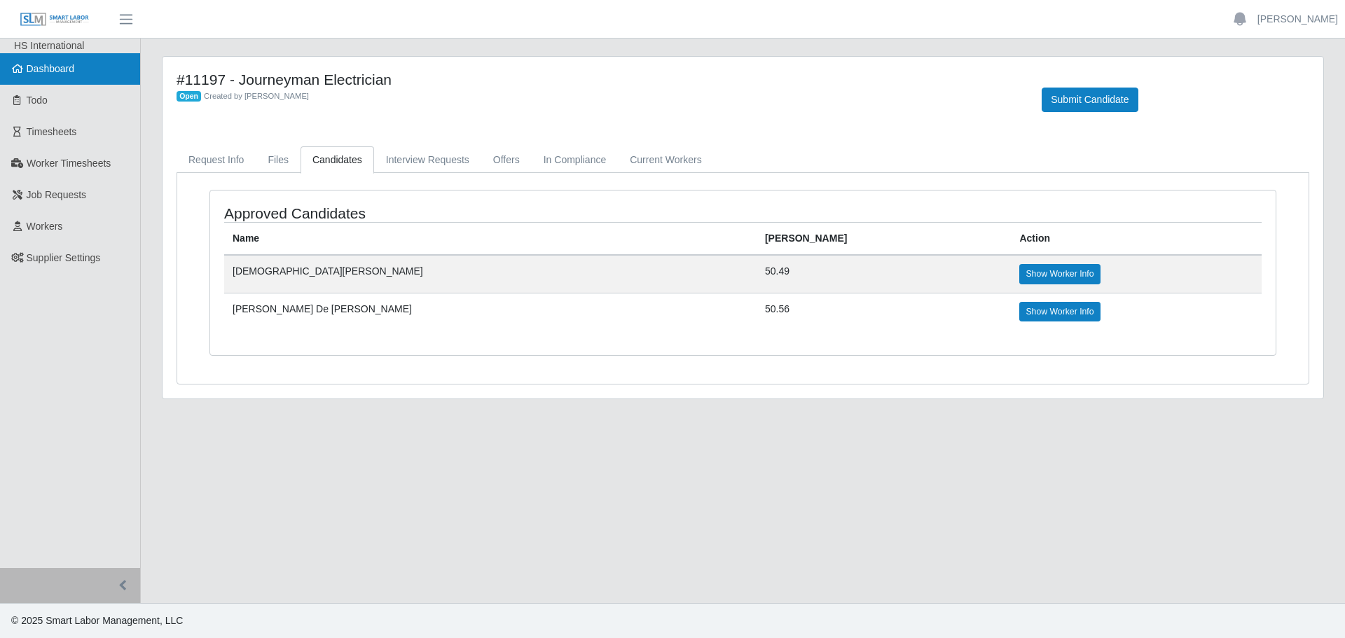
click at [55, 70] on span "Dashboard" at bounding box center [51, 68] width 48 height 11
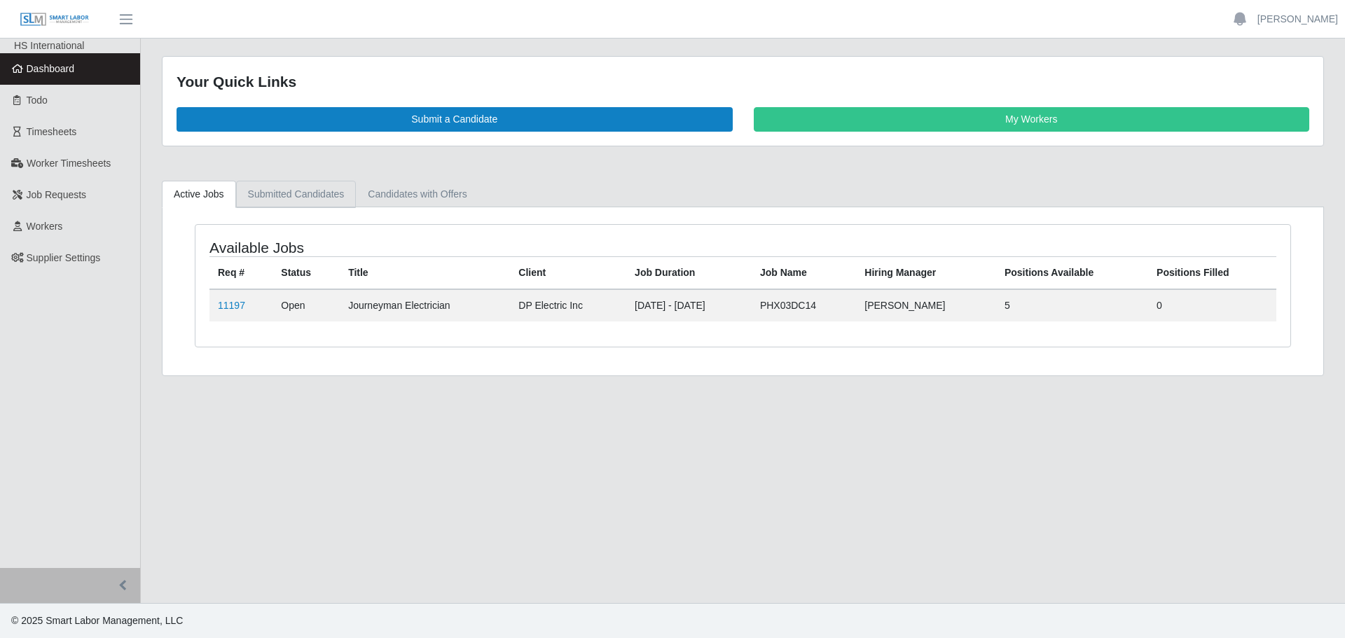
click at [301, 192] on link "Submitted Candidates" at bounding box center [296, 194] width 120 height 27
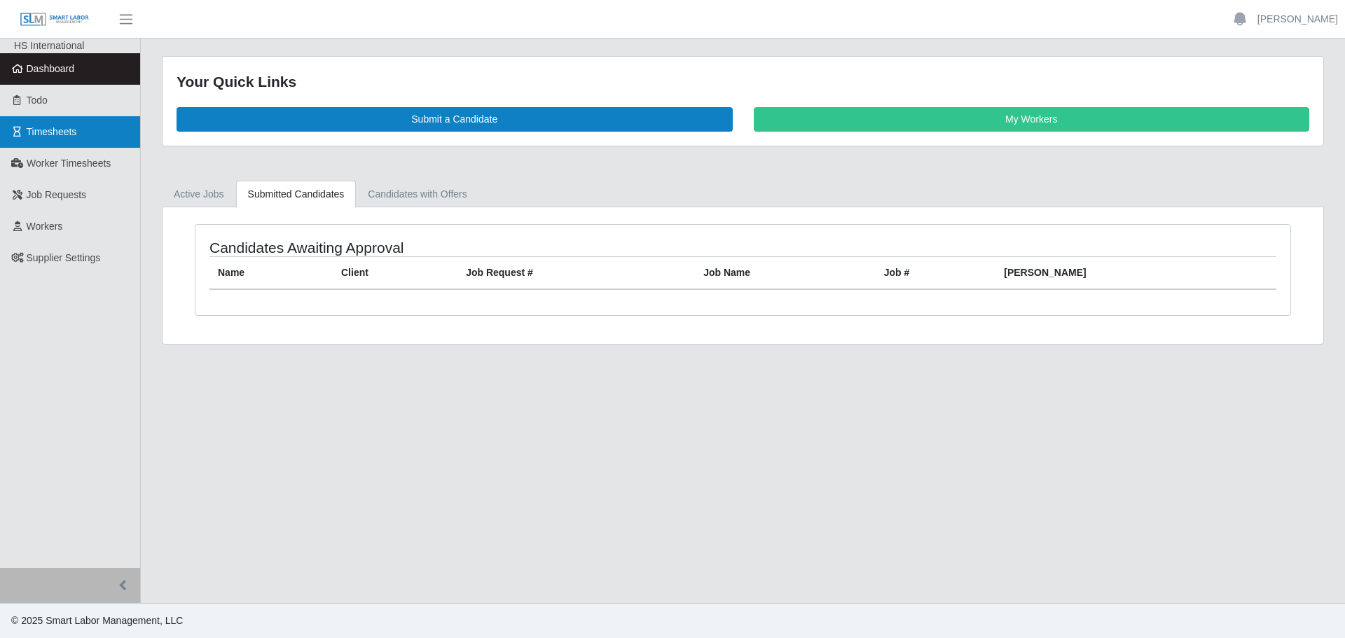
click at [62, 137] on span "Timesheets" at bounding box center [52, 131] width 50 height 11
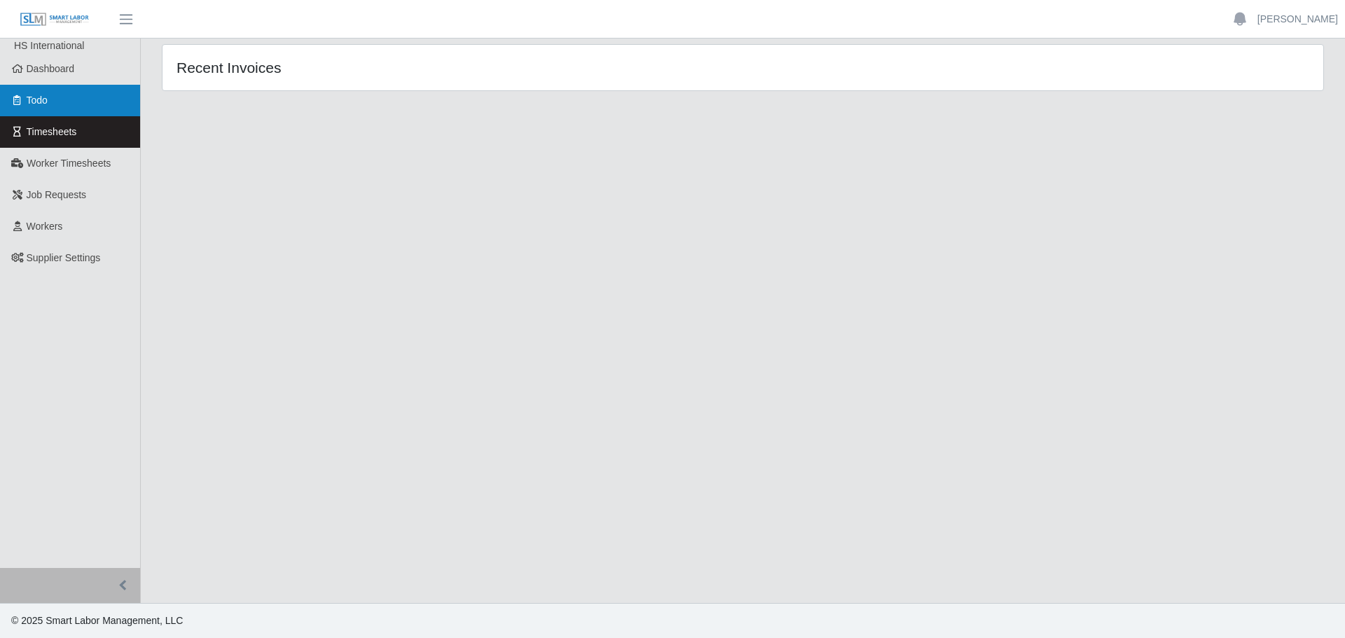
click at [48, 88] on link "Todo" at bounding box center [70, 101] width 140 height 32
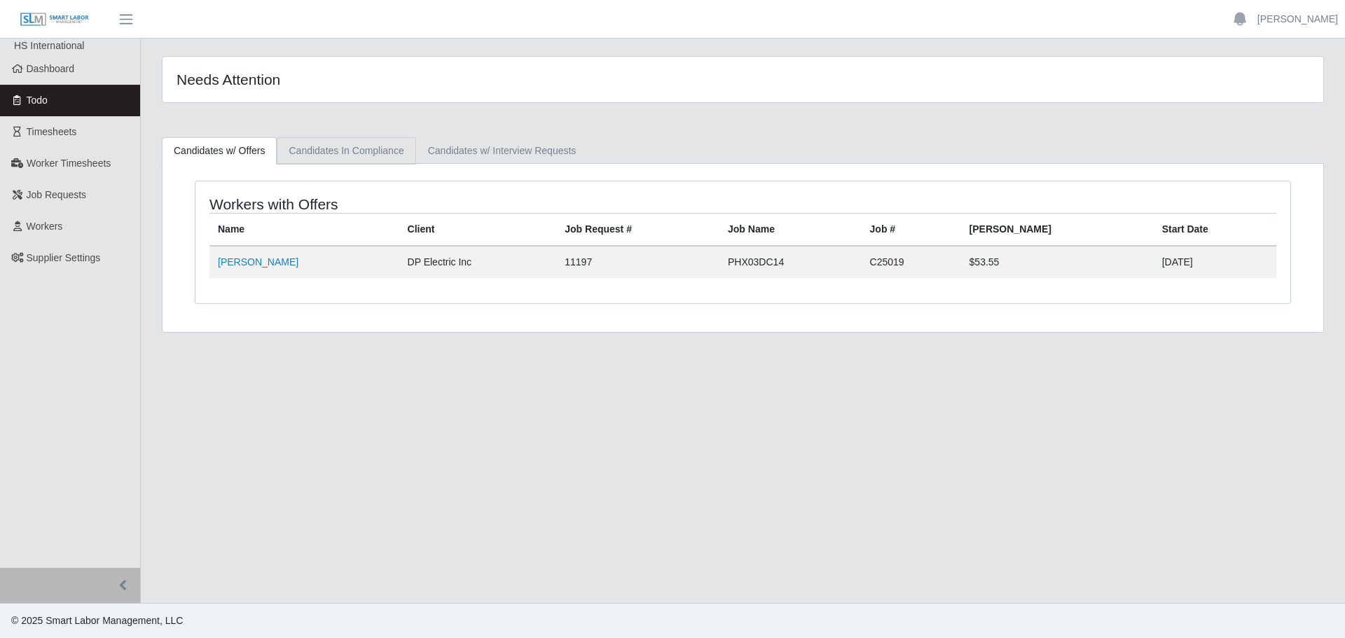
click at [372, 146] on link "Candidates In Compliance" at bounding box center [346, 150] width 139 height 27
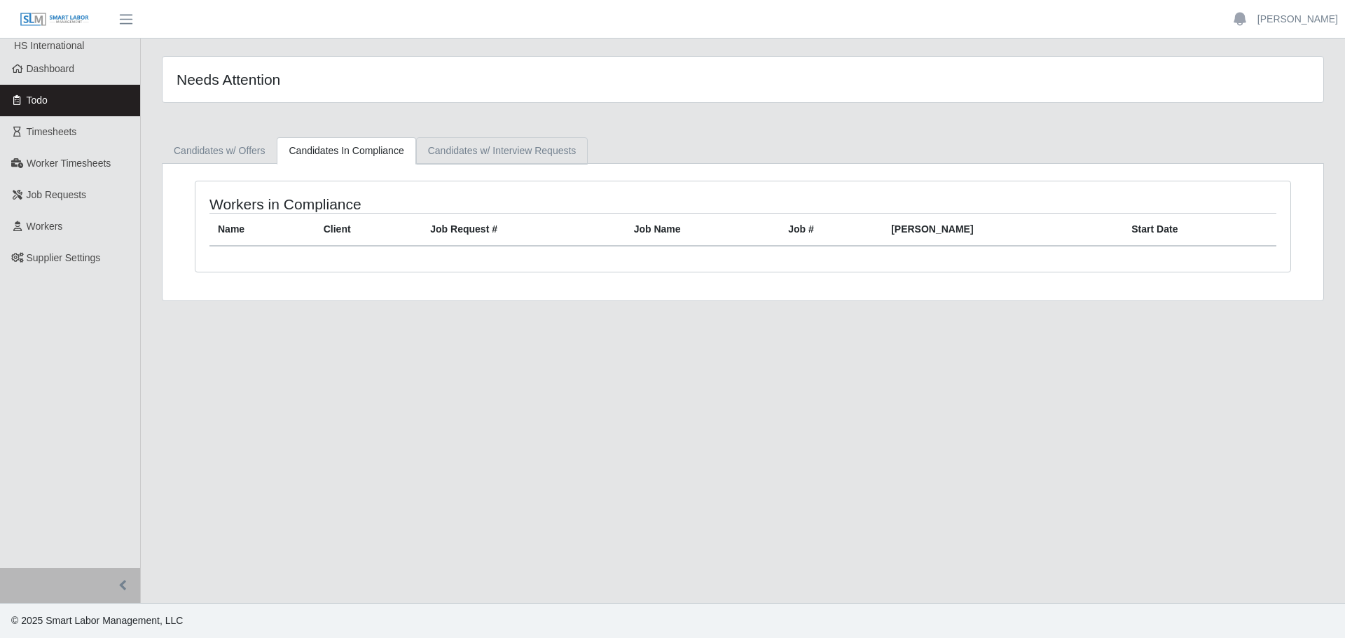
click at [476, 149] on link "Candidates w/ Interview Requests" at bounding box center [502, 150] width 172 height 27
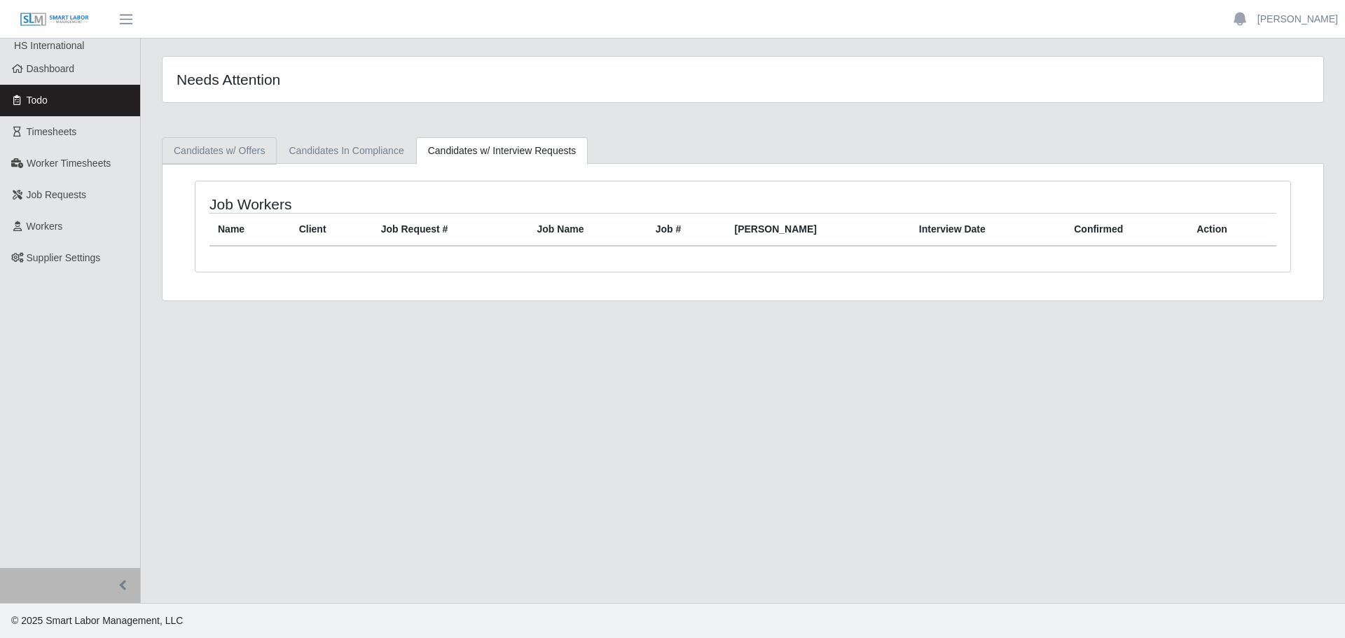
click at [231, 146] on link "Candidates w/ Offers" at bounding box center [219, 150] width 115 height 27
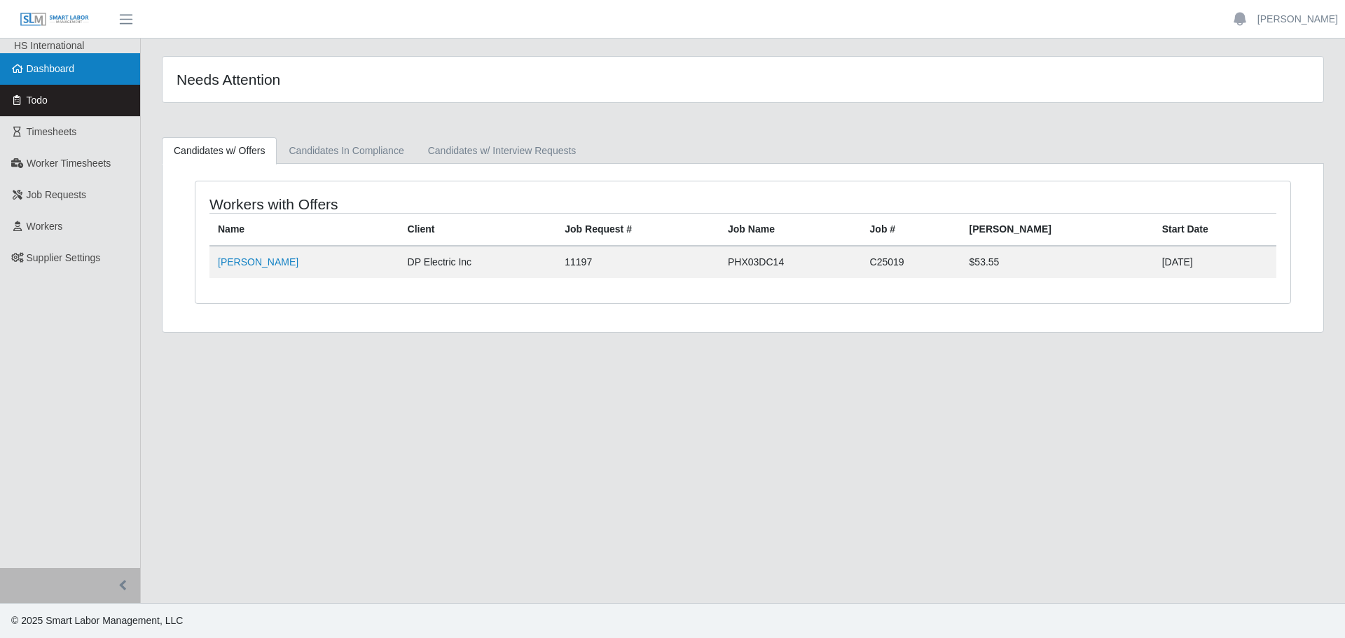
click at [44, 71] on span "Dashboard" at bounding box center [51, 68] width 48 height 11
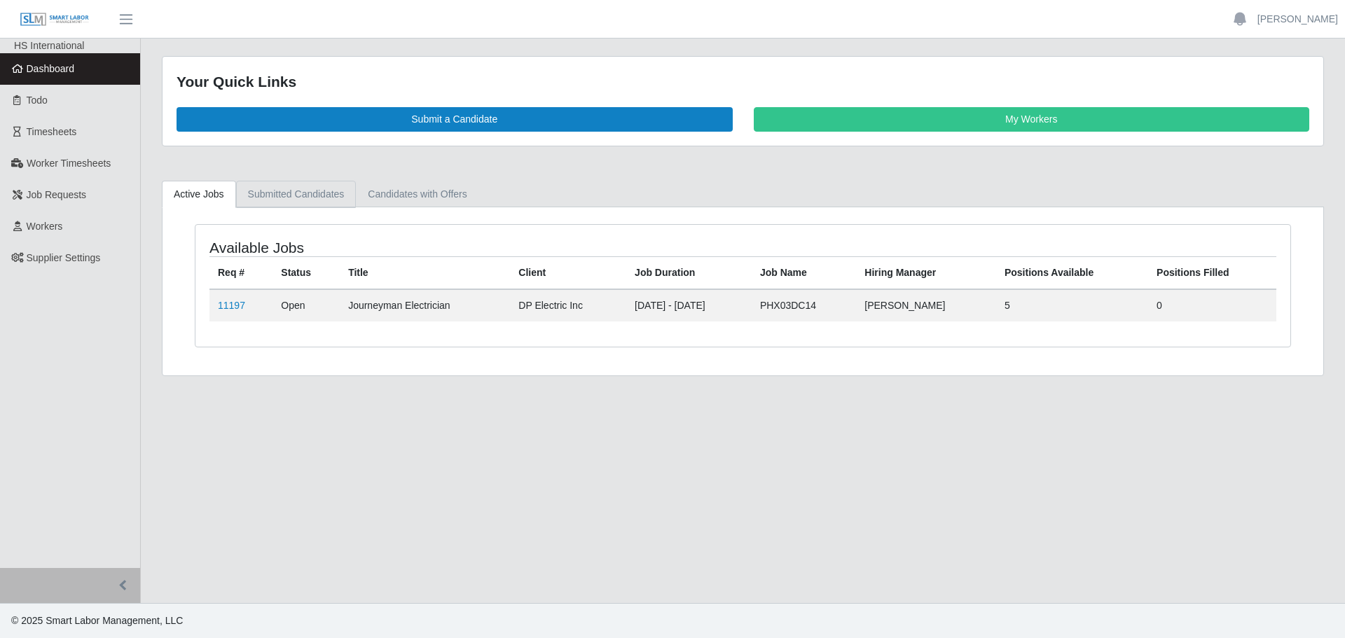
click at [315, 206] on link "Submitted Candidates" at bounding box center [296, 194] width 120 height 27
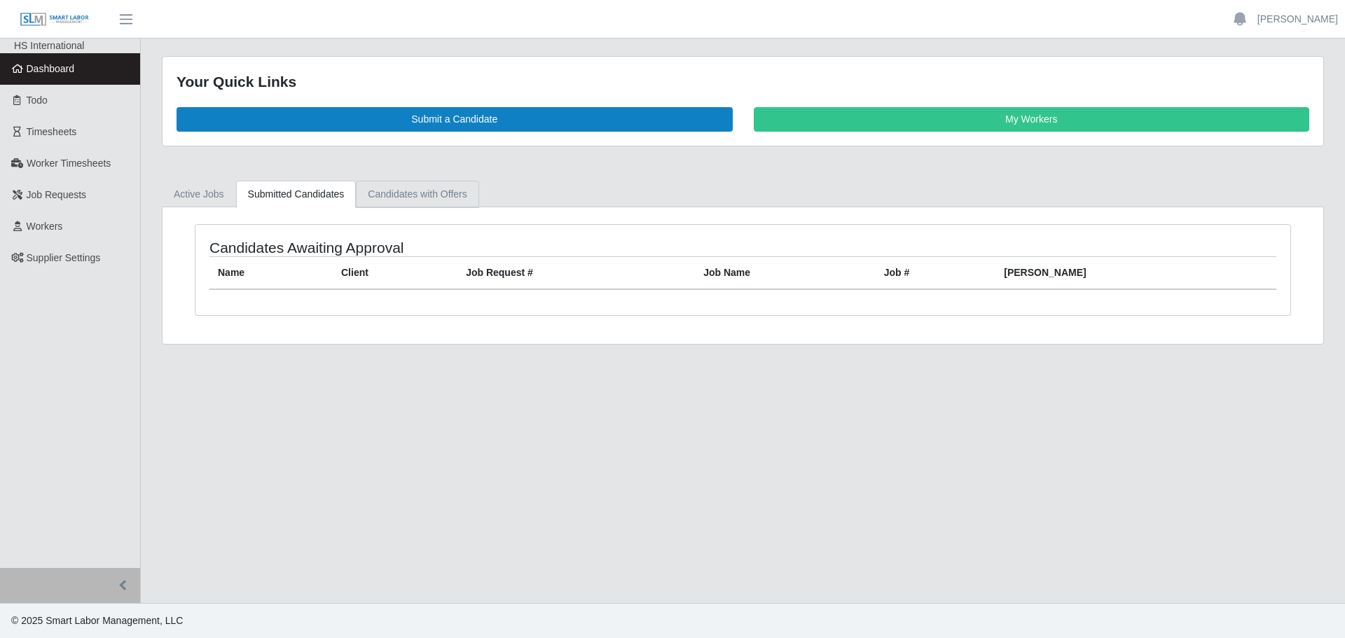
click at [441, 193] on link "Candidates with Offers" at bounding box center [417, 194] width 123 height 27
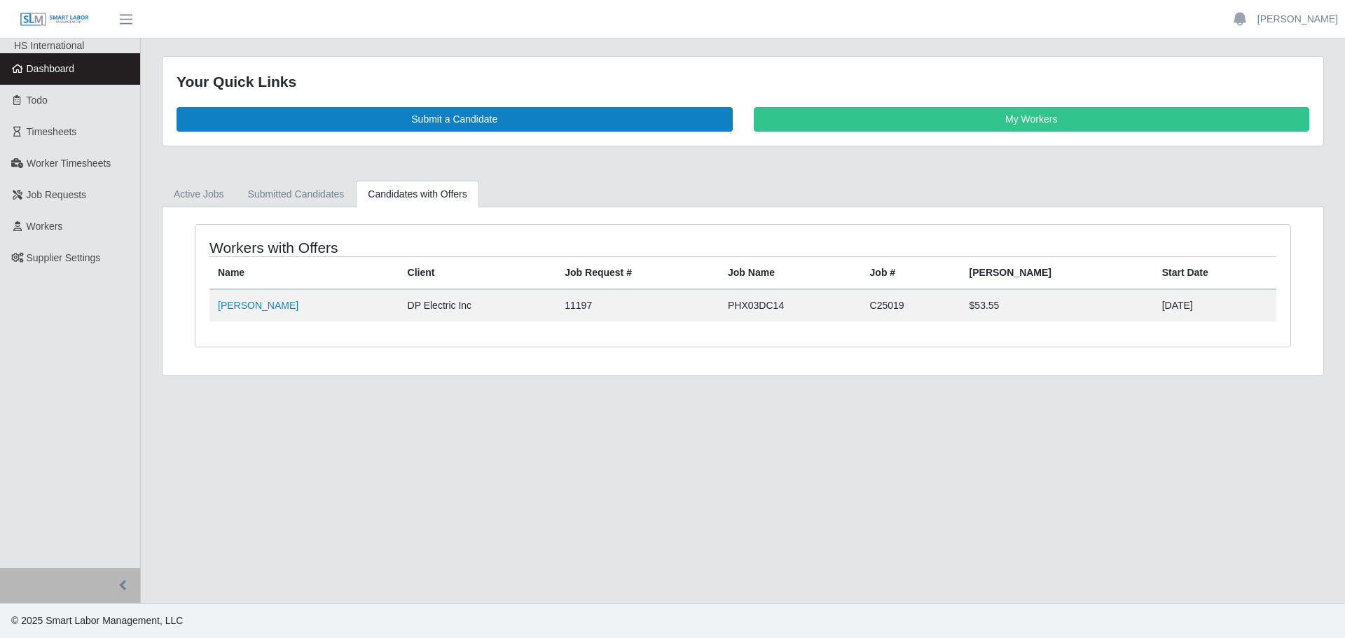
click at [75, 79] on link "Dashboard" at bounding box center [70, 69] width 140 height 32
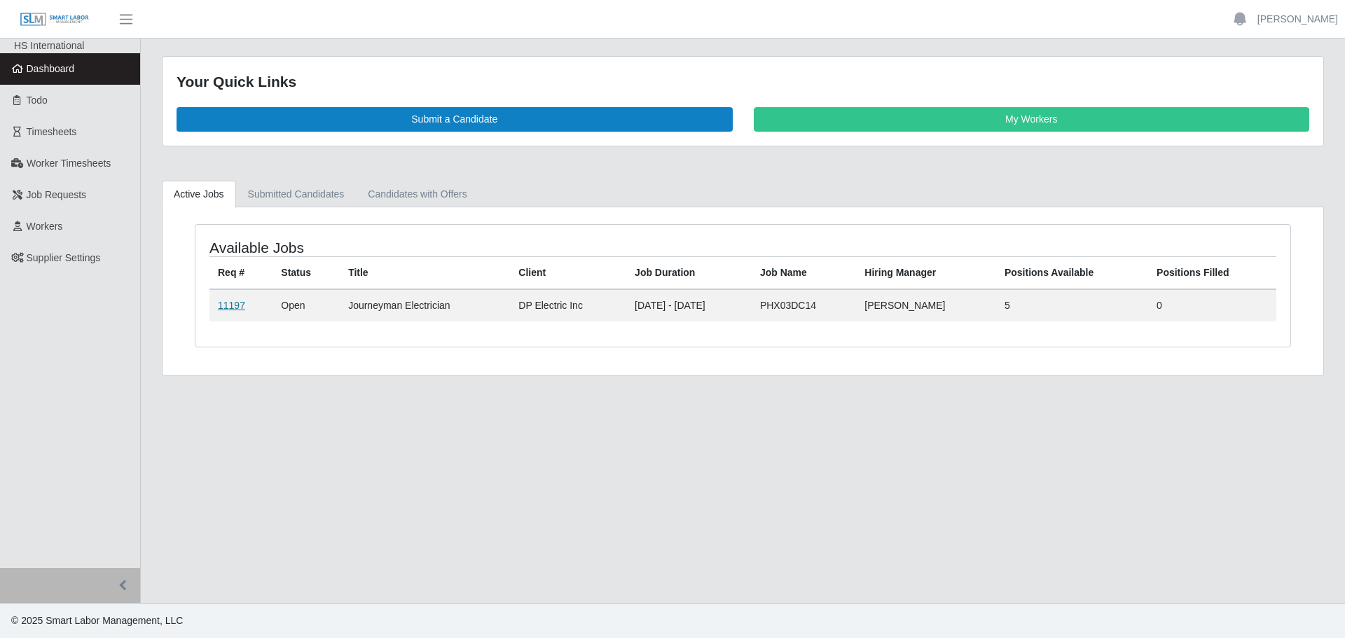
click at [235, 300] on link "11197" at bounding box center [231, 305] width 27 height 11
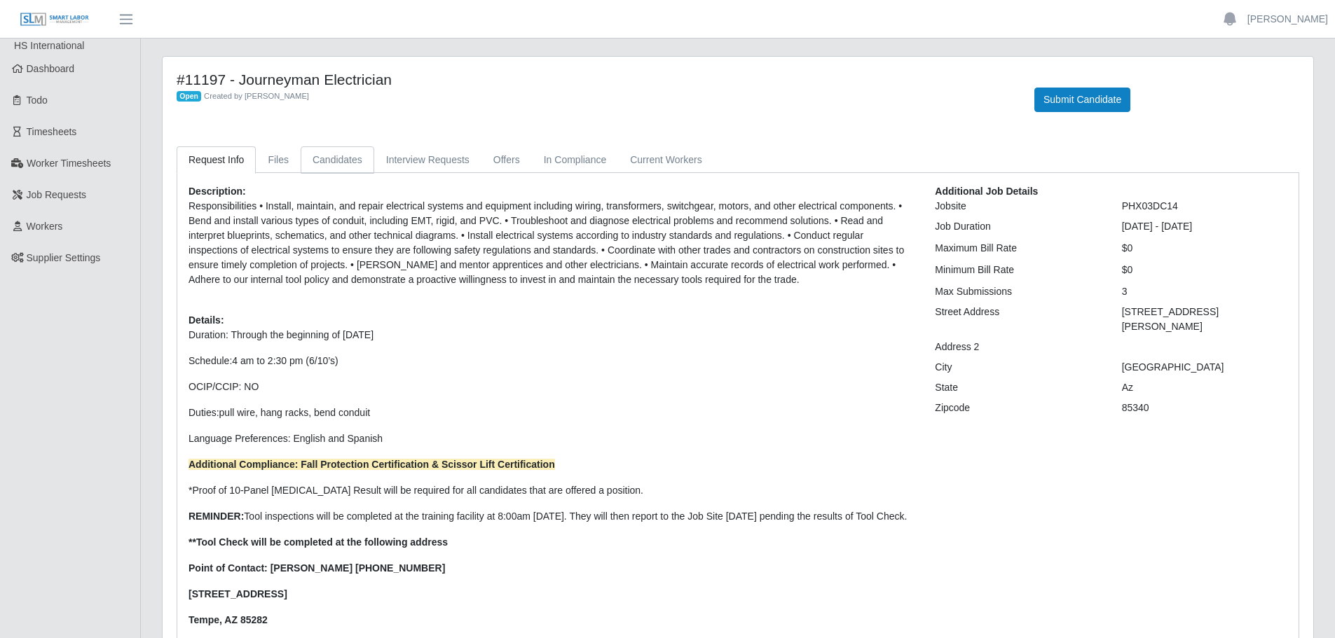
click at [332, 155] on link "Candidates" at bounding box center [338, 159] width 74 height 27
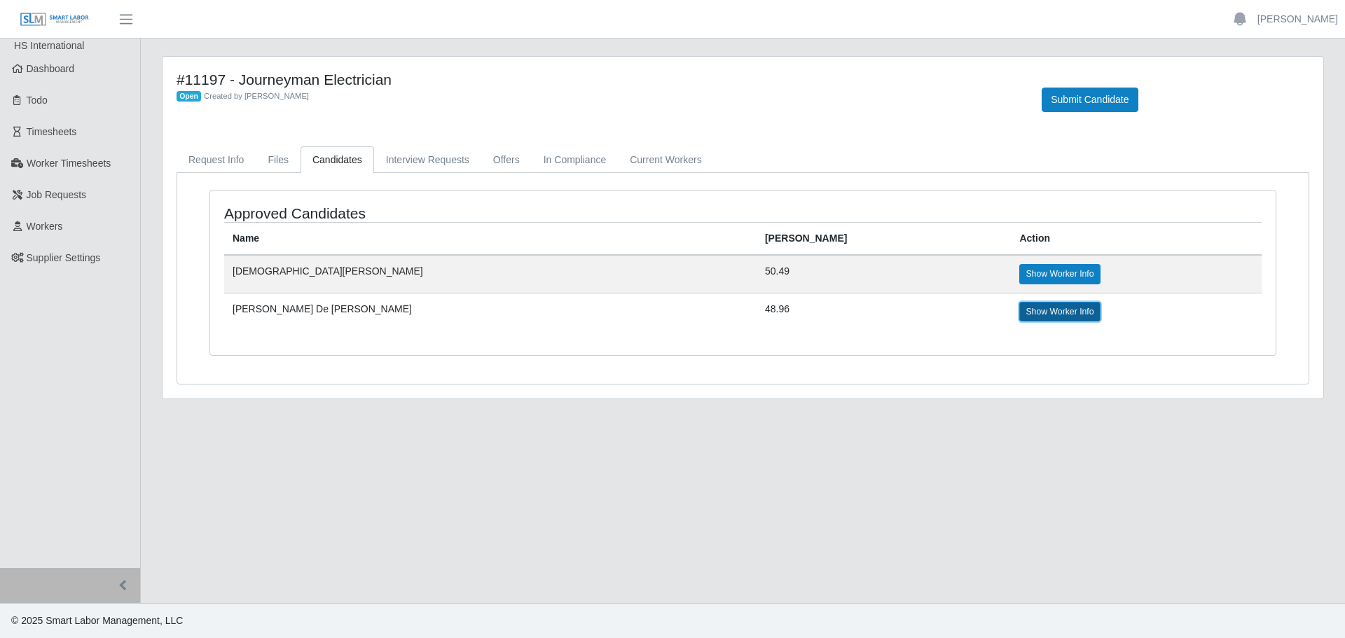
click at [1019, 302] on link "Show Worker Info" at bounding box center [1059, 312] width 81 height 20
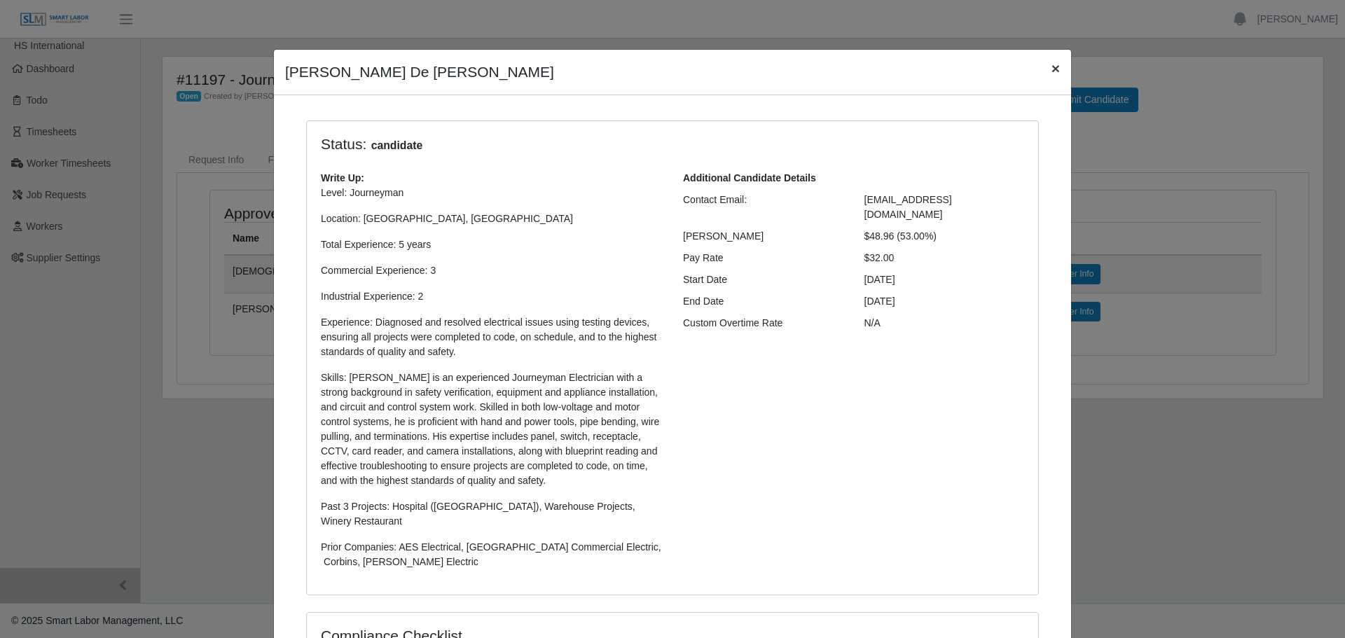
click at [1056, 68] on button "×" at bounding box center [1055, 68] width 31 height 37
